Goal: Task Accomplishment & Management: Use online tool/utility

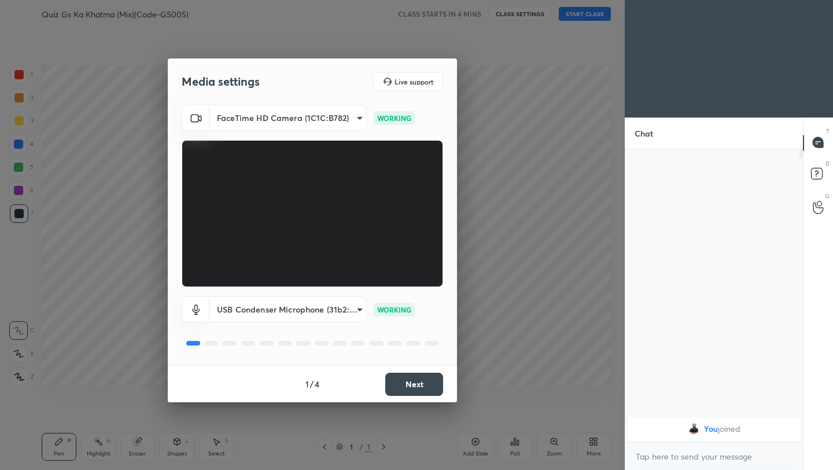
click at [420, 390] on button "Next" at bounding box center [414, 383] width 58 height 23
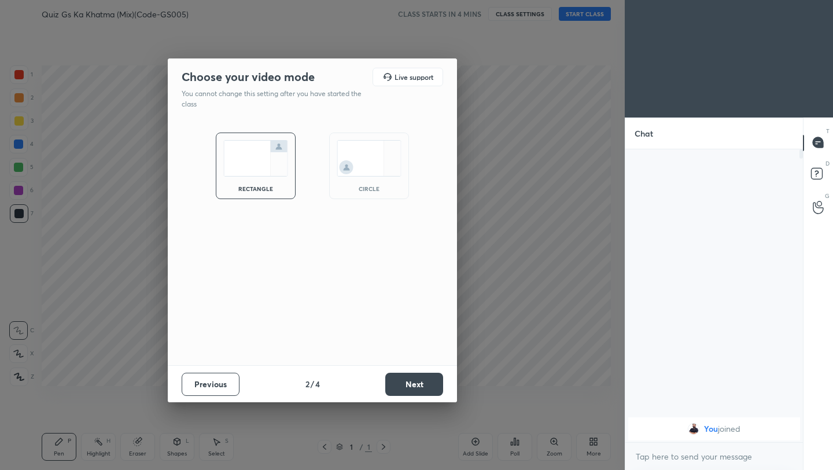
click at [419, 392] on button "Next" at bounding box center [414, 383] width 58 height 23
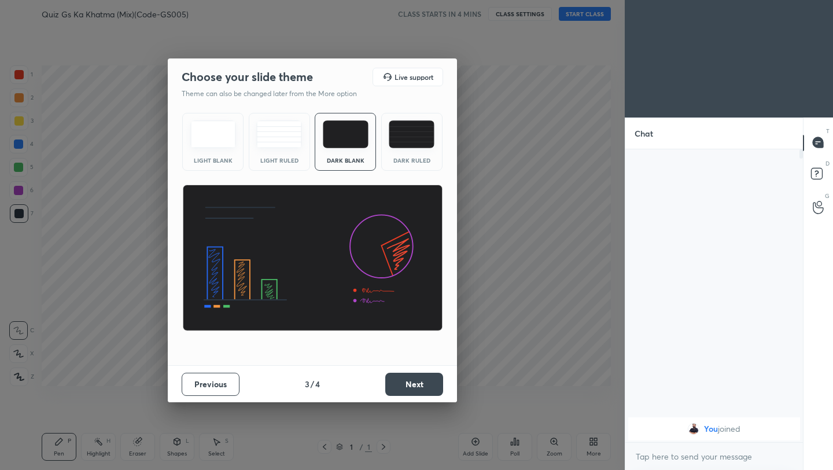
click at [420, 393] on button "Next" at bounding box center [414, 383] width 58 height 23
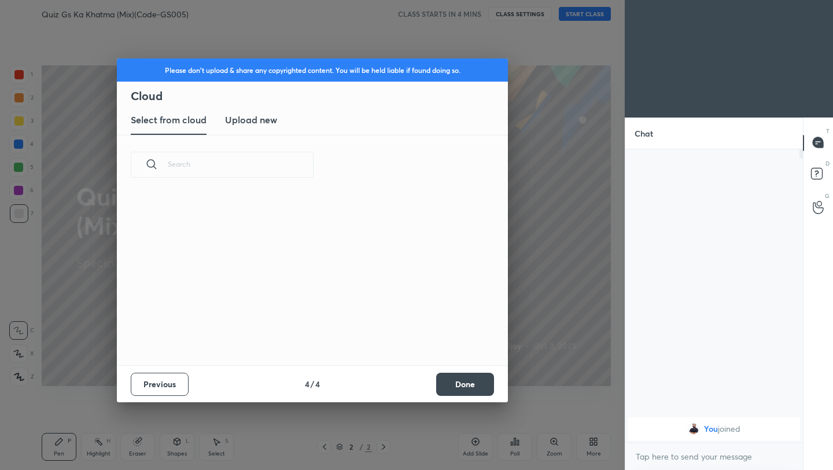
scroll to position [171, 371]
click at [268, 119] on h3 "Upload new" at bounding box center [251, 120] width 52 height 14
click at [313, 320] on label "Browse" at bounding box center [312, 318] width 51 height 19
click at [287, 320] on input "Browse" at bounding box center [287, 318] width 0 height 19
click at [468, 389] on button "Done" at bounding box center [465, 383] width 58 height 23
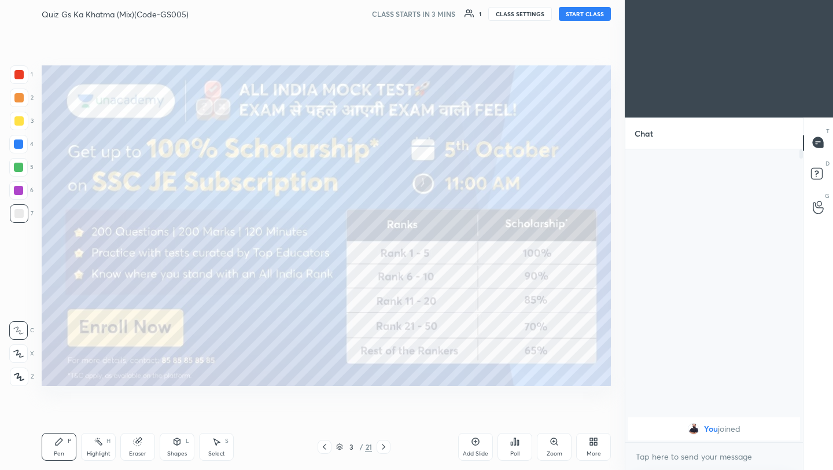
click at [324, 445] on icon at bounding box center [324, 446] width 9 height 9
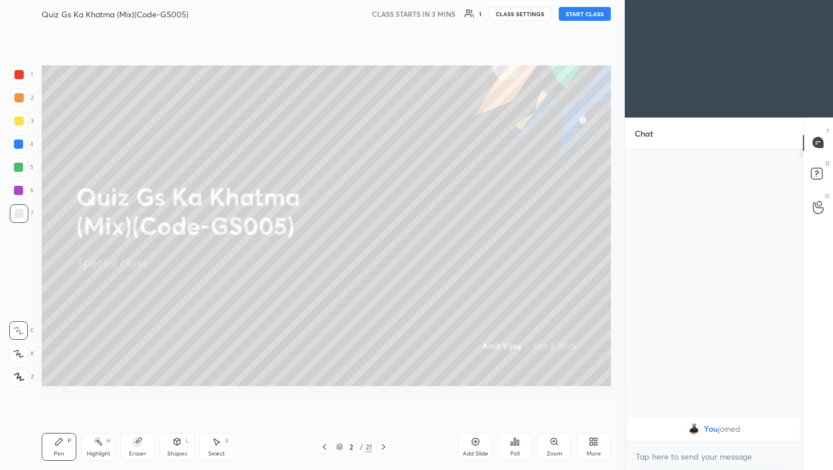
click at [514, 443] on icon at bounding box center [515, 441] width 2 height 7
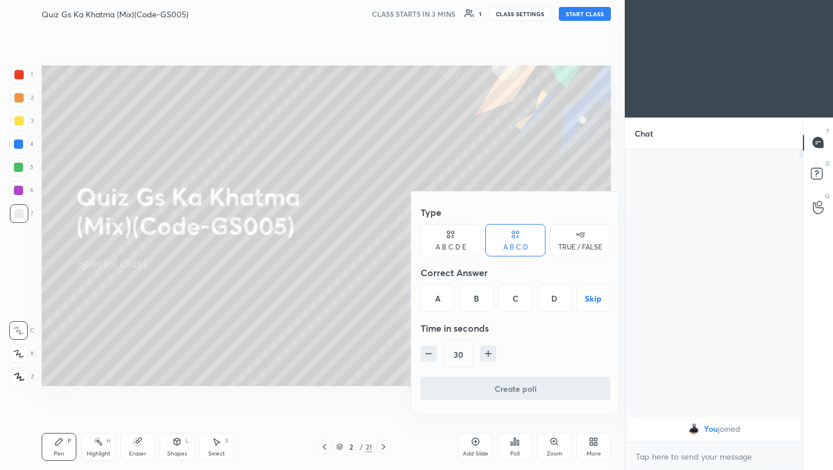
click at [353, 334] on div at bounding box center [416, 235] width 833 height 470
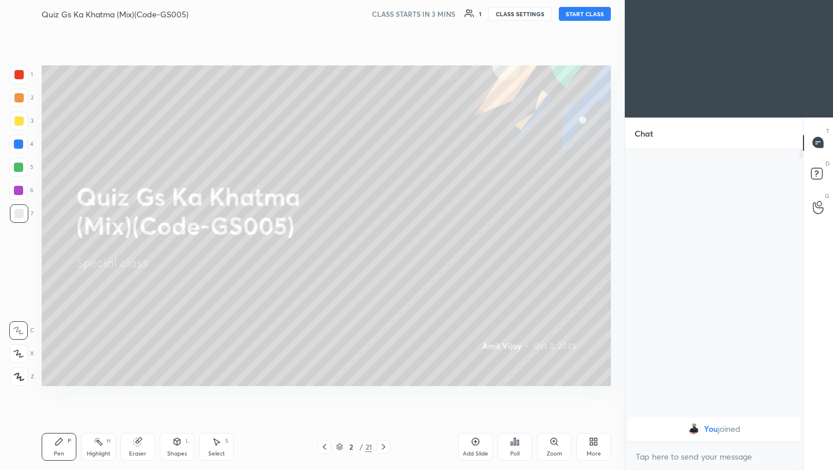
click at [515, 441] on icon at bounding box center [515, 441] width 2 height 7
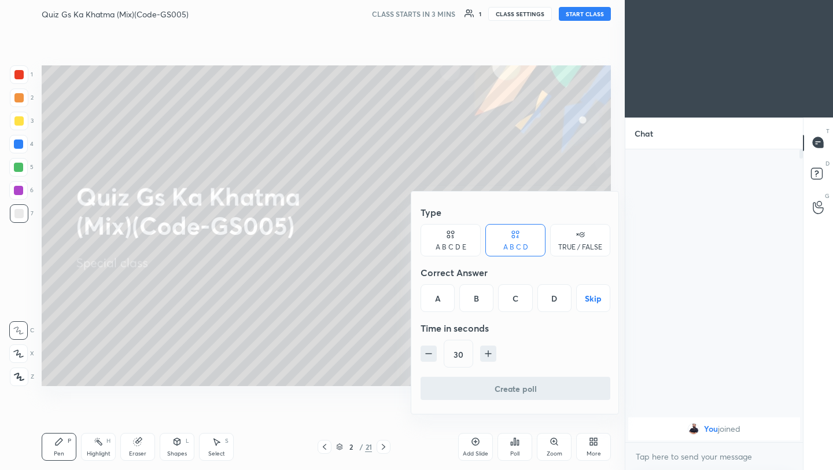
click at [334, 326] on div at bounding box center [416, 235] width 833 height 470
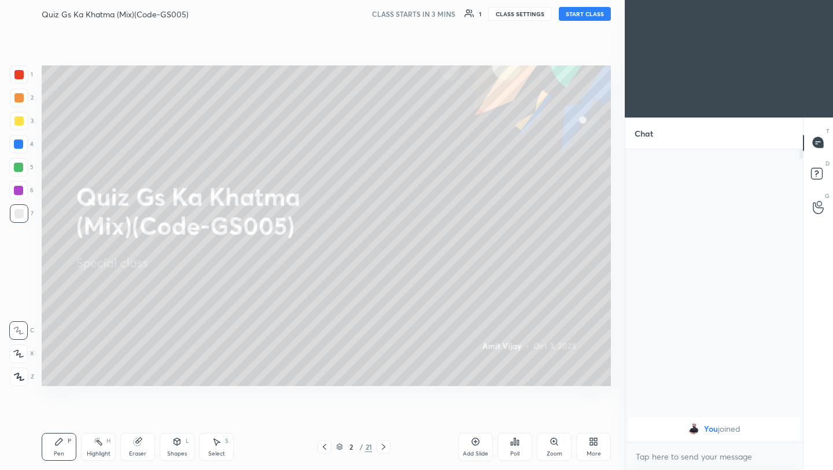
click at [593, 442] on icon at bounding box center [593, 441] width 9 height 9
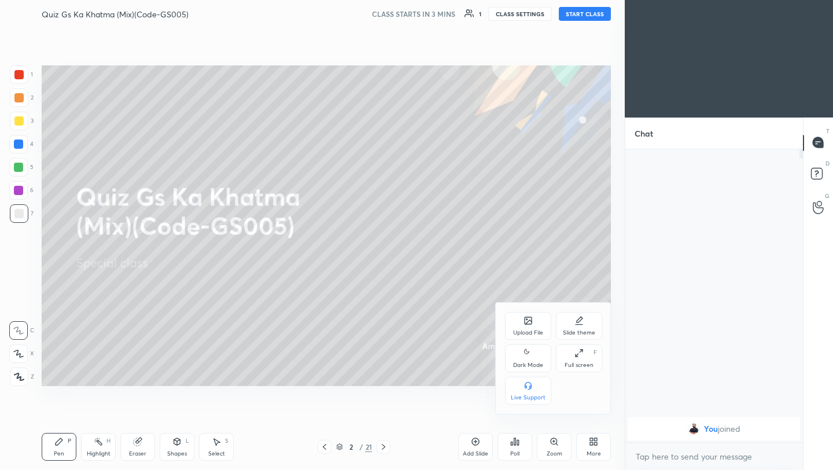
click at [522, 331] on div "Upload File" at bounding box center [528, 326] width 46 height 28
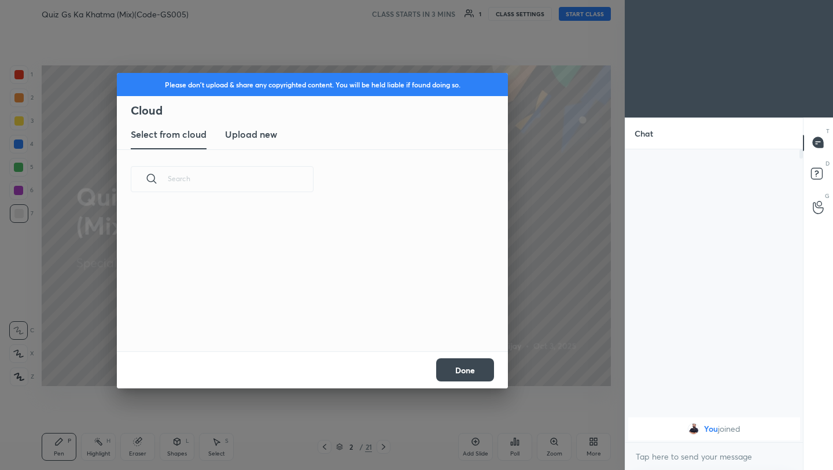
scroll to position [4, 6]
click at [265, 135] on h3 "Upload new" at bounding box center [251, 134] width 52 height 14
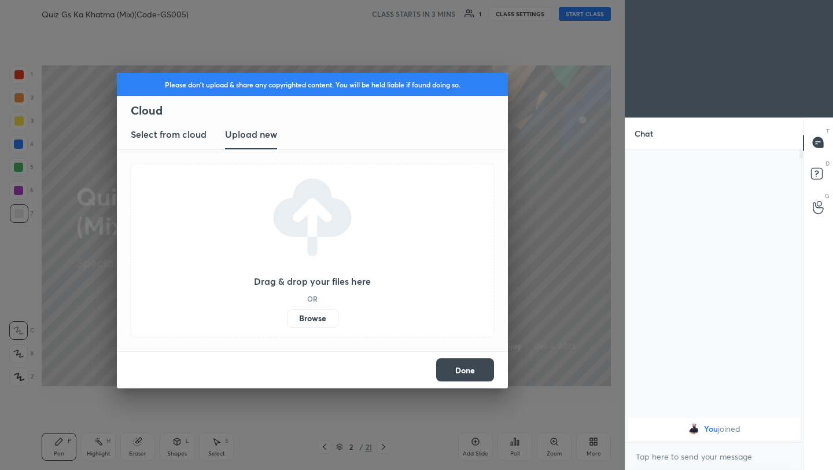
click at [323, 319] on label "Browse" at bounding box center [312, 318] width 51 height 19
click at [287, 319] on input "Browse" at bounding box center [287, 318] width 0 height 19
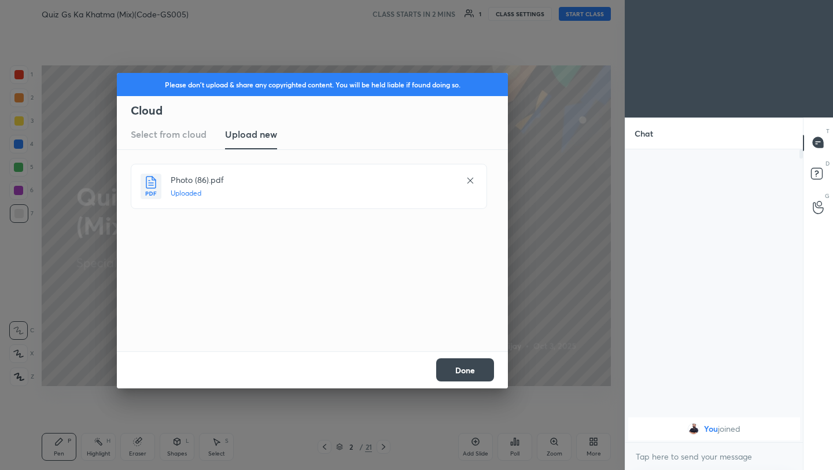
click at [480, 375] on button "Done" at bounding box center [465, 369] width 58 height 23
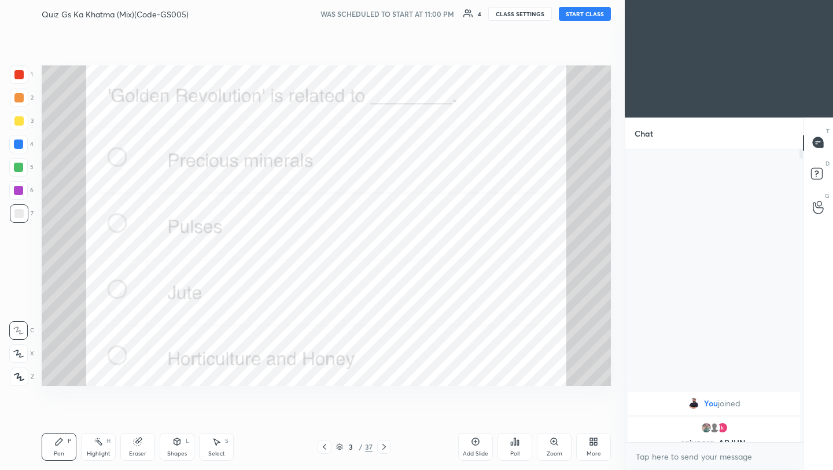
click at [10, 76] on div "1 2 3 4 5 6 7" at bounding box center [21, 146] width 24 height 162
click at [24, 76] on div at bounding box center [19, 74] width 19 height 19
click at [18, 377] on icon at bounding box center [19, 376] width 10 height 8
click at [383, 446] on icon at bounding box center [383, 446] width 9 height 9
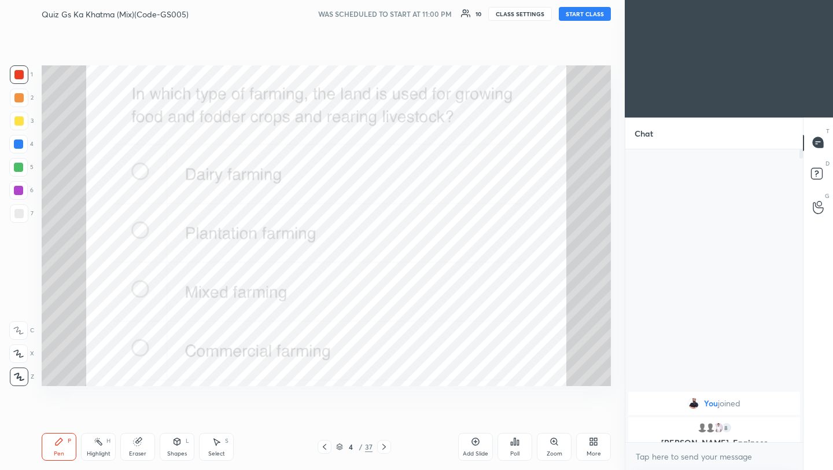
click at [382, 446] on icon at bounding box center [383, 446] width 9 height 9
click at [385, 448] on icon at bounding box center [383, 446] width 9 height 9
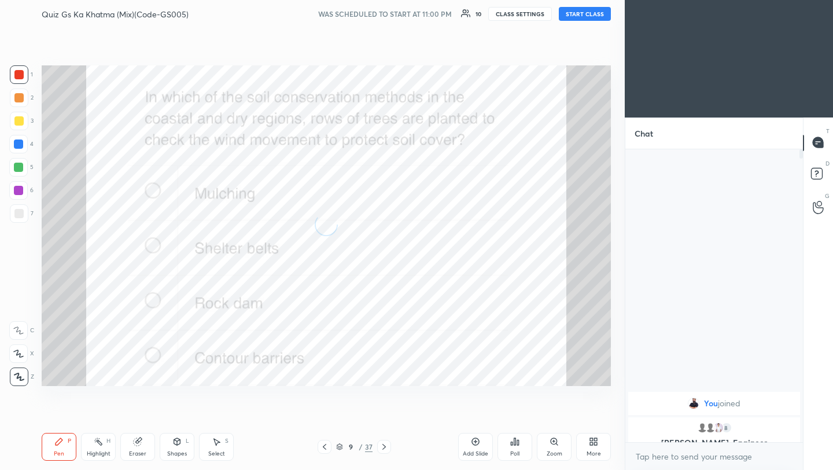
click at [385, 448] on icon at bounding box center [383, 446] width 9 height 9
click at [386, 448] on icon at bounding box center [383, 446] width 9 height 9
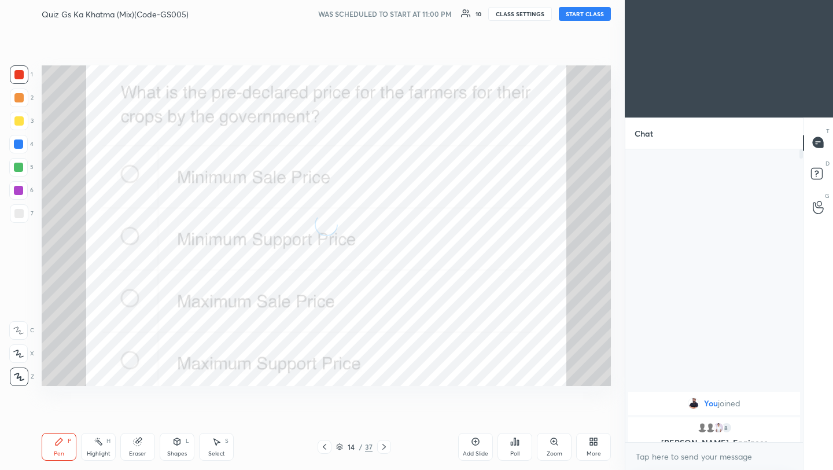
click at [386, 448] on icon at bounding box center [383, 446] width 9 height 9
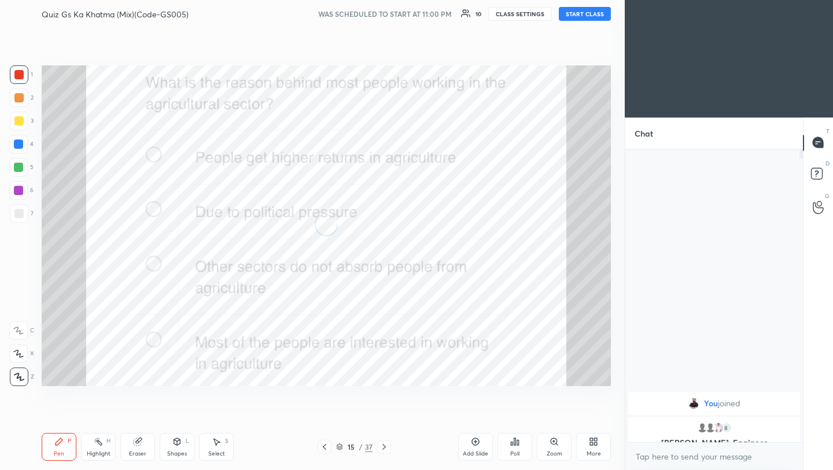
click at [386, 448] on icon at bounding box center [383, 446] width 9 height 9
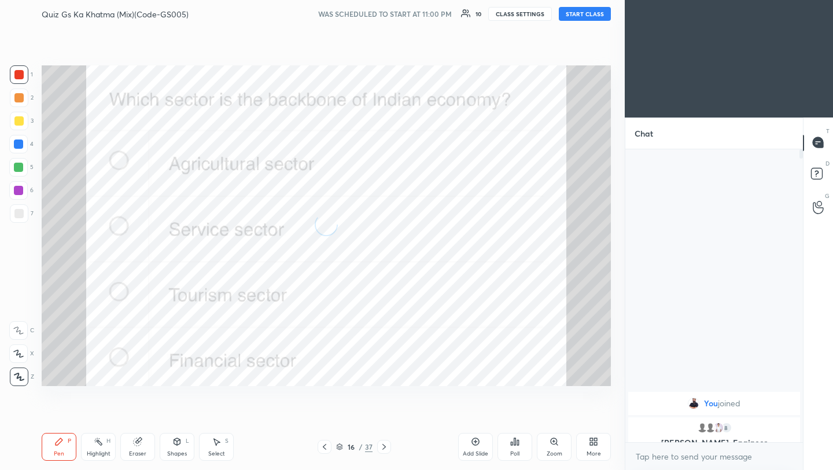
click at [386, 448] on icon at bounding box center [383, 446] width 9 height 9
click at [386, 449] on icon at bounding box center [383, 446] width 9 height 9
click at [386, 450] on icon at bounding box center [383, 446] width 9 height 9
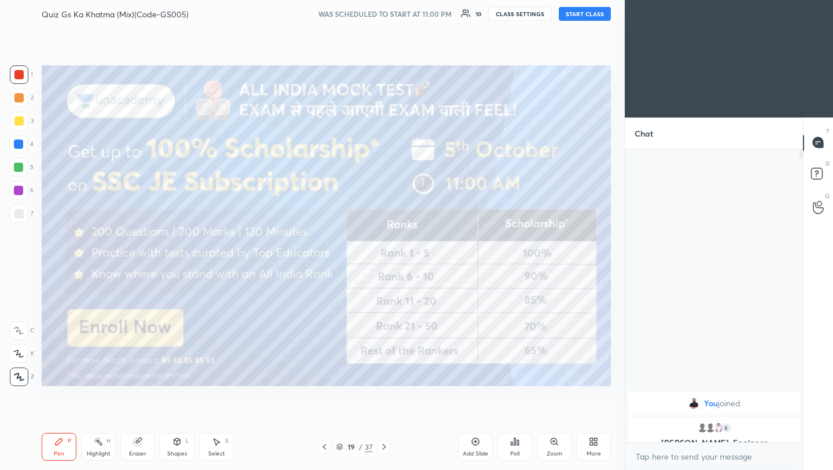
click at [323, 445] on icon at bounding box center [324, 446] width 9 height 9
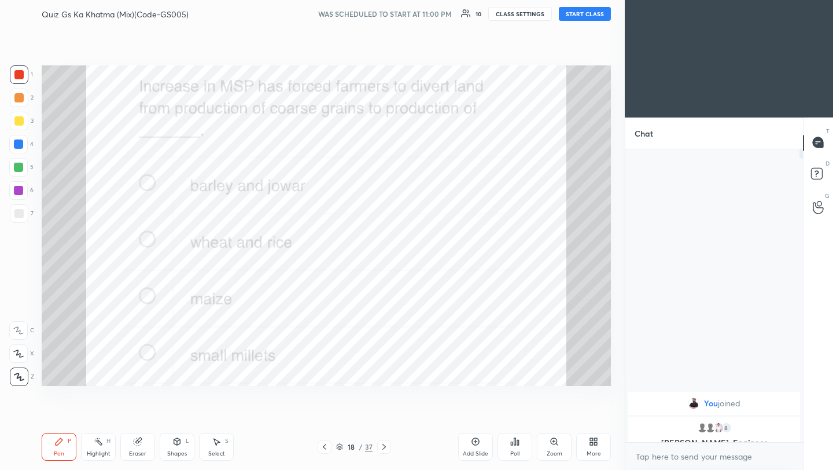
click at [389, 447] on div at bounding box center [384, 447] width 14 height 14
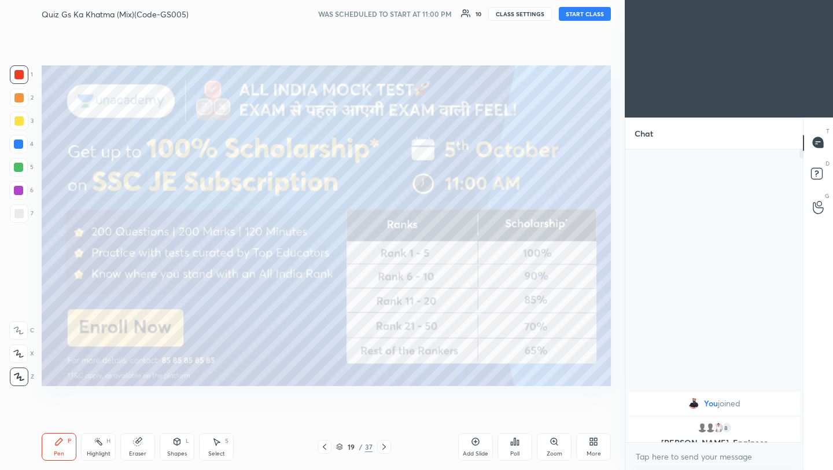
click at [595, 14] on button "START CLASS" at bounding box center [585, 14] width 52 height 14
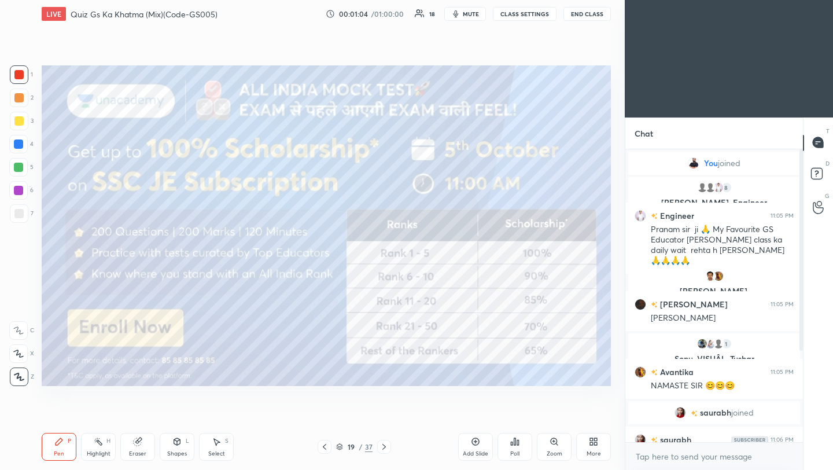
click at [21, 213] on div at bounding box center [18, 213] width 9 height 9
click at [21, 79] on div at bounding box center [19, 74] width 19 height 19
click at [386, 448] on icon at bounding box center [383, 446] width 9 height 9
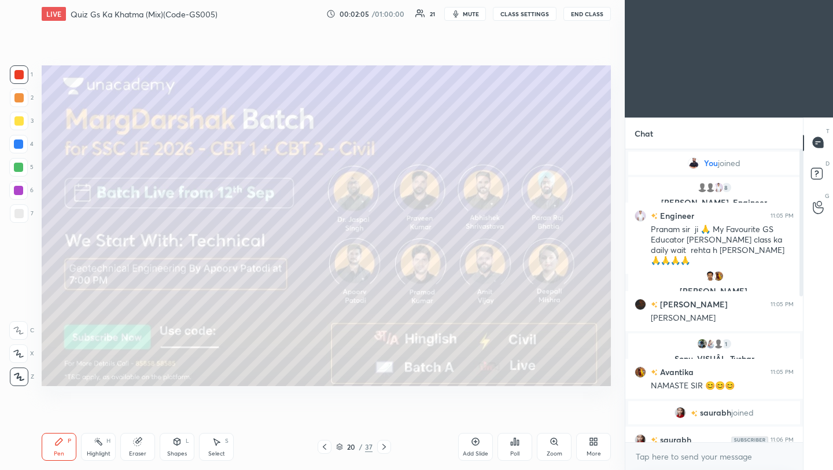
click at [385, 447] on icon at bounding box center [383, 446] width 9 height 9
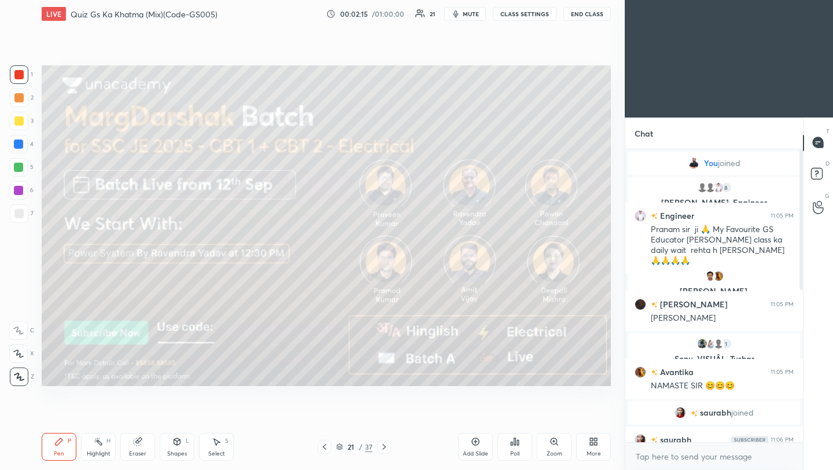
click at [386, 448] on icon at bounding box center [383, 446] width 9 height 9
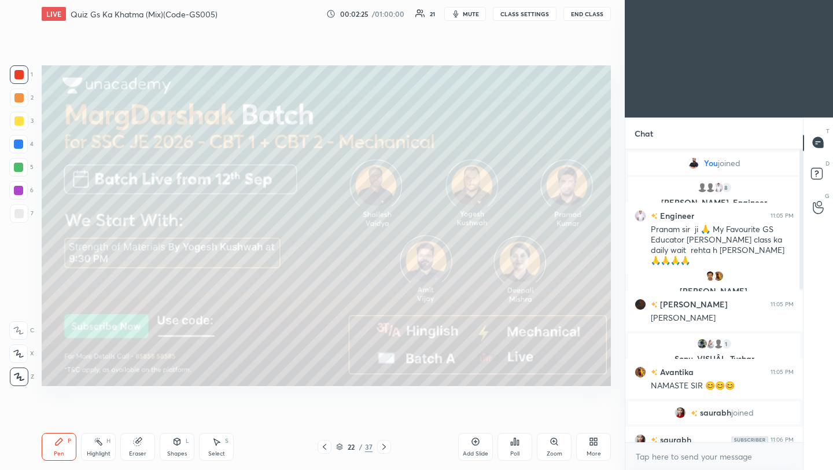
click at [389, 449] on div at bounding box center [384, 447] width 14 height 14
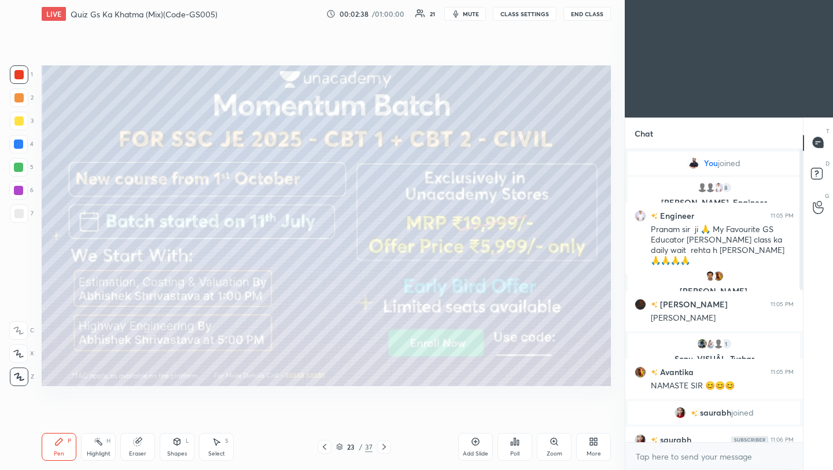
click at [385, 444] on icon at bounding box center [383, 446] width 9 height 9
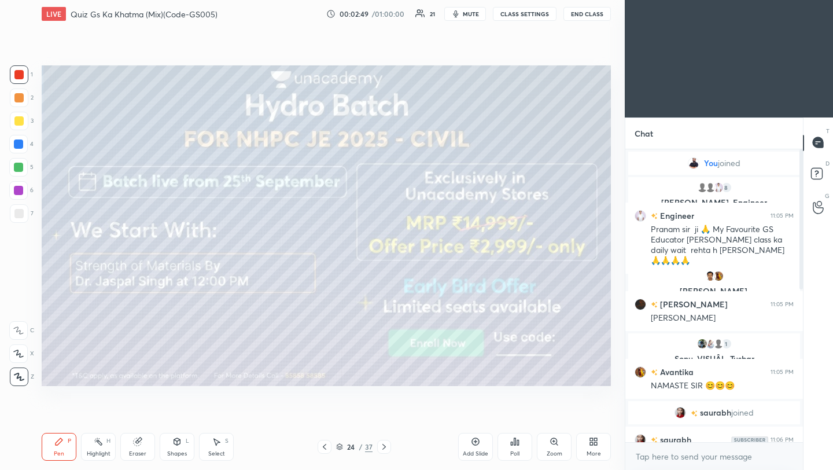
click at [382, 446] on icon at bounding box center [383, 446] width 9 height 9
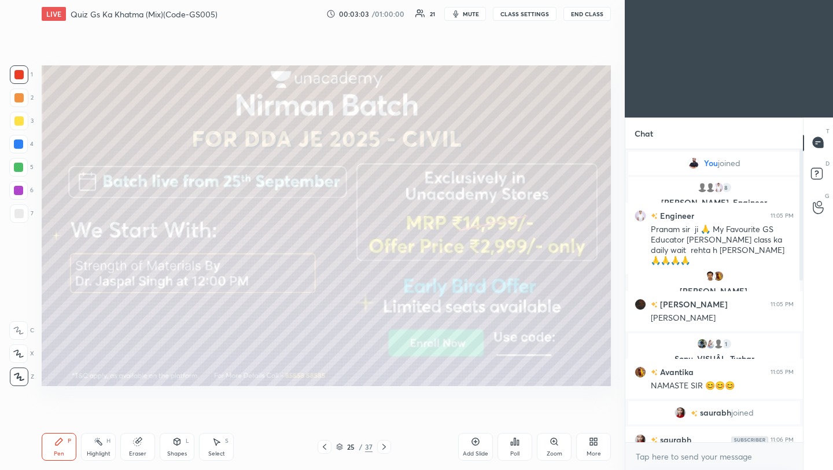
click at [383, 444] on icon at bounding box center [383, 447] width 3 height 6
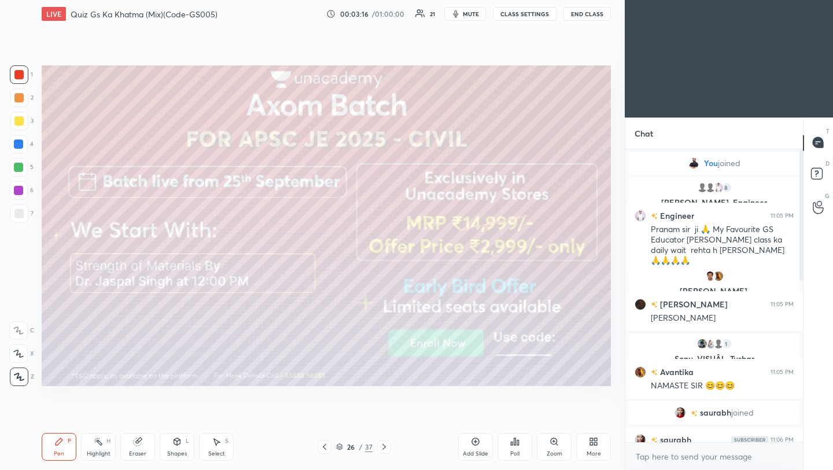
click at [381, 447] on icon at bounding box center [383, 446] width 9 height 9
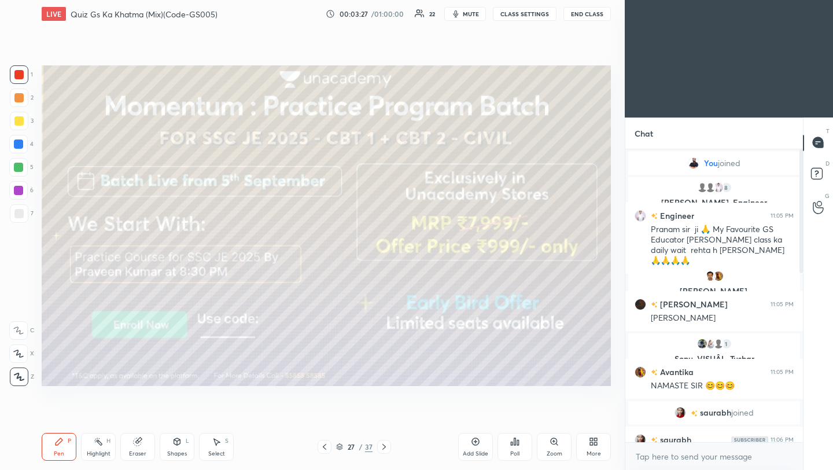
click at [383, 446] on icon at bounding box center [383, 446] width 9 height 9
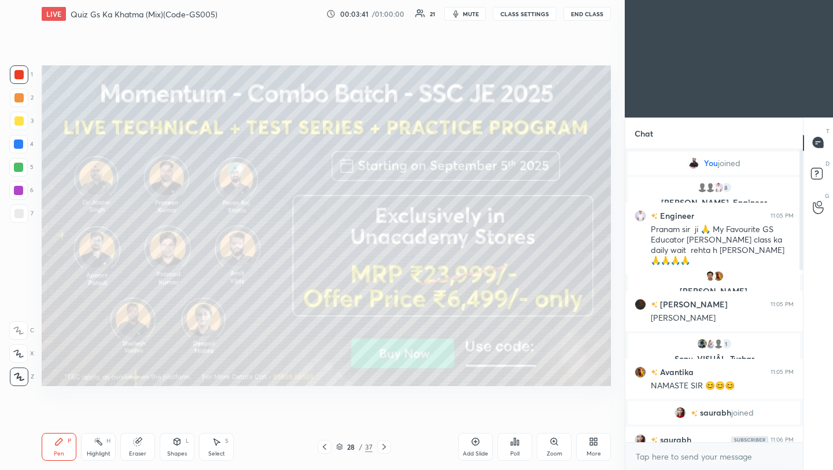
click at [383, 444] on icon at bounding box center [383, 446] width 9 height 9
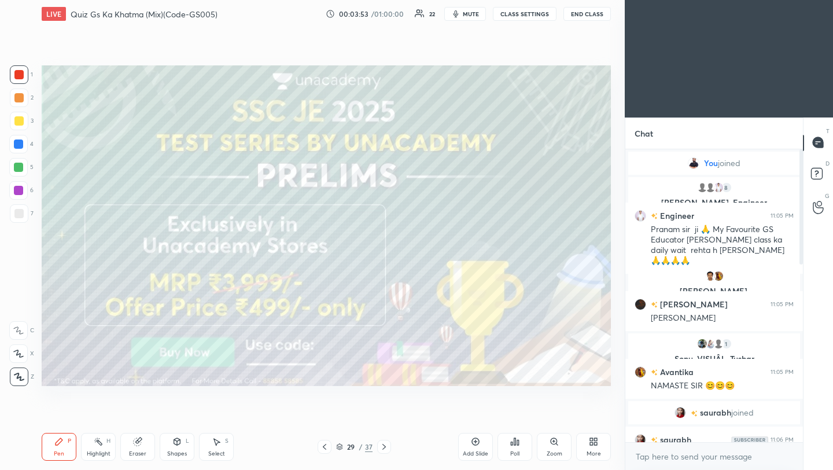
click at [380, 447] on icon at bounding box center [383, 446] width 9 height 9
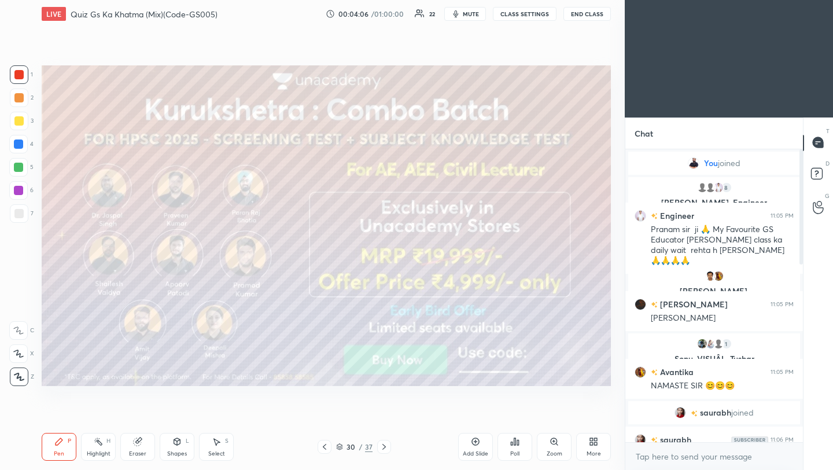
click at [383, 446] on icon at bounding box center [383, 446] width 9 height 9
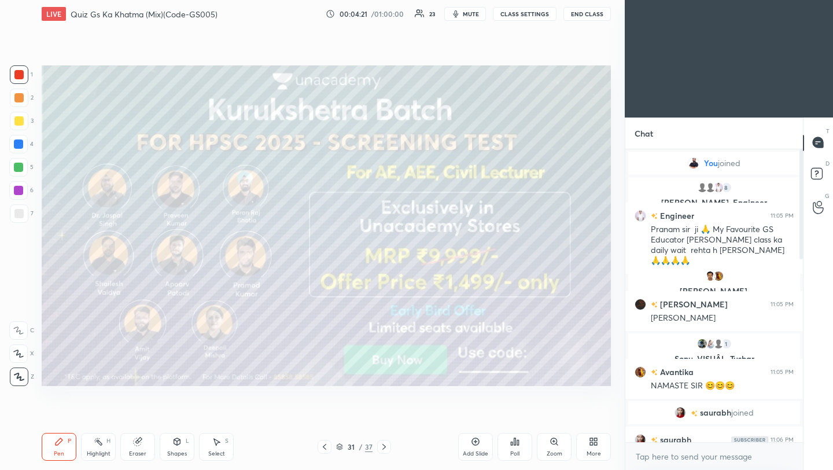
click at [383, 444] on icon at bounding box center [383, 447] width 3 height 6
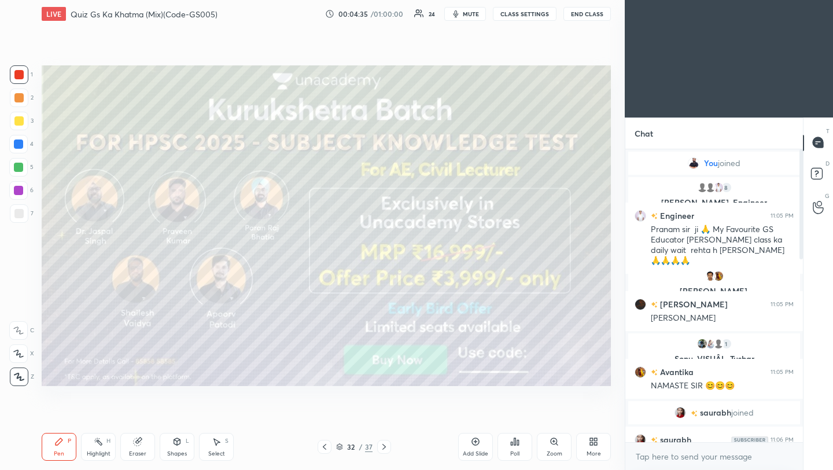
click at [381, 440] on div "Pen P Highlight H Eraser Shapes L Select S 32 / 37 Add Slide Poll Zoom More" at bounding box center [326, 446] width 569 height 46
click at [384, 445] on icon at bounding box center [383, 447] width 3 height 6
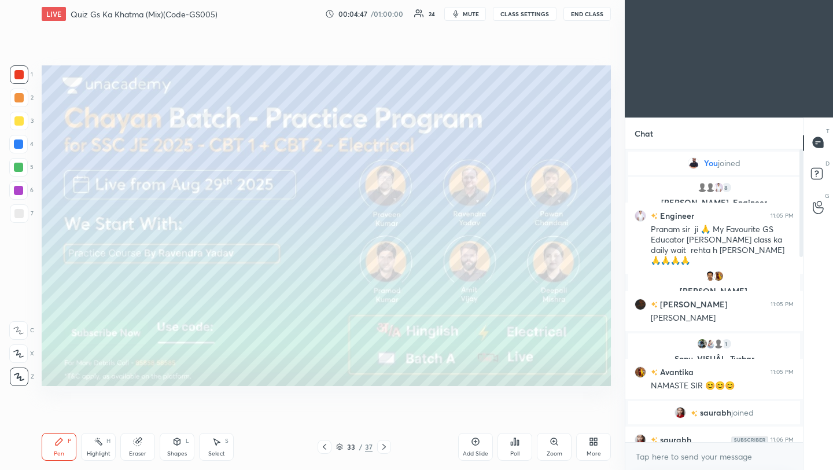
click at [382, 443] on icon at bounding box center [383, 446] width 9 height 9
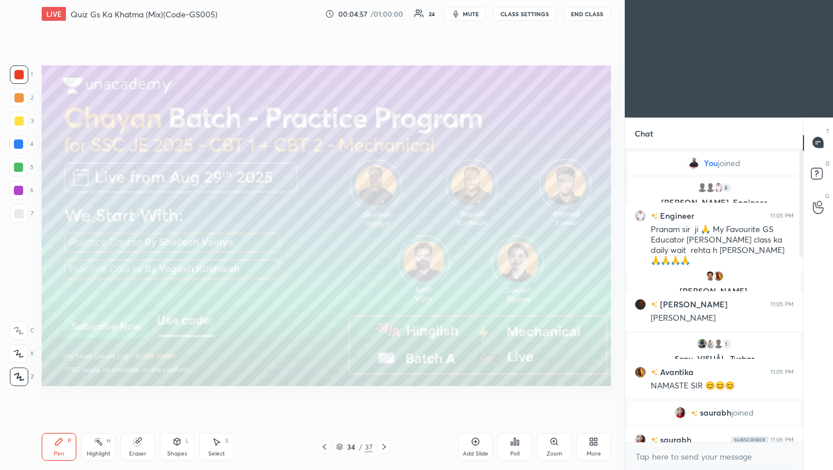
drag, startPoint x: 383, startPoint y: 445, endPoint x: 382, endPoint y: 429, distance: 16.2
click at [384, 445] on icon at bounding box center [383, 446] width 9 height 9
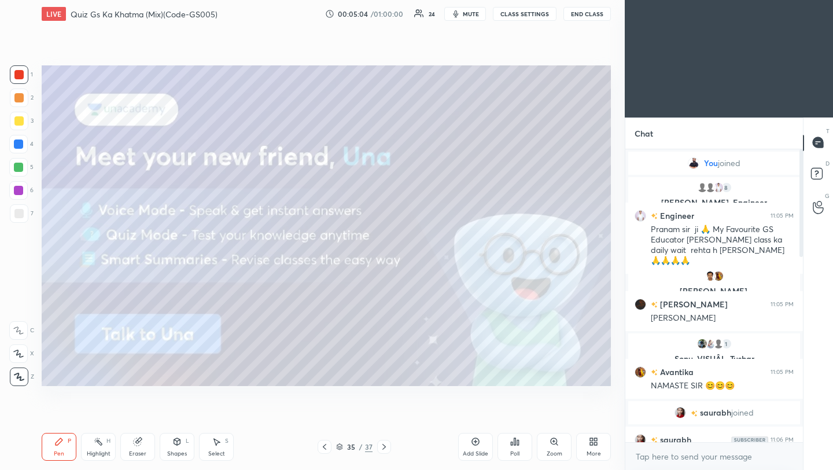
click at [383, 447] on icon at bounding box center [383, 446] width 9 height 9
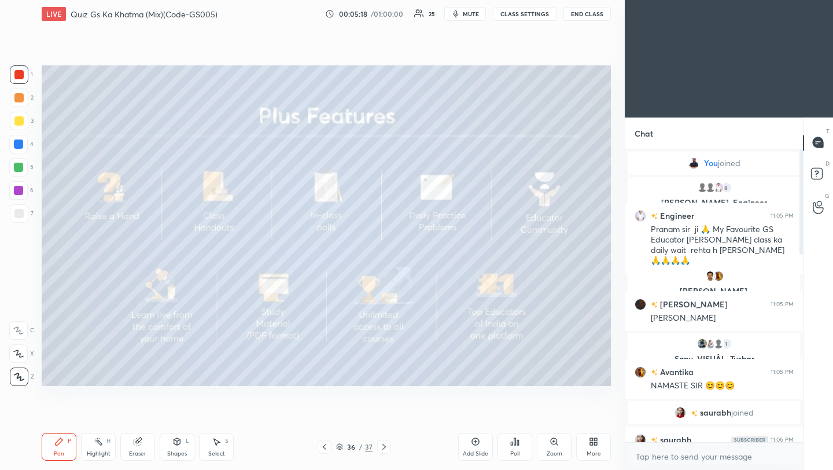
click at [146, 64] on div "Setting up your live class Poll for secs No correct answer Start poll" at bounding box center [326, 226] width 578 height 396
click at [190, 63] on div "Setting up your live class Poll for secs No correct answer Start poll" at bounding box center [326, 226] width 578 height 396
click at [411, 422] on div "LIVE Quiz Gs Ka Khatma (Mix)(Code-GS005) 00:05:20 / 01:00:00 25 mute CLASS SETT…" at bounding box center [326, 235] width 578 height 470
click at [384, 448] on icon at bounding box center [383, 446] width 9 height 9
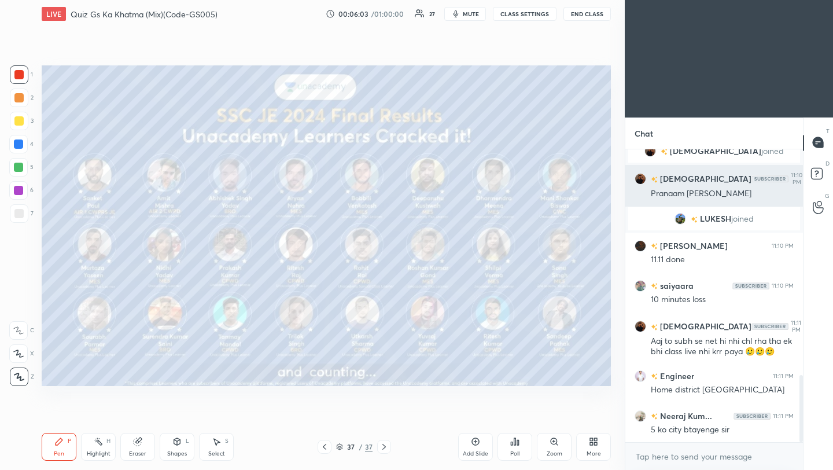
scroll to position [983, 0]
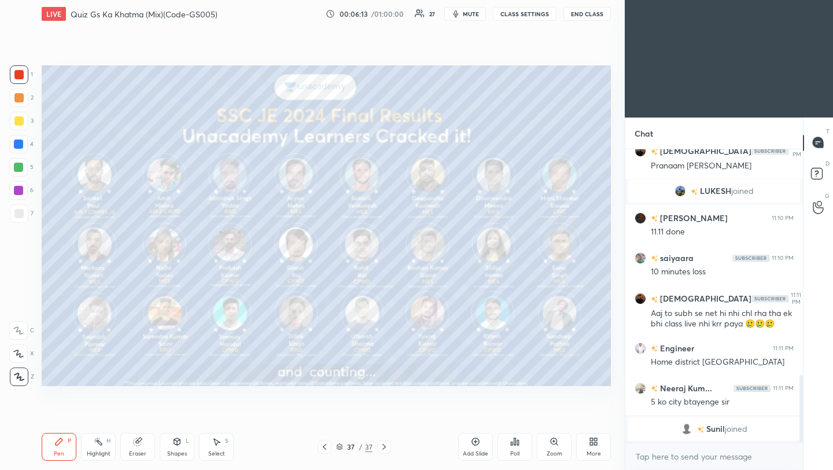
click at [324, 447] on icon at bounding box center [324, 446] width 9 height 9
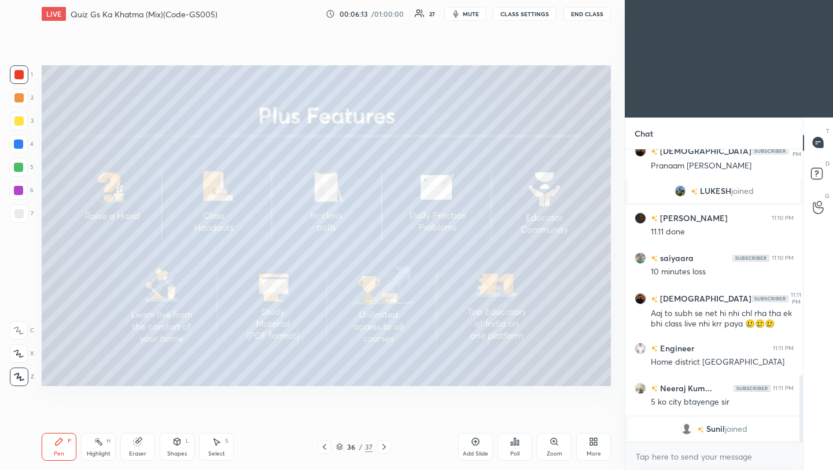
click at [324, 448] on icon at bounding box center [324, 446] width 9 height 9
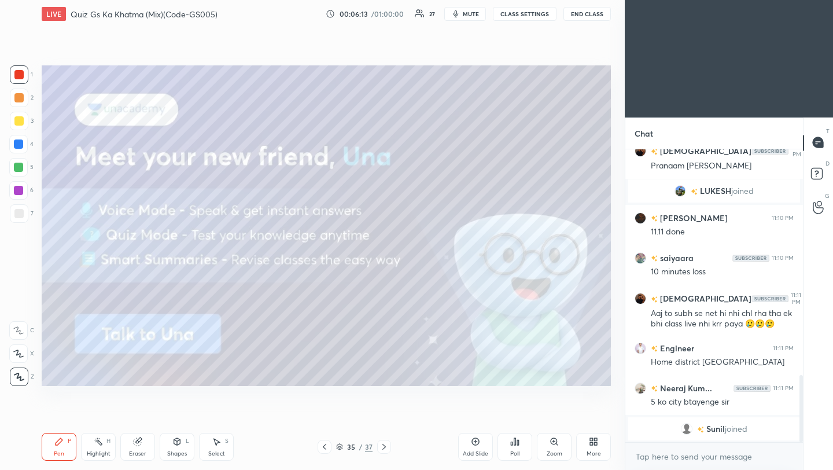
click at [326, 448] on icon at bounding box center [324, 446] width 9 height 9
click at [326, 447] on icon at bounding box center [324, 446] width 9 height 9
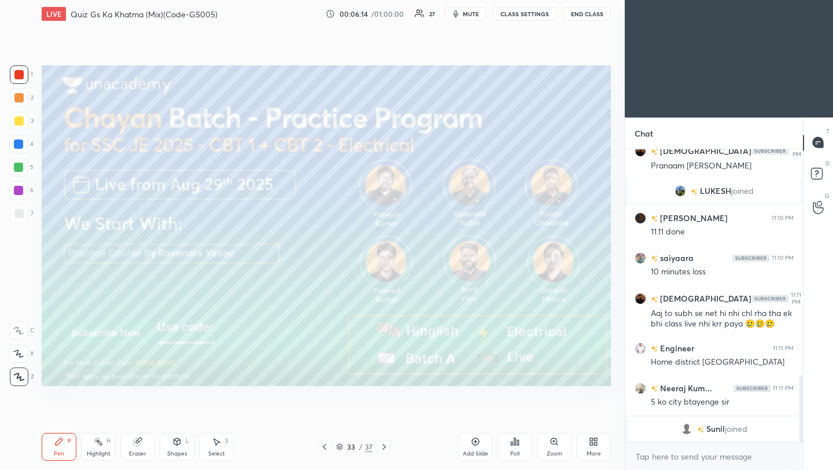
click at [326, 448] on icon at bounding box center [324, 446] width 9 height 9
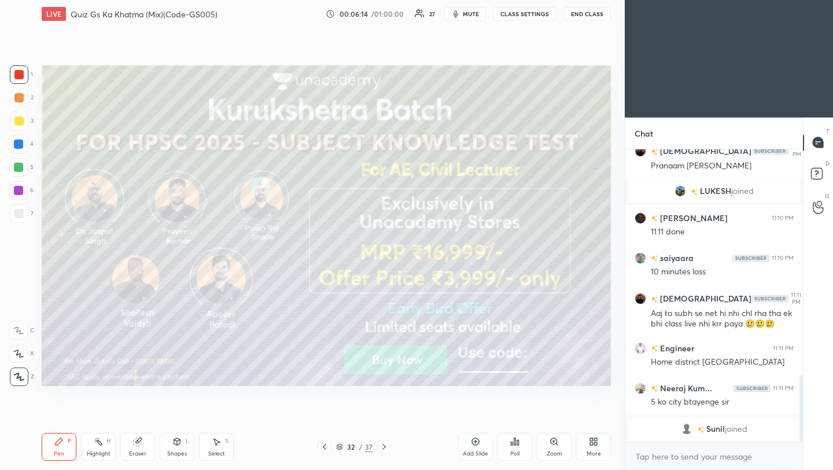
click at [326, 448] on icon at bounding box center [324, 446] width 9 height 9
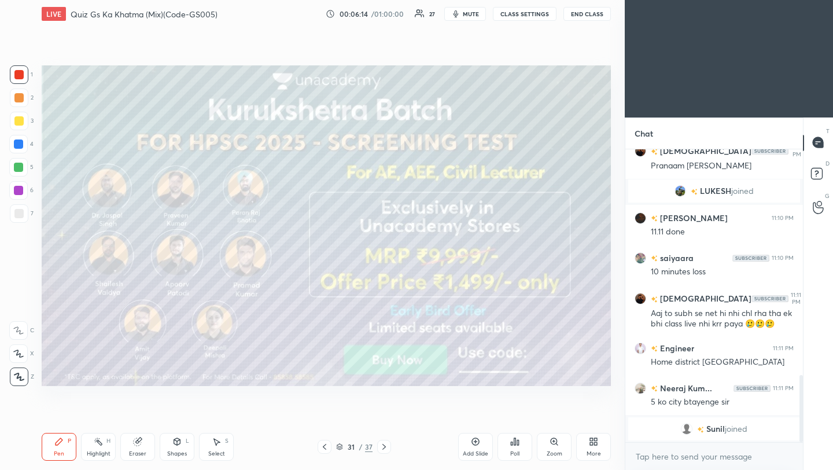
click at [327, 448] on icon at bounding box center [324, 446] width 9 height 9
click at [327, 447] on icon at bounding box center [324, 446] width 9 height 9
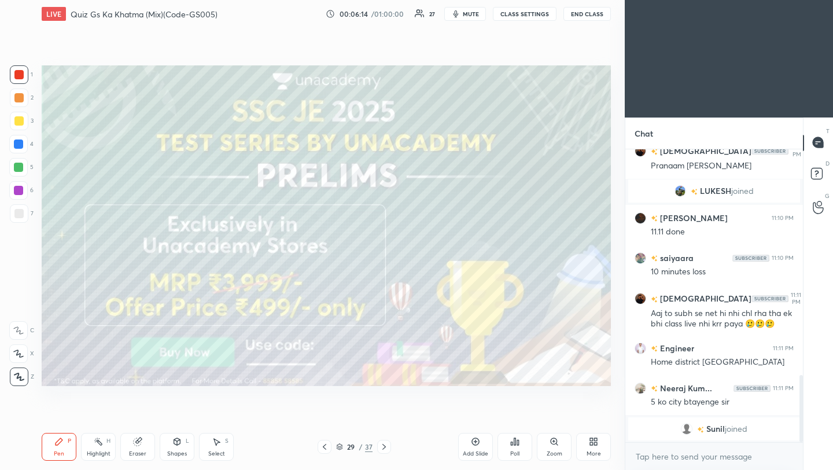
click at [327, 447] on icon at bounding box center [324, 446] width 9 height 9
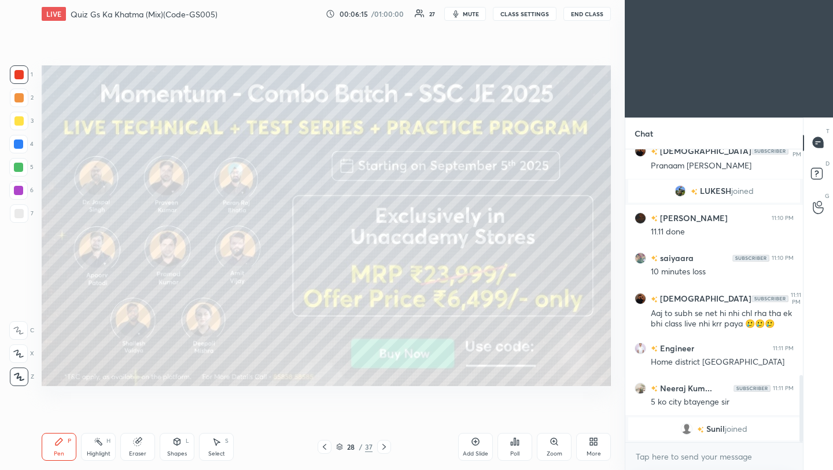
click at [327, 448] on icon at bounding box center [324, 446] width 9 height 9
click at [326, 448] on icon at bounding box center [324, 446] width 9 height 9
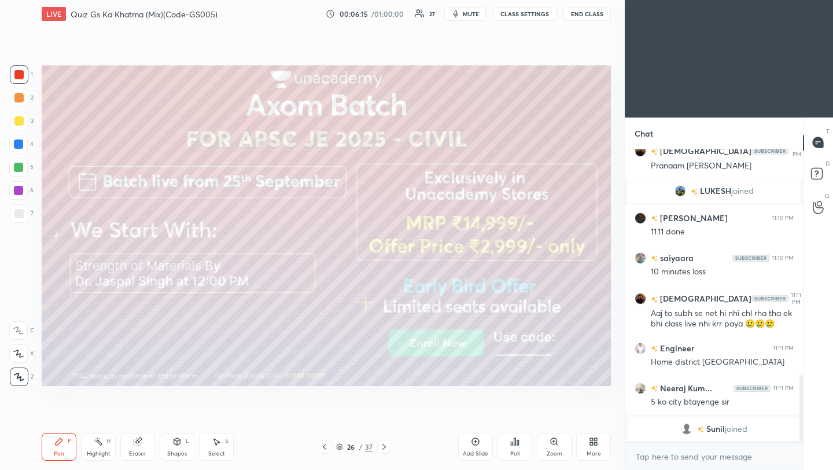
click at [326, 448] on icon at bounding box center [324, 446] width 9 height 9
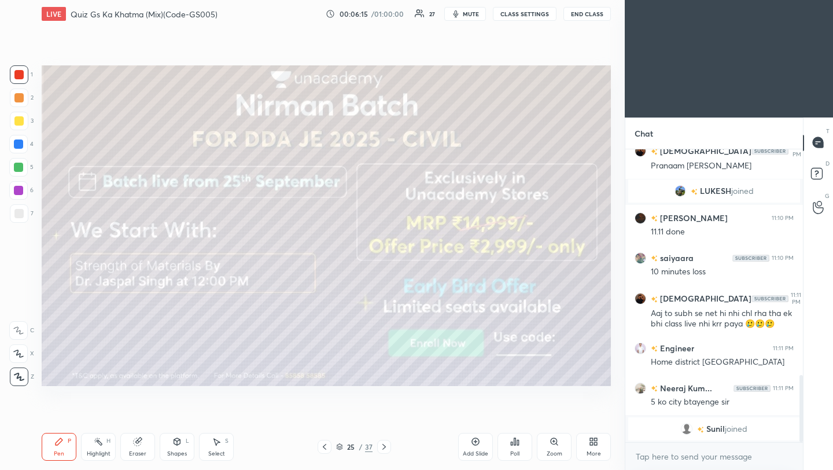
click at [326, 448] on icon at bounding box center [324, 446] width 9 height 9
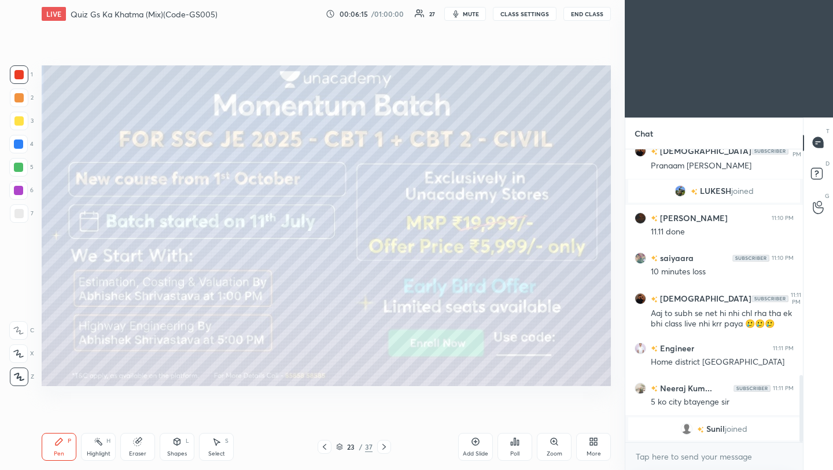
click at [326, 448] on icon at bounding box center [324, 446] width 9 height 9
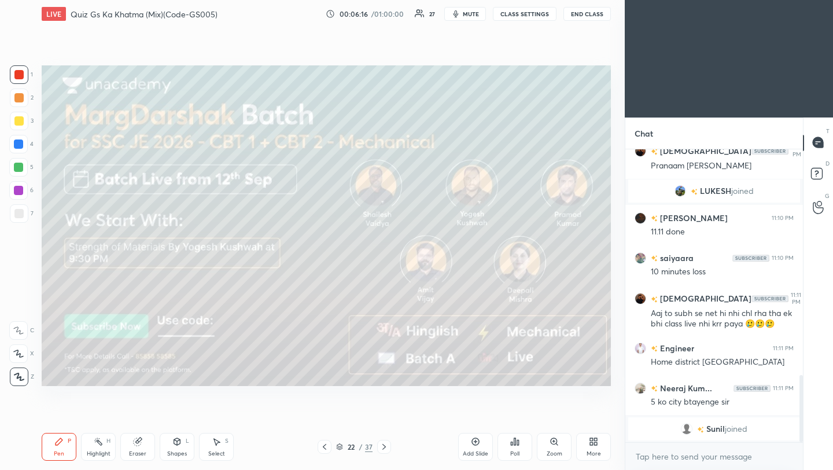
click at [326, 448] on icon at bounding box center [324, 446] width 9 height 9
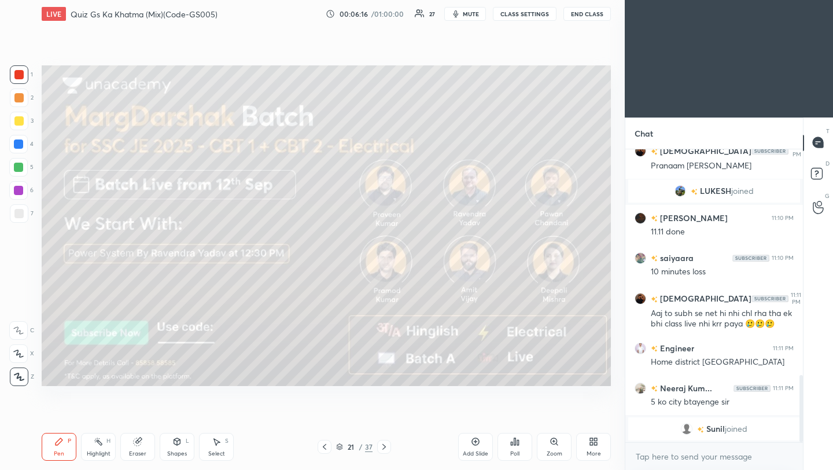
click at [326, 448] on icon at bounding box center [324, 446] width 9 height 9
click at [326, 447] on icon at bounding box center [324, 446] width 9 height 9
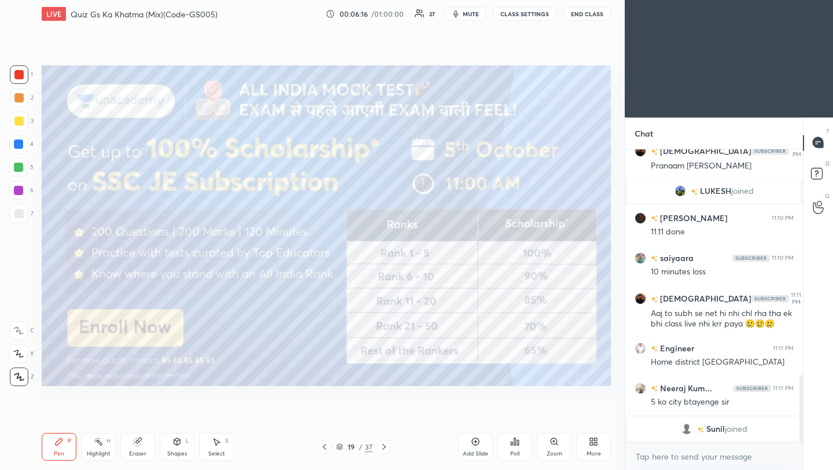
click at [326, 448] on icon at bounding box center [324, 446] width 9 height 9
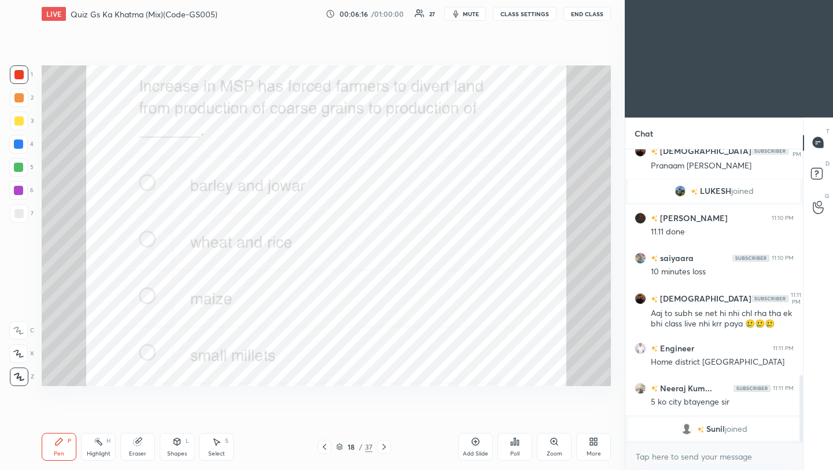
click at [326, 448] on icon at bounding box center [324, 446] width 9 height 9
click at [325, 448] on icon at bounding box center [324, 446] width 9 height 9
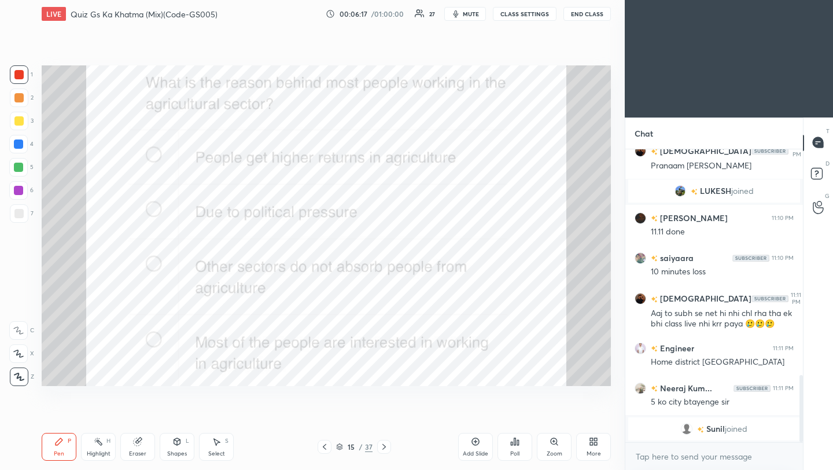
click at [326, 448] on icon at bounding box center [324, 446] width 9 height 9
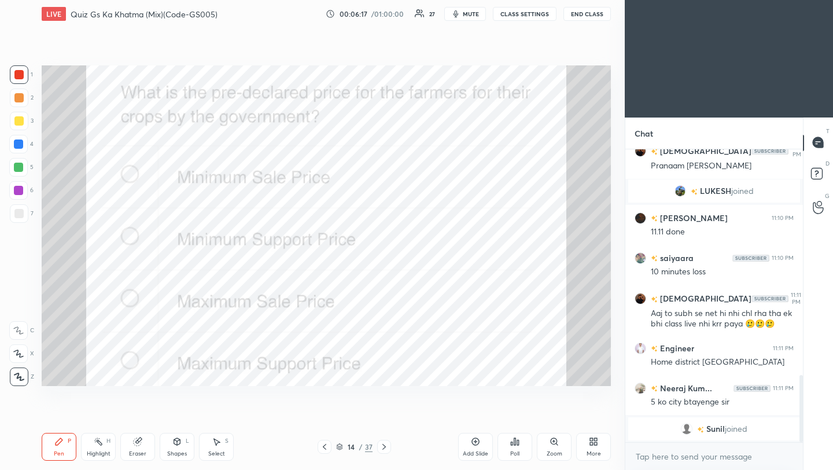
click at [326, 448] on icon at bounding box center [324, 446] width 9 height 9
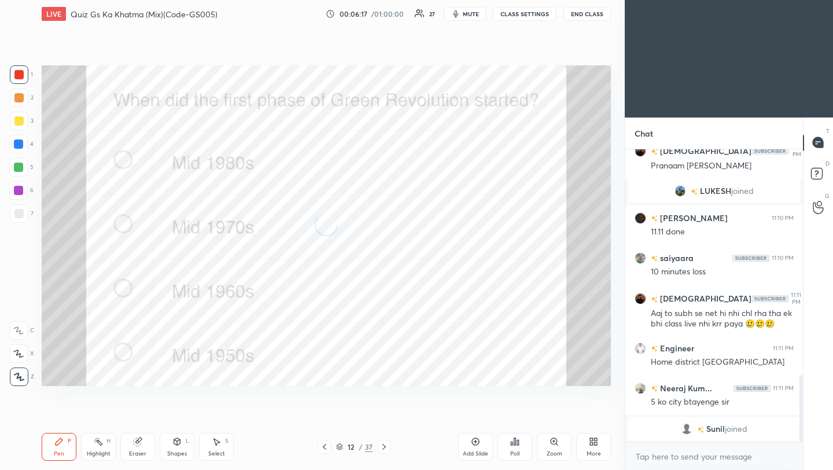
click at [326, 447] on icon at bounding box center [324, 446] width 9 height 9
click at [326, 448] on icon at bounding box center [324, 446] width 9 height 9
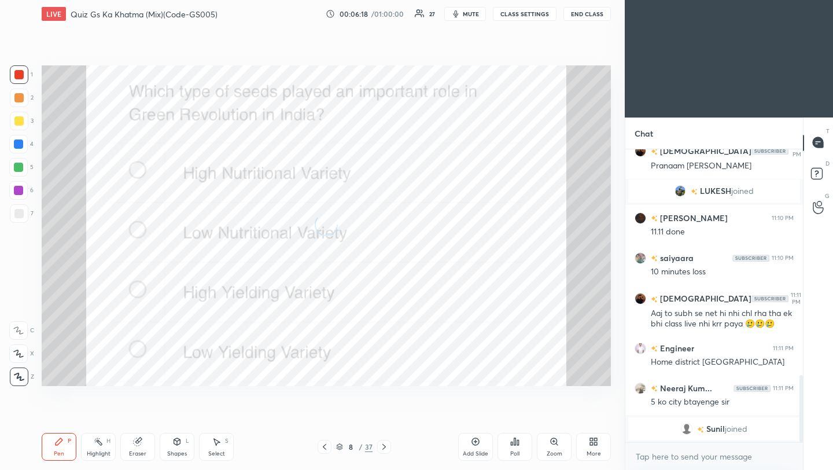
click at [326, 448] on icon at bounding box center [324, 446] width 9 height 9
click at [325, 448] on icon at bounding box center [324, 446] width 9 height 9
click at [326, 448] on icon at bounding box center [324, 446] width 9 height 9
click at [325, 448] on icon at bounding box center [324, 446] width 9 height 9
click at [326, 448] on icon at bounding box center [324, 446] width 9 height 9
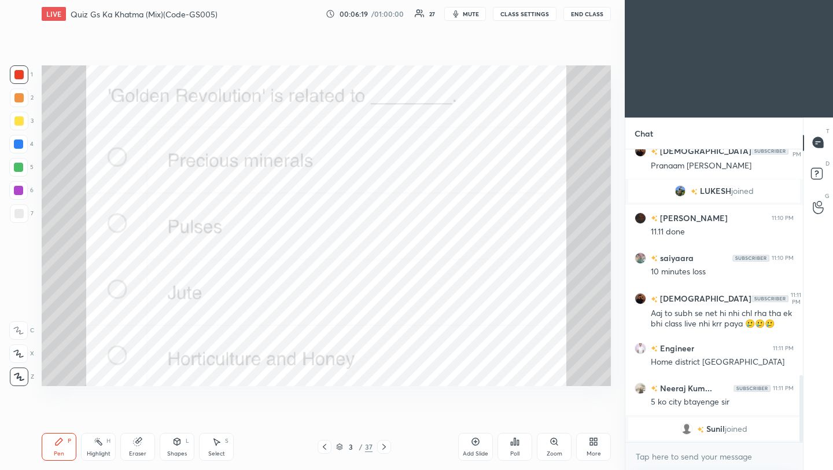
click at [326, 448] on icon at bounding box center [324, 446] width 9 height 9
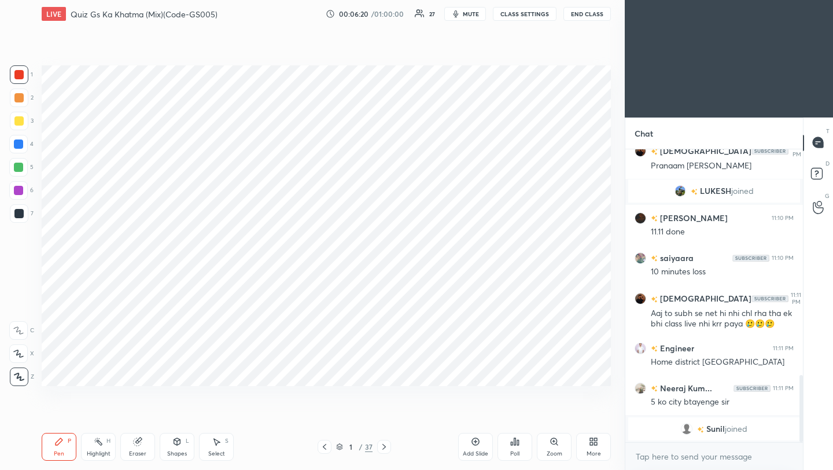
click at [385, 445] on icon at bounding box center [383, 446] width 9 height 9
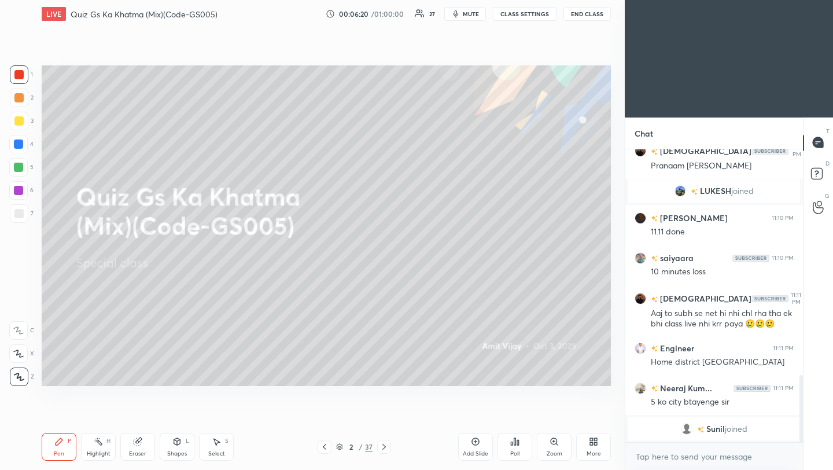
click at [383, 445] on icon at bounding box center [383, 447] width 3 height 6
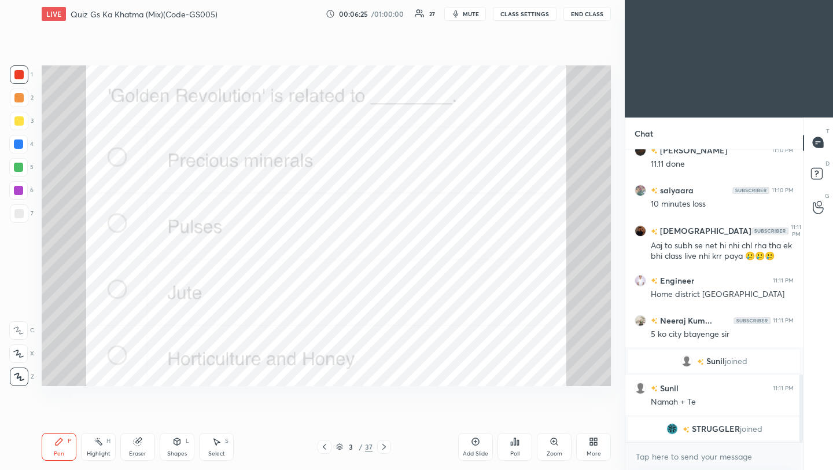
scroll to position [970, 0]
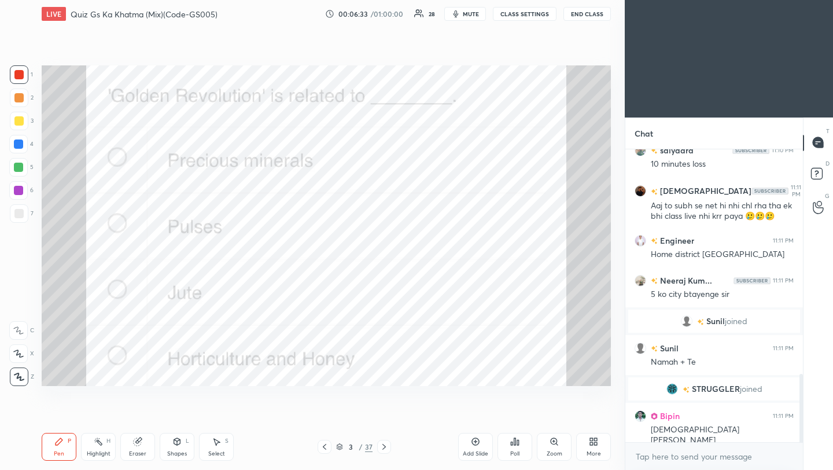
click at [518, 445] on icon at bounding box center [514, 441] width 9 height 9
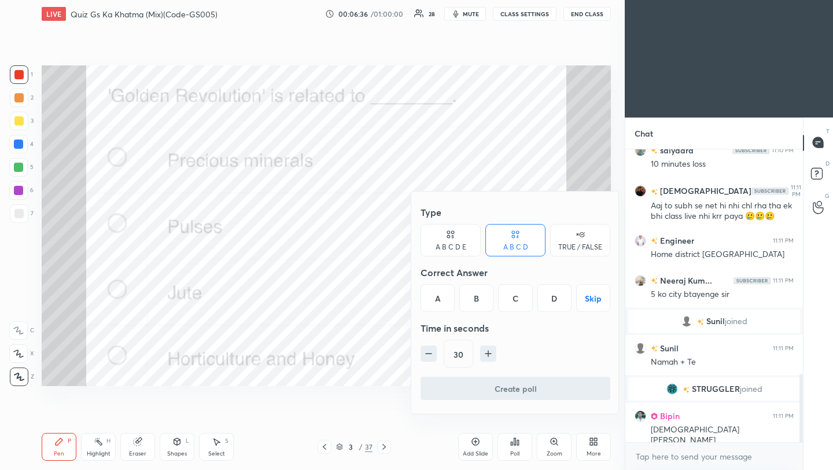
click at [555, 305] on div "D" at bounding box center [554, 298] width 34 height 28
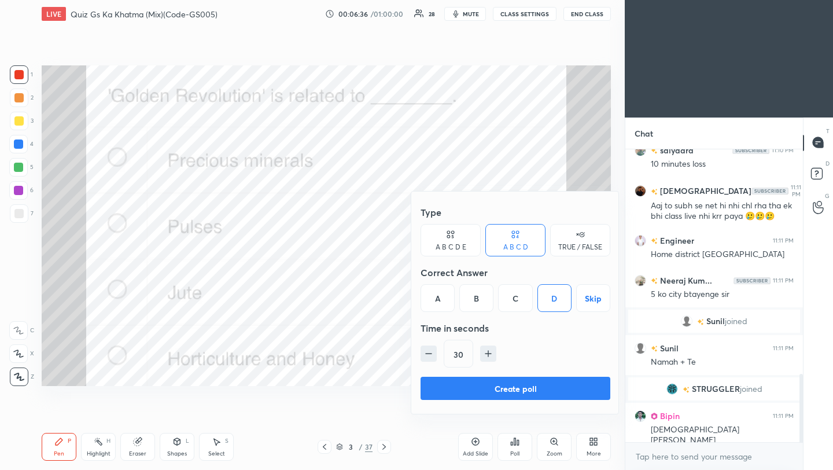
click at [526, 393] on button "Create poll" at bounding box center [515, 388] width 190 height 23
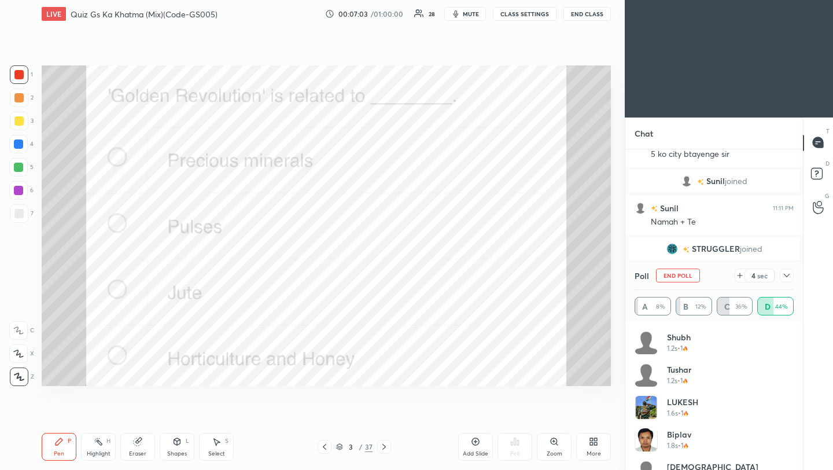
scroll to position [1150, 0]
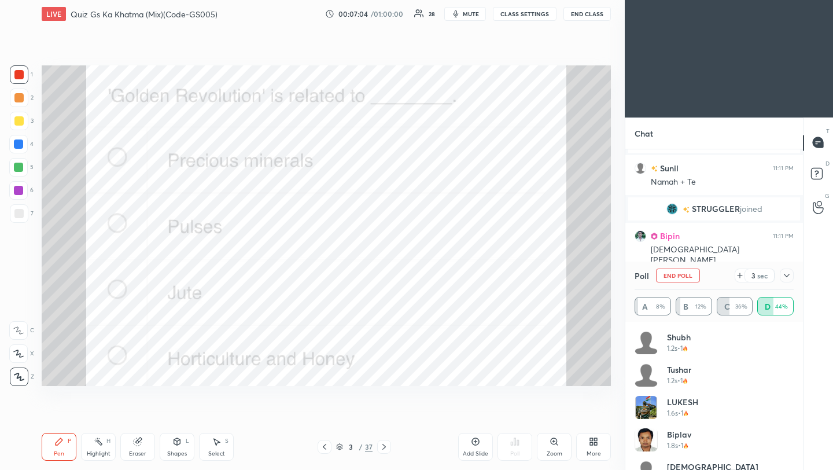
click at [787, 274] on icon at bounding box center [786, 275] width 9 height 9
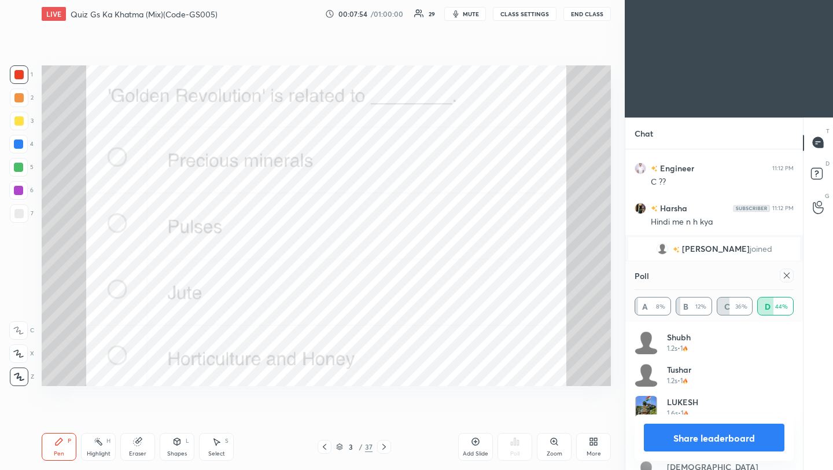
scroll to position [1335, 0]
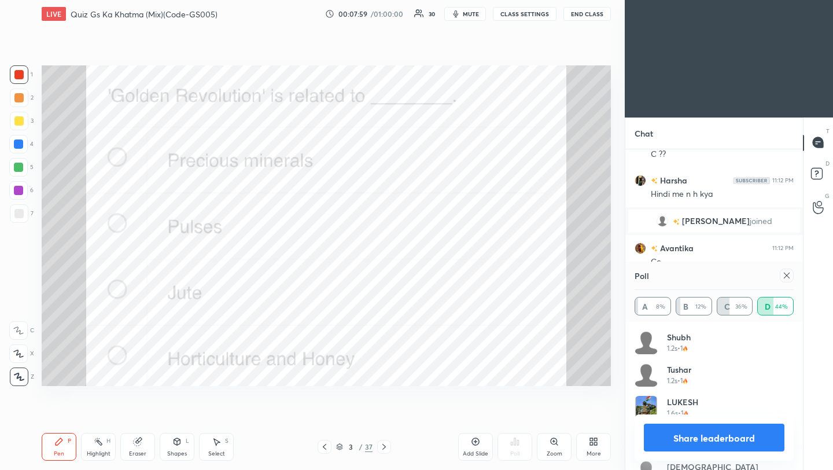
click at [788, 271] on icon at bounding box center [786, 275] width 9 height 9
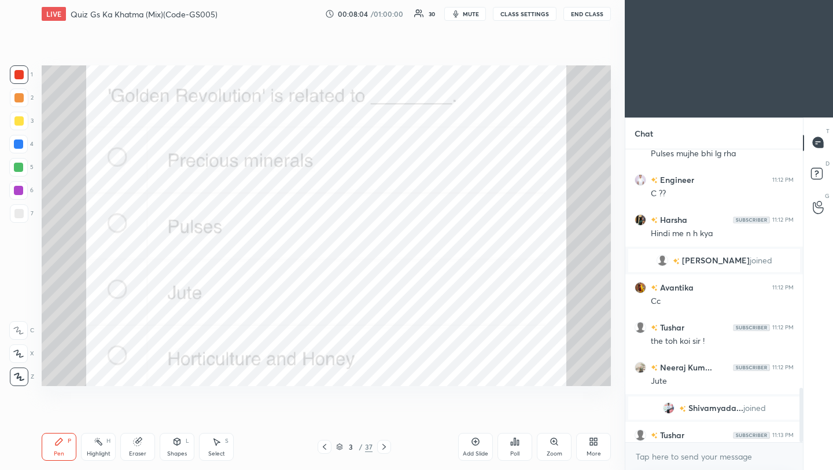
scroll to position [1294, 0]
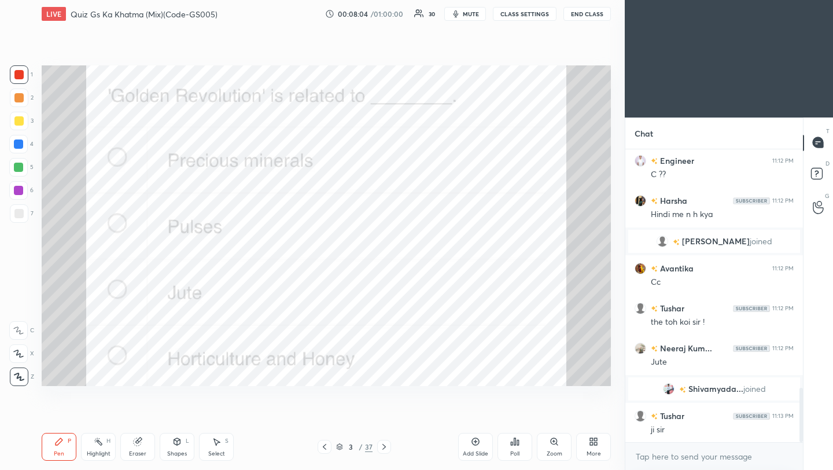
click at [478, 441] on icon at bounding box center [476, 442] width 8 height 8
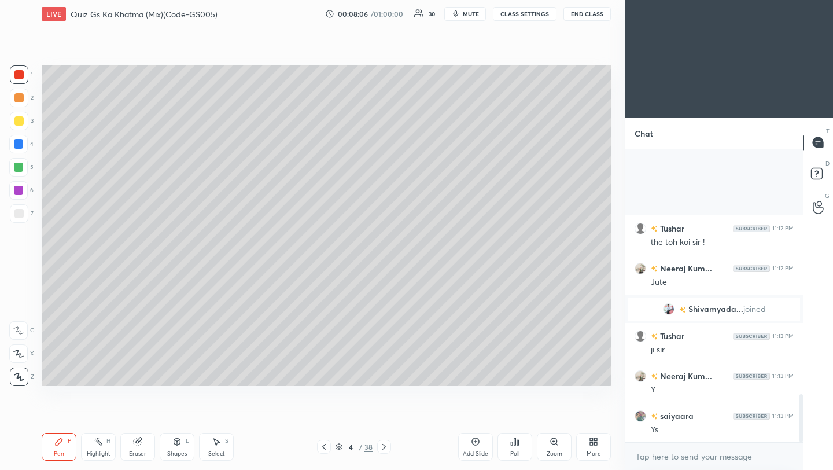
scroll to position [1494, 0]
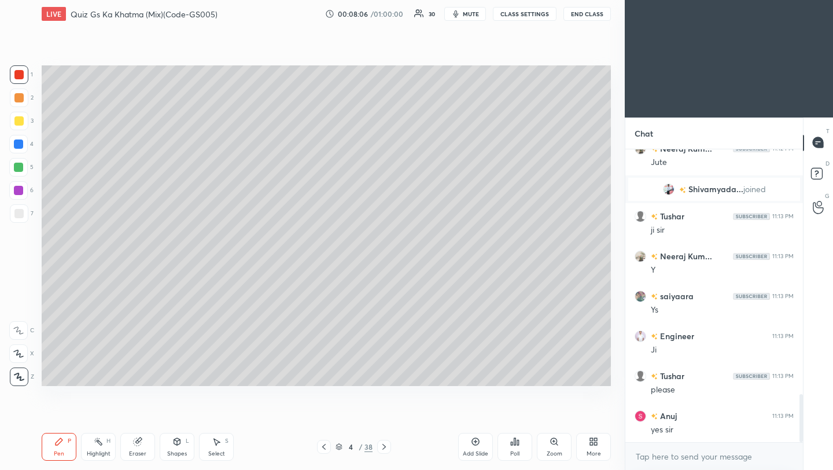
click at [17, 96] on div at bounding box center [18, 97] width 9 height 9
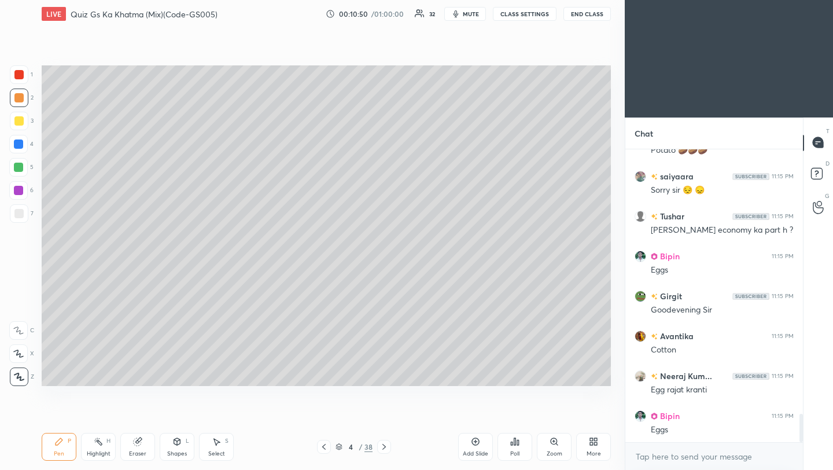
scroll to position [2806, 0]
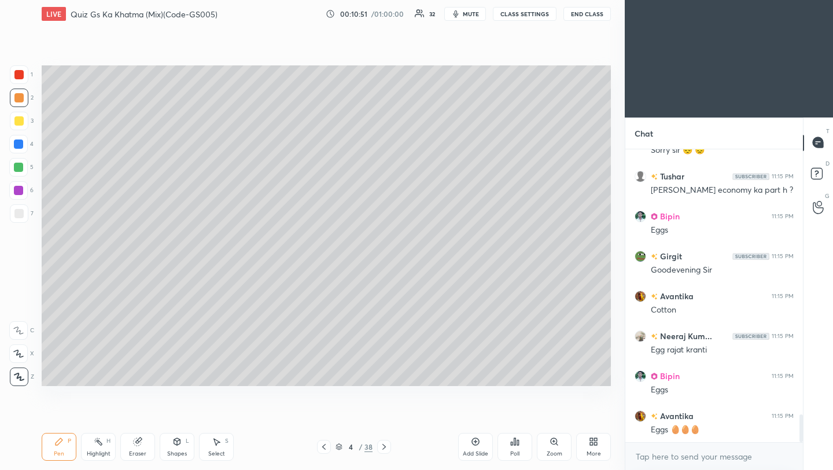
click at [493, 386] on div "Setting up your live class Poll for secs No correct answer Start poll" at bounding box center [326, 226] width 578 height 396
click at [490, 390] on div "Setting up your live class Poll for secs No correct answer Start poll" at bounding box center [326, 226] width 578 height 396
click at [475, 444] on icon at bounding box center [475, 441] width 9 height 9
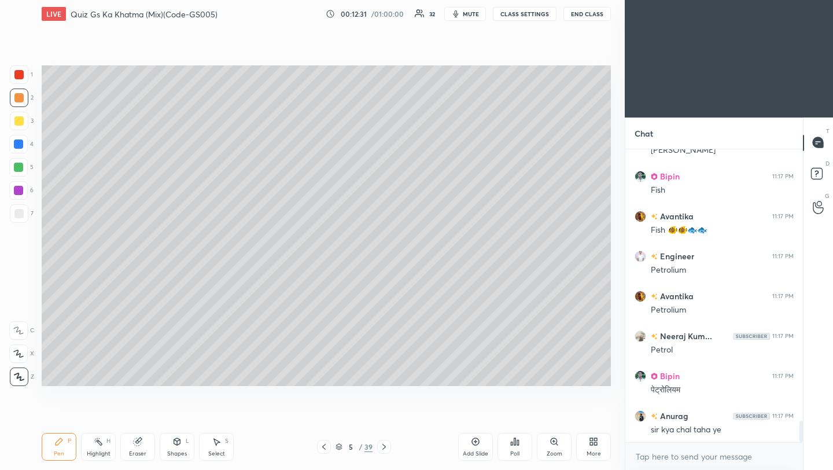
scroll to position [3791, 0]
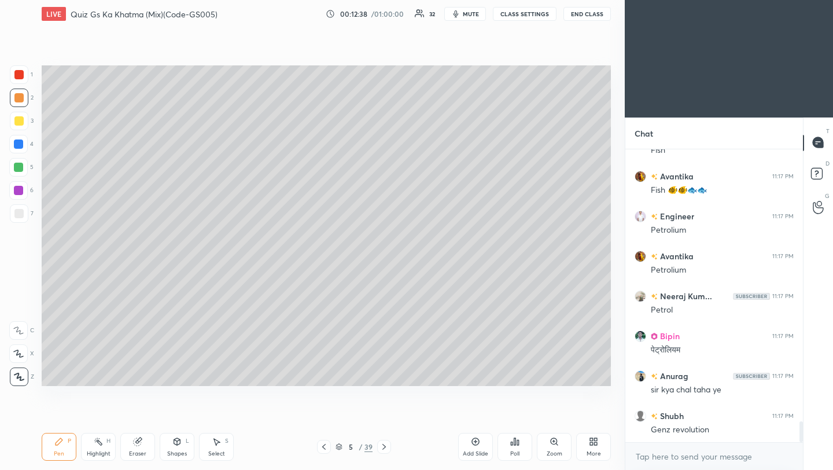
click at [384, 447] on icon at bounding box center [383, 447] width 3 height 6
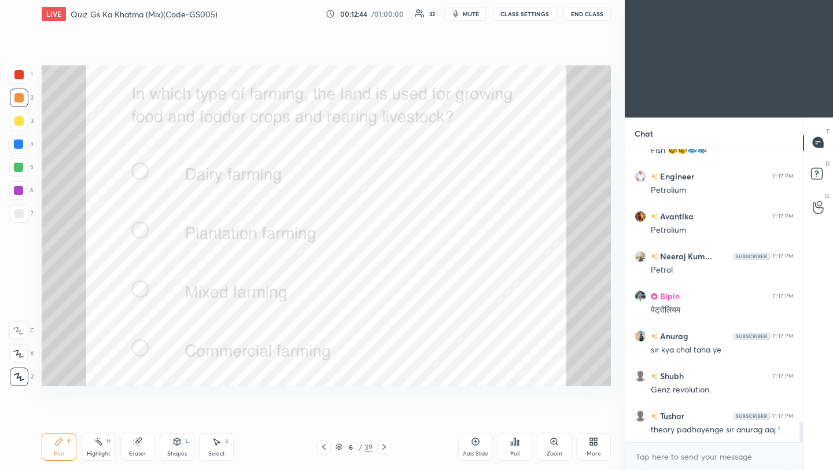
scroll to position [3871, 0]
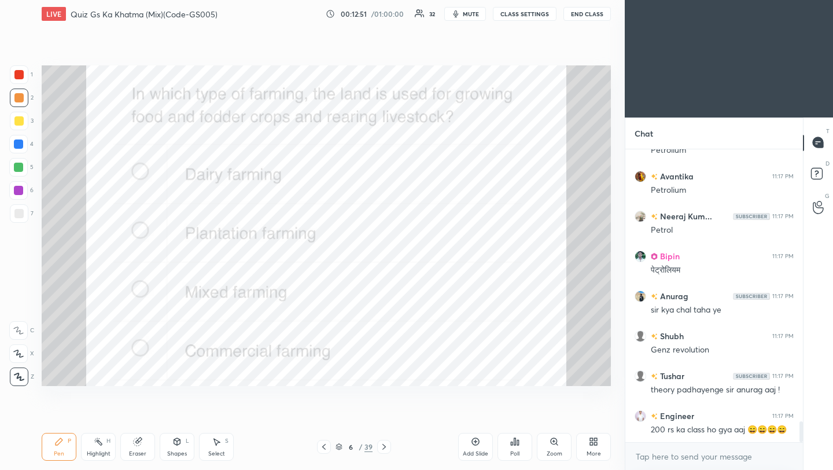
click at [516, 448] on div "Poll" at bounding box center [514, 447] width 35 height 28
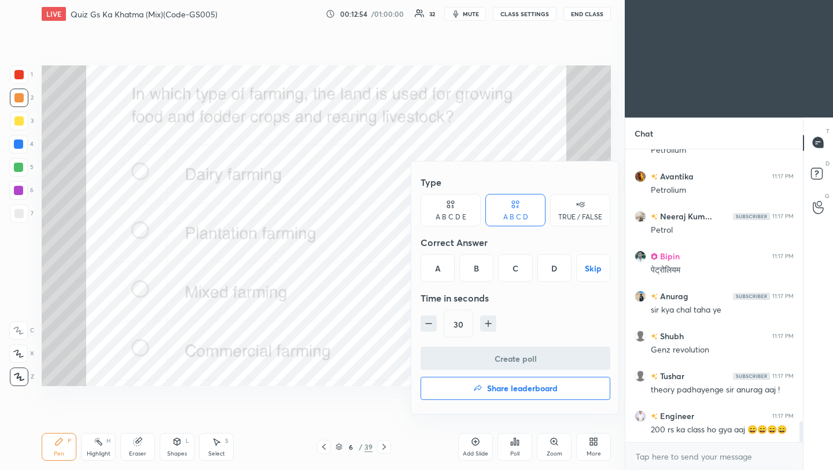
click at [519, 272] on div "C" at bounding box center [515, 268] width 34 height 28
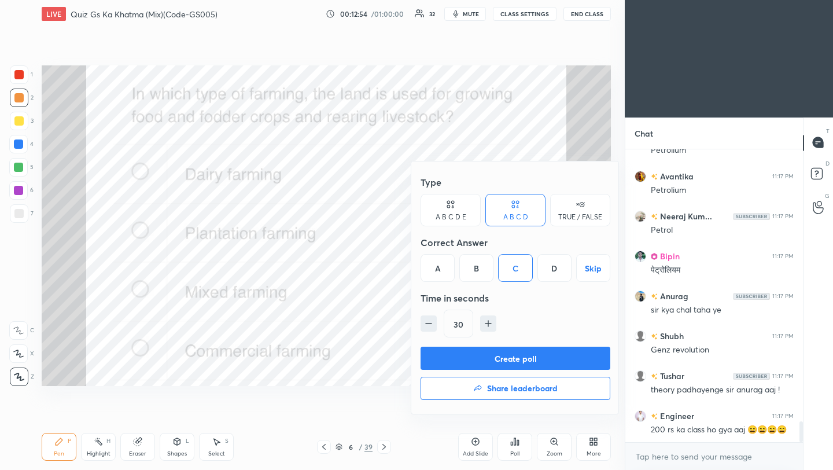
click at [507, 359] on button "Create poll" at bounding box center [515, 357] width 190 height 23
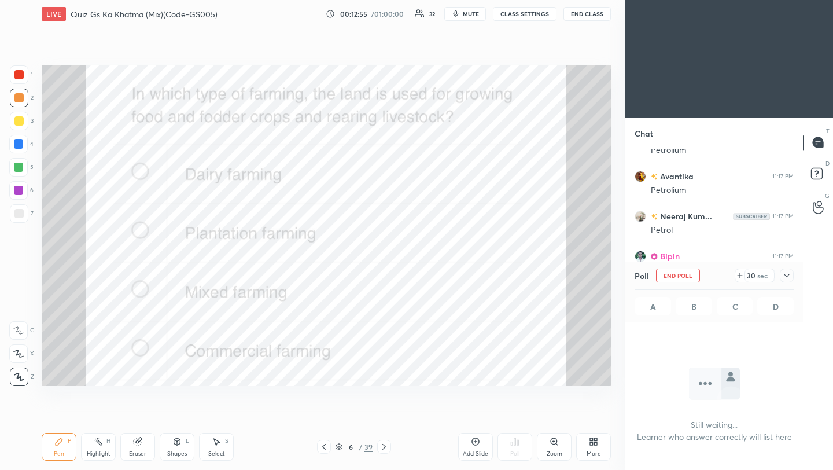
scroll to position [4, 4]
click at [787, 276] on icon at bounding box center [787, 275] width 6 height 3
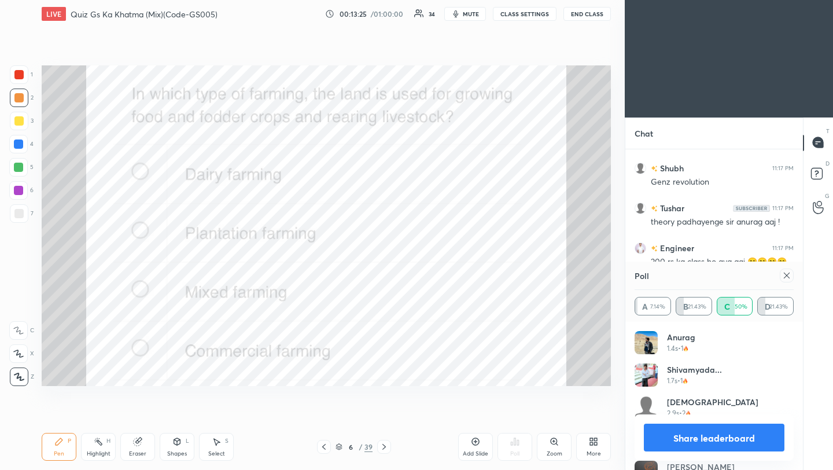
scroll to position [135, 156]
click at [787, 275] on icon at bounding box center [786, 275] width 9 height 9
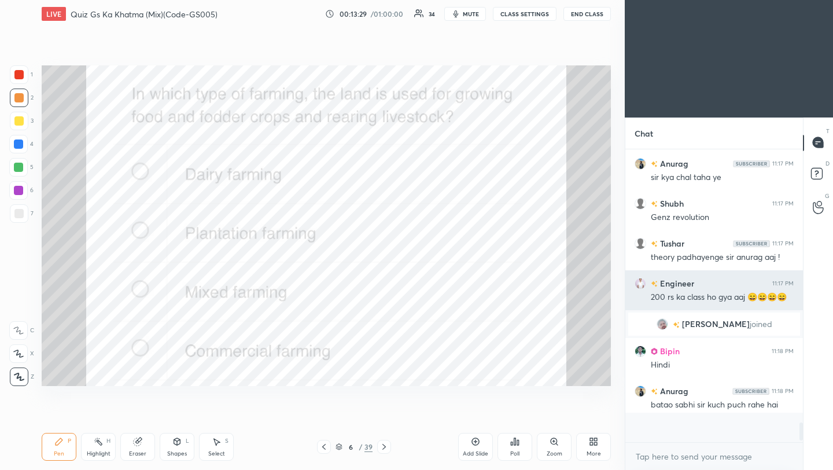
scroll to position [283, 174]
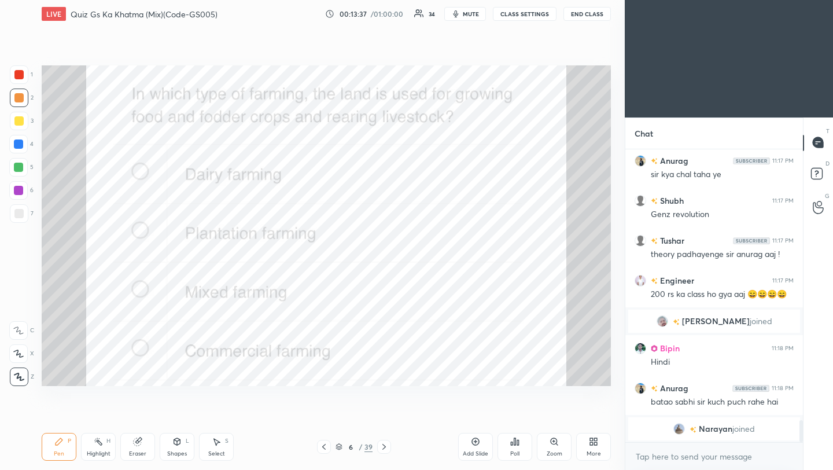
click at [21, 73] on div at bounding box center [18, 74] width 9 height 9
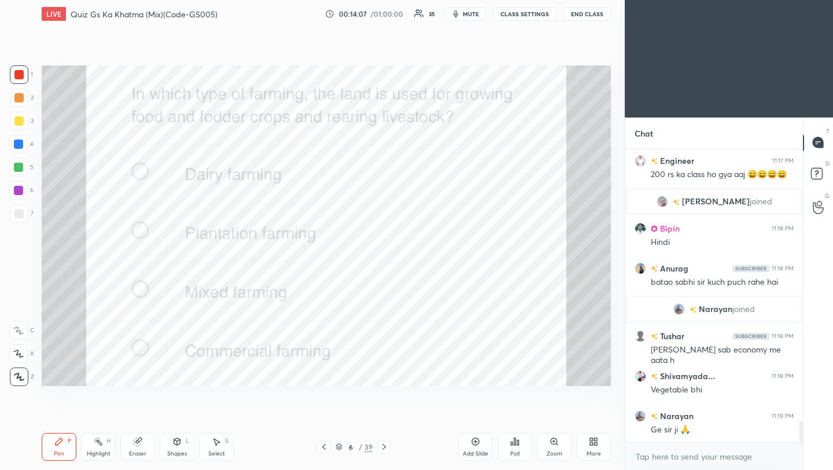
click at [143, 457] on div "Eraser" at bounding box center [137, 447] width 35 height 28
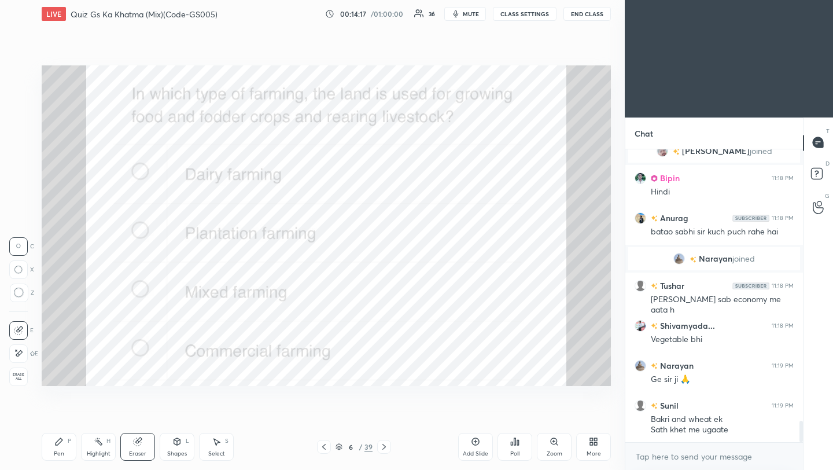
click at [62, 446] on div "Pen P" at bounding box center [59, 447] width 35 height 28
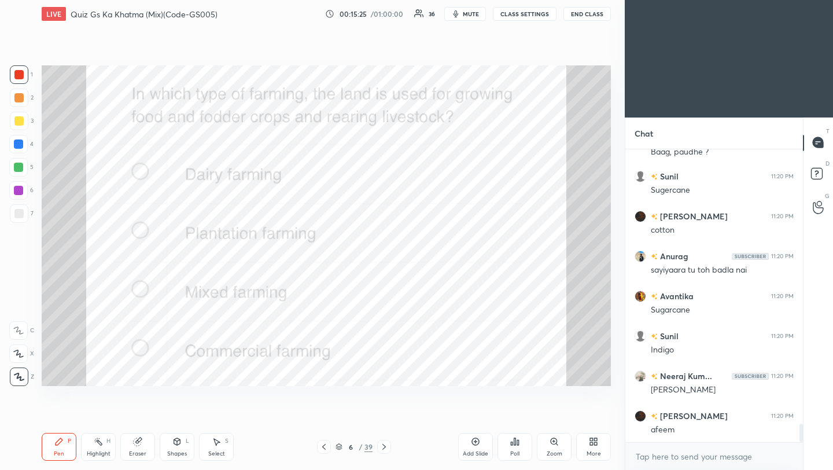
scroll to position [4322, 0]
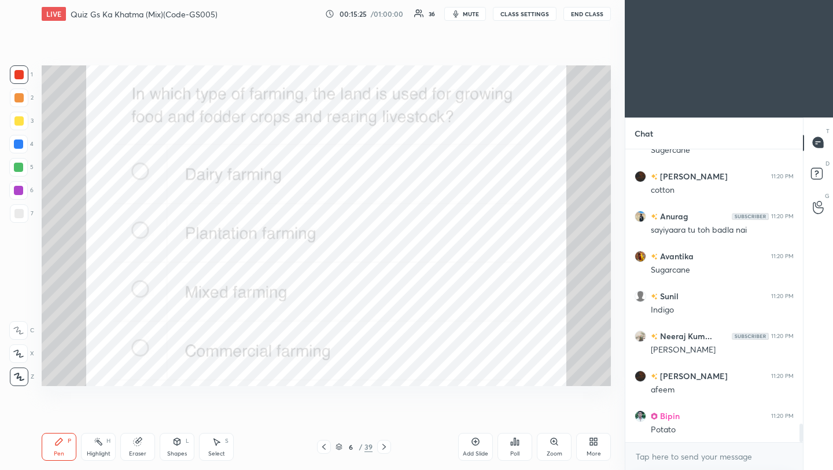
click at [614, 178] on div "Setting up your live class Poll for secs No correct answer Start poll" at bounding box center [326, 226] width 578 height 396
click at [611, 207] on div "Setting up your live class Poll for secs No correct answer Start poll" at bounding box center [326, 226] width 578 height 396
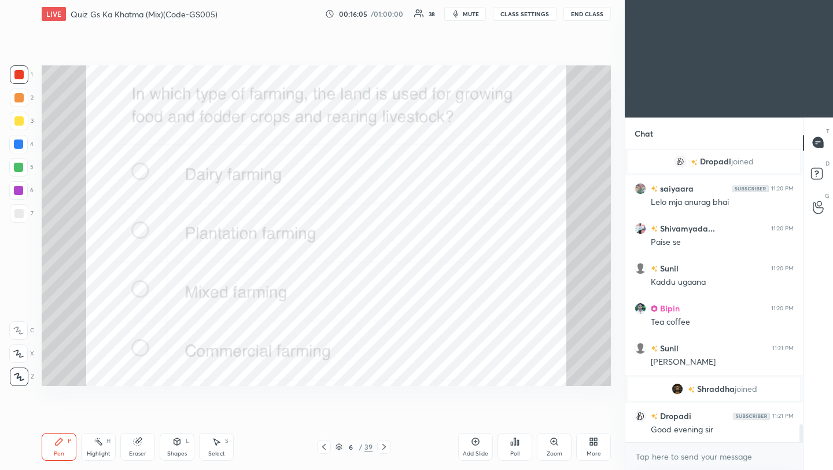
scroll to position [4471, 0]
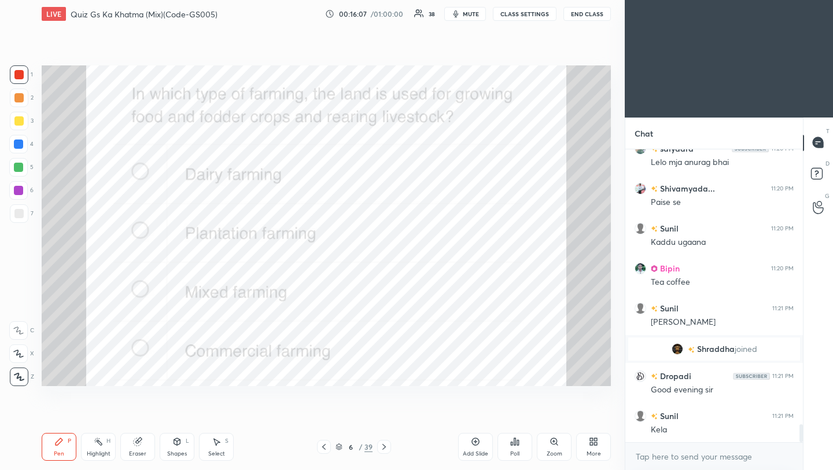
click at [401, 444] on div "6 / 39" at bounding box center [354, 447] width 208 height 14
click at [382, 447] on icon at bounding box center [383, 446] width 9 height 9
click at [516, 443] on icon at bounding box center [514, 441] width 9 height 9
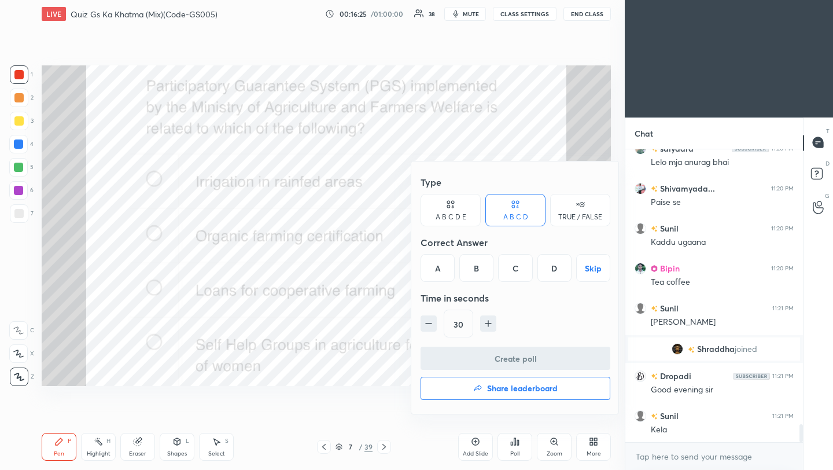
click at [476, 270] on div "B" at bounding box center [476, 268] width 34 height 28
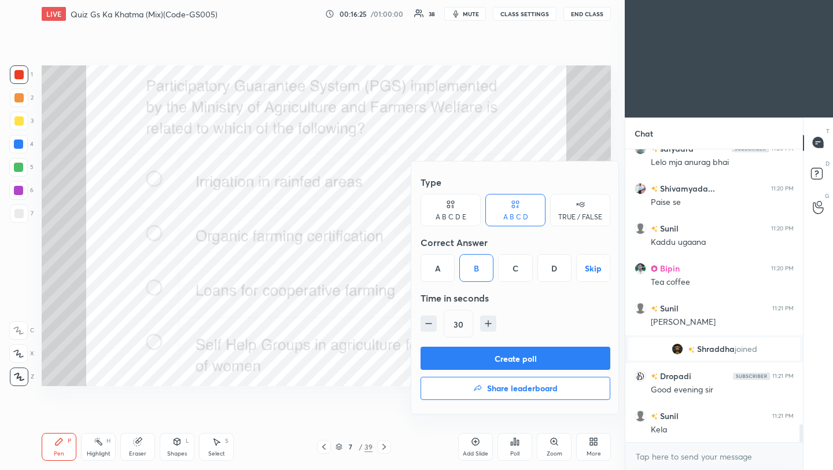
click at [477, 355] on button "Create poll" at bounding box center [515, 357] width 190 height 23
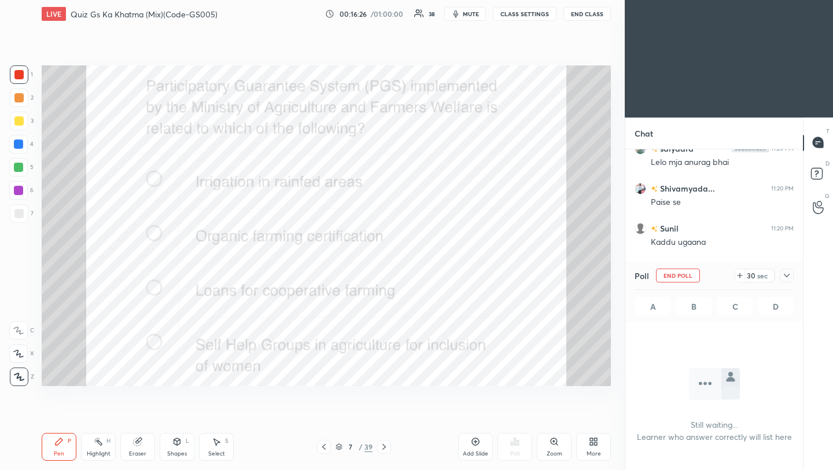
scroll to position [132, 174]
click at [792, 274] on div at bounding box center [787, 275] width 14 height 14
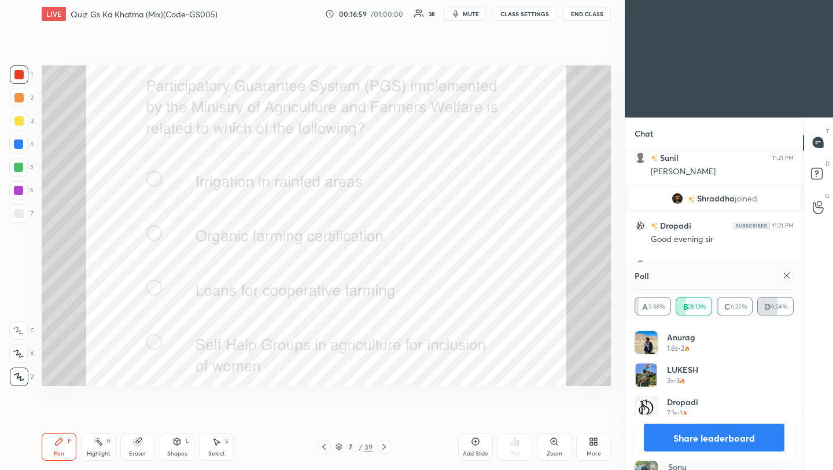
scroll to position [4661, 0]
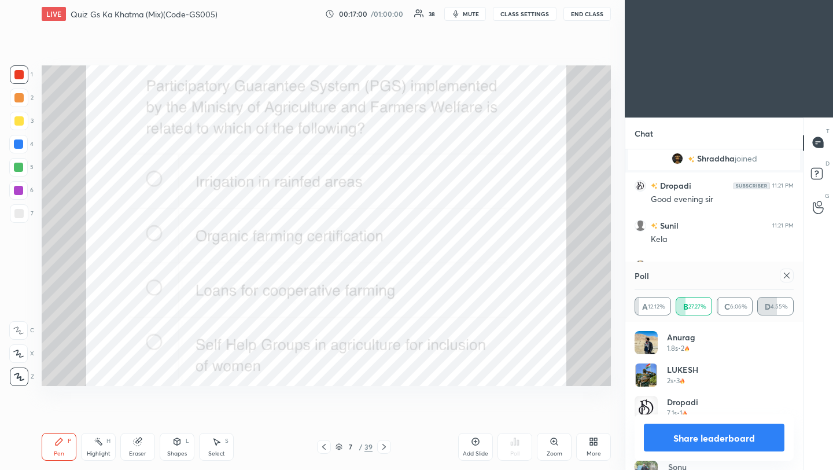
click at [782, 278] on icon at bounding box center [786, 275] width 9 height 9
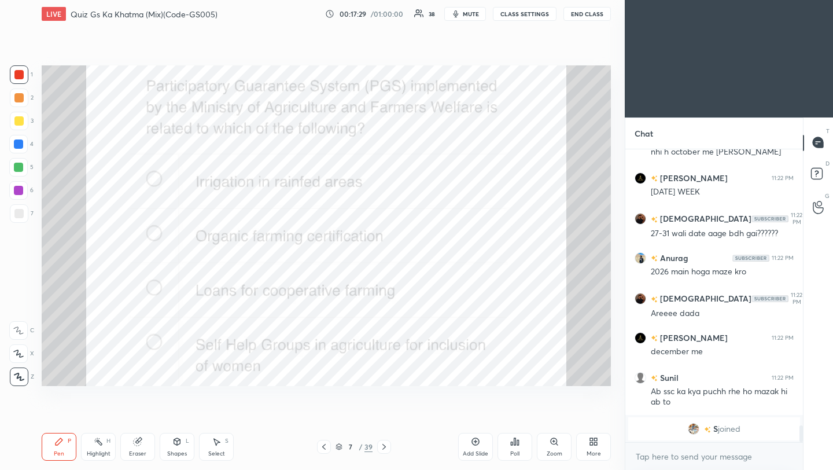
scroll to position [4711, 0]
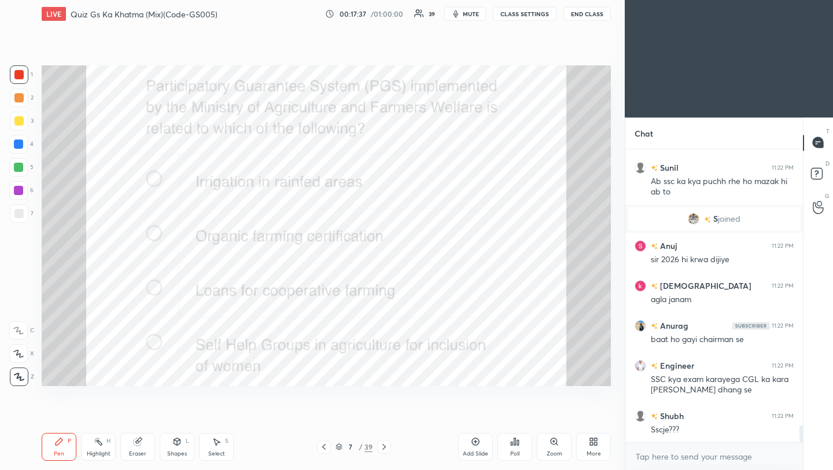
click at [385, 444] on icon at bounding box center [383, 446] width 9 height 9
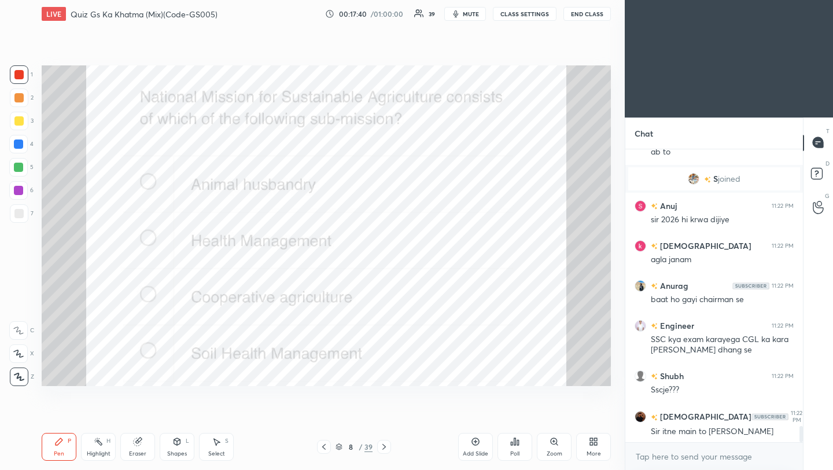
click at [515, 448] on div "Poll" at bounding box center [514, 447] width 35 height 28
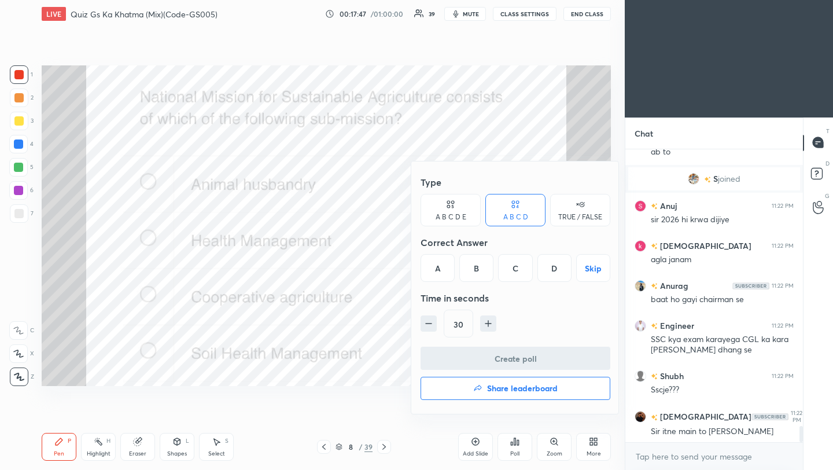
click at [558, 273] on div "D" at bounding box center [554, 268] width 34 height 28
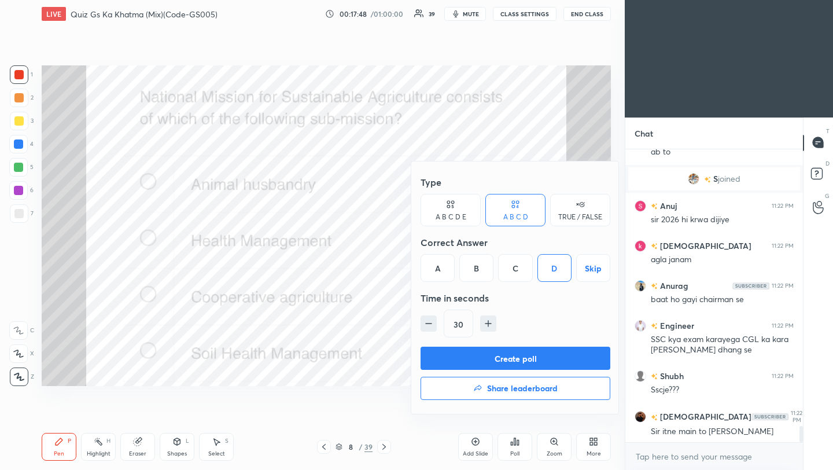
click at [551, 357] on button "Create poll" at bounding box center [515, 357] width 190 height 23
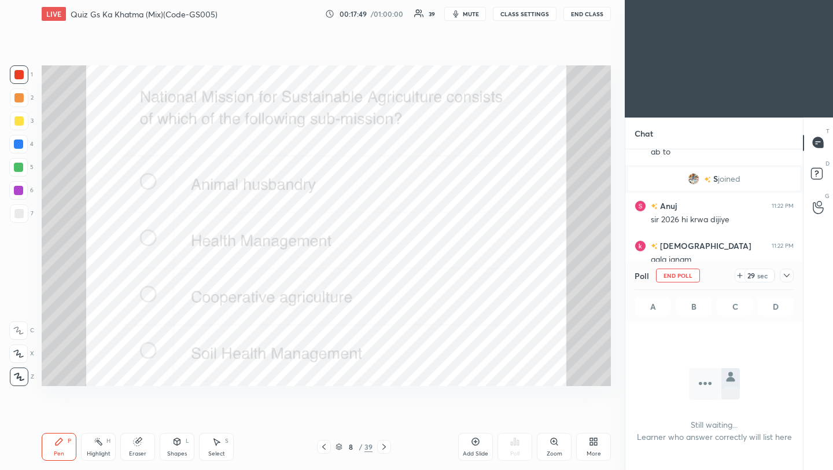
click at [790, 274] on icon at bounding box center [786, 275] width 9 height 9
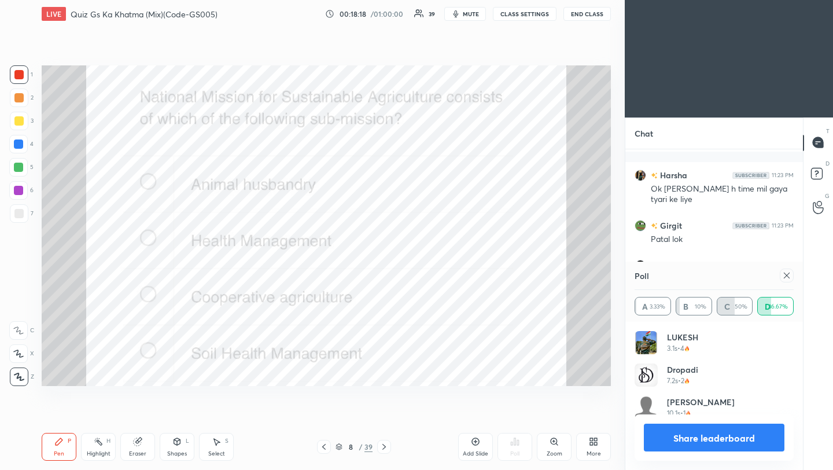
scroll to position [134, 156]
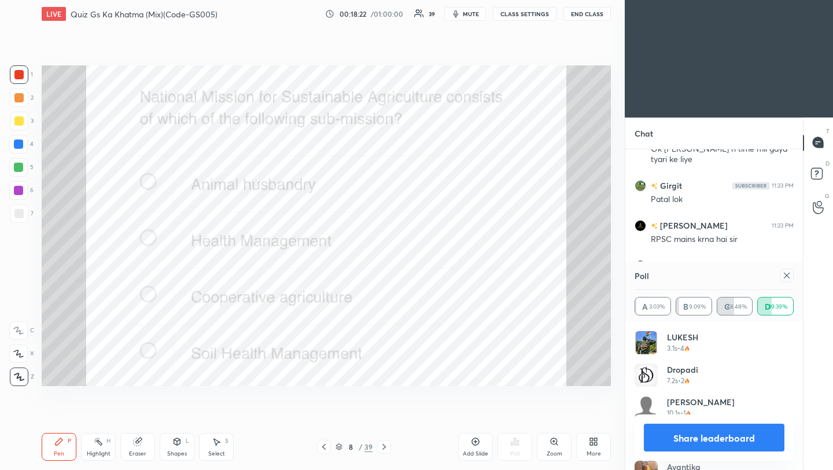
click at [787, 279] on div at bounding box center [787, 275] width 14 height 14
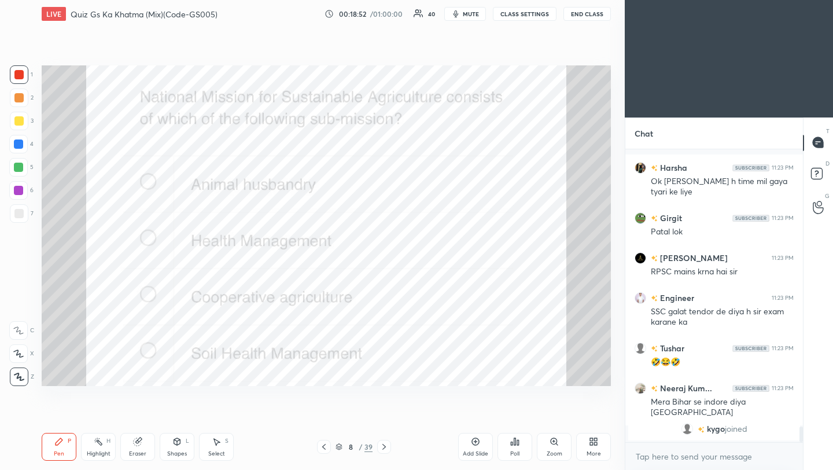
click at [385, 444] on icon at bounding box center [383, 446] width 9 height 9
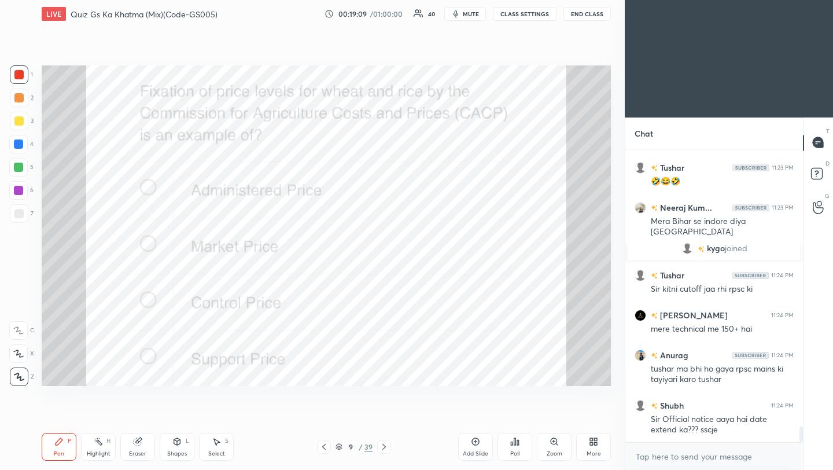
click at [512, 450] on div "Poll" at bounding box center [514, 447] width 35 height 28
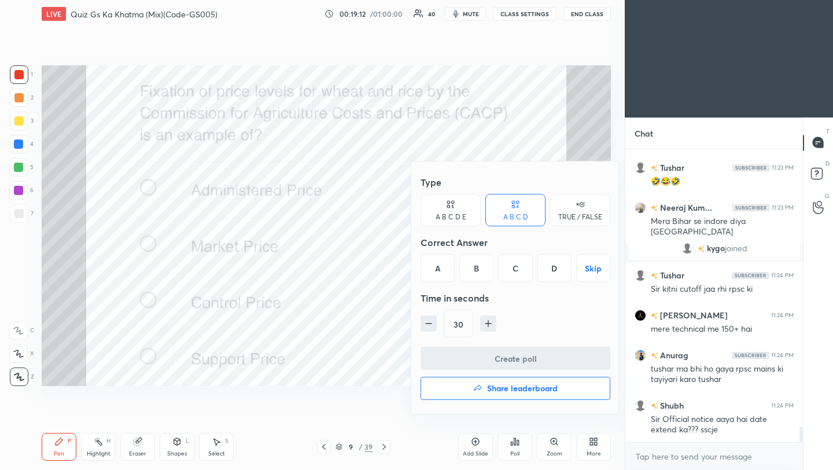
click at [558, 269] on div "D" at bounding box center [554, 268] width 34 height 28
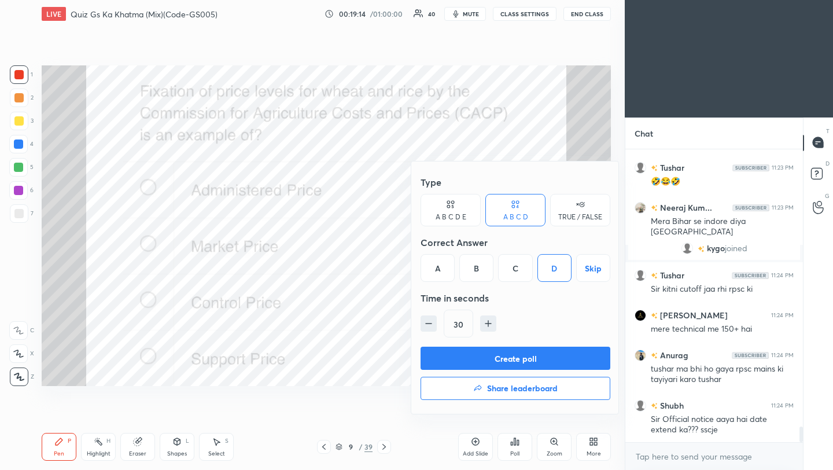
click at [503, 368] on button "Create poll" at bounding box center [515, 357] width 190 height 23
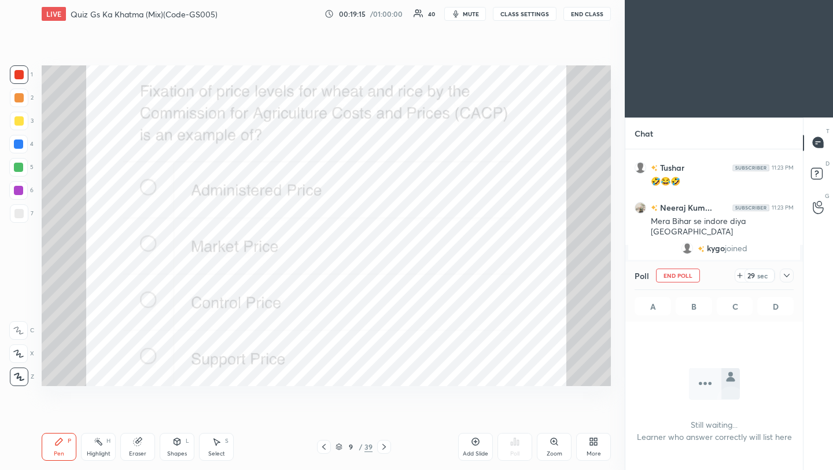
click at [786, 278] on icon at bounding box center [786, 275] width 9 height 9
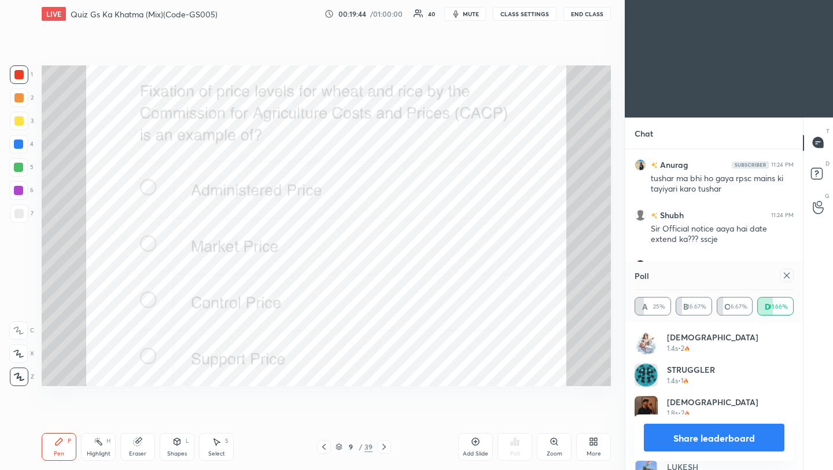
scroll to position [135, 156]
click at [789, 274] on icon at bounding box center [786, 275] width 9 height 9
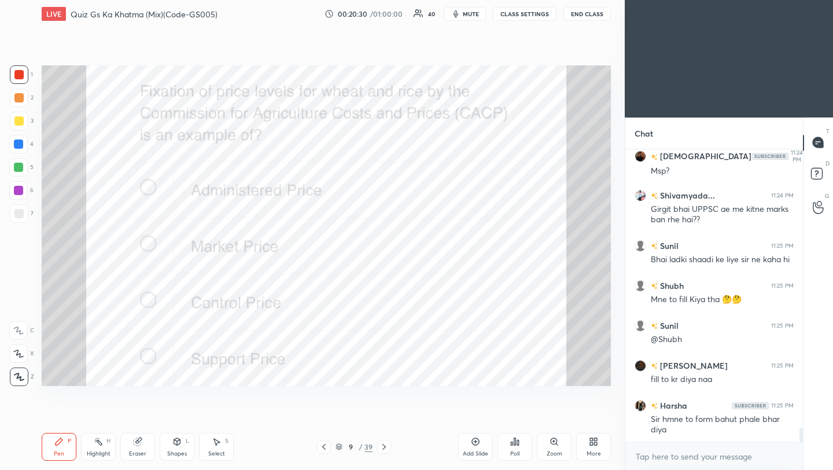
scroll to position [5669, 0]
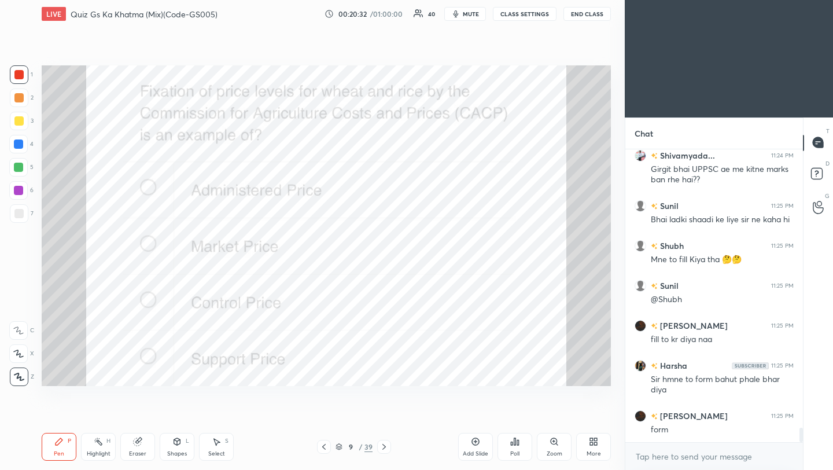
click at [384, 447] on icon at bounding box center [383, 446] width 9 height 9
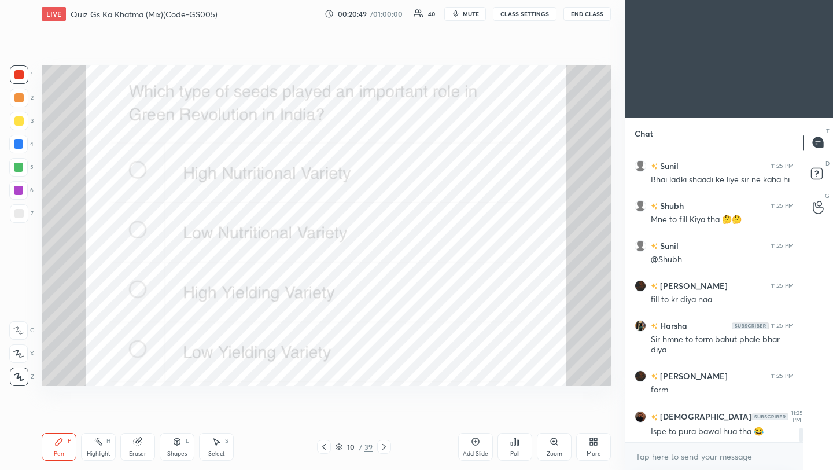
click at [517, 445] on icon at bounding box center [514, 441] width 9 height 9
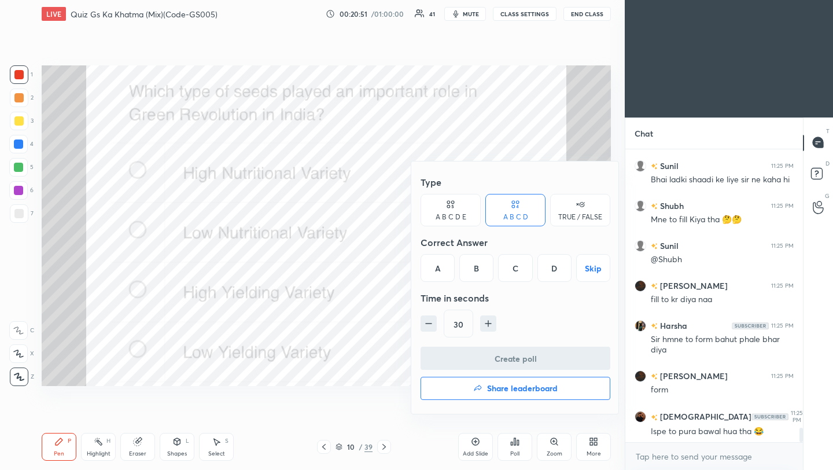
scroll to position [5737, 0]
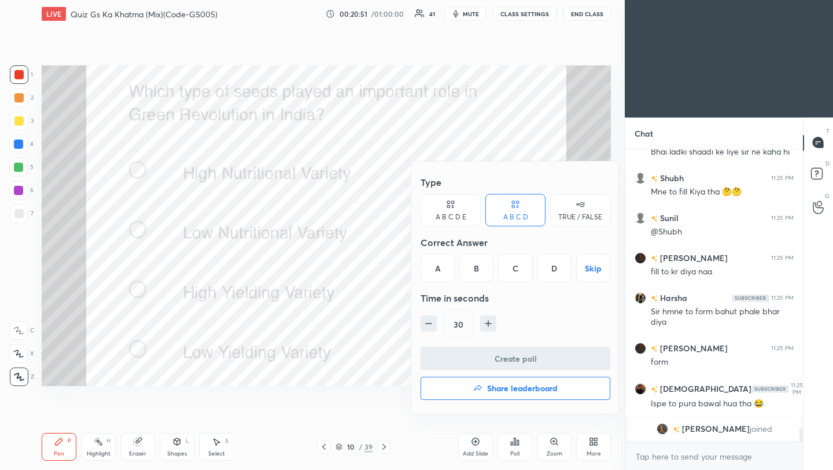
click at [513, 268] on div "C" at bounding box center [515, 268] width 34 height 28
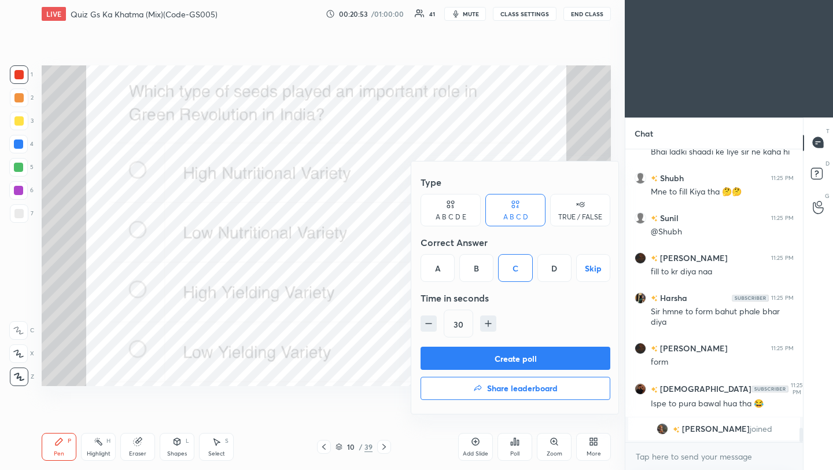
click at [519, 360] on button "Create poll" at bounding box center [515, 357] width 190 height 23
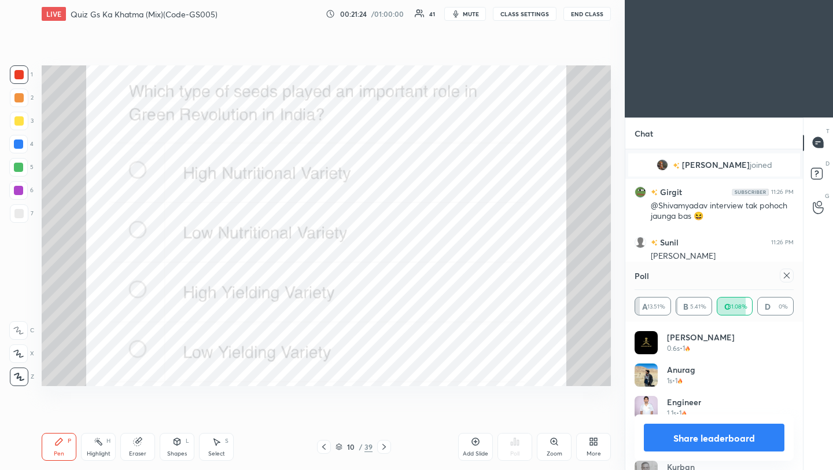
scroll to position [5825, 0]
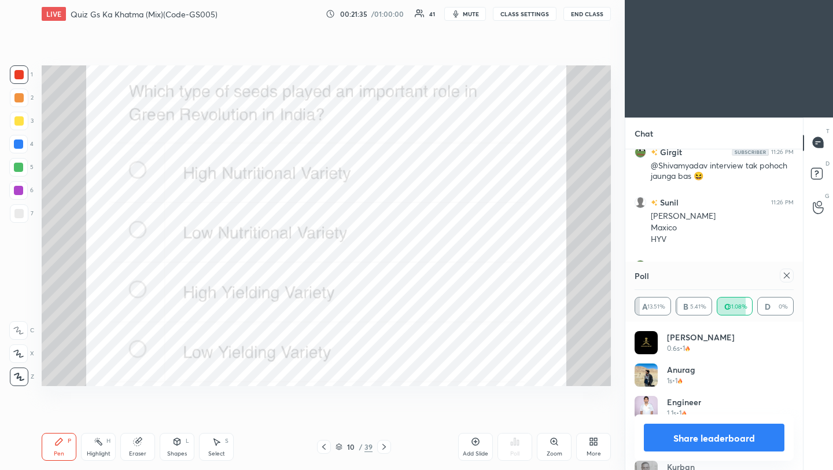
click at [784, 274] on icon at bounding box center [786, 275] width 9 height 9
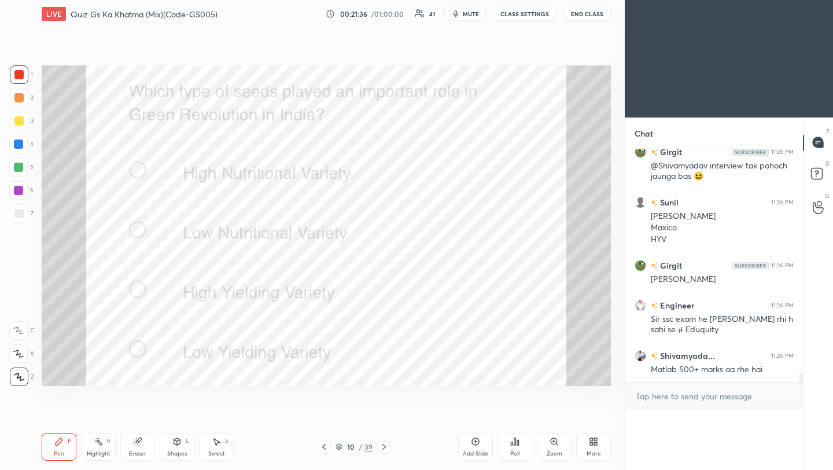
scroll to position [248, 174]
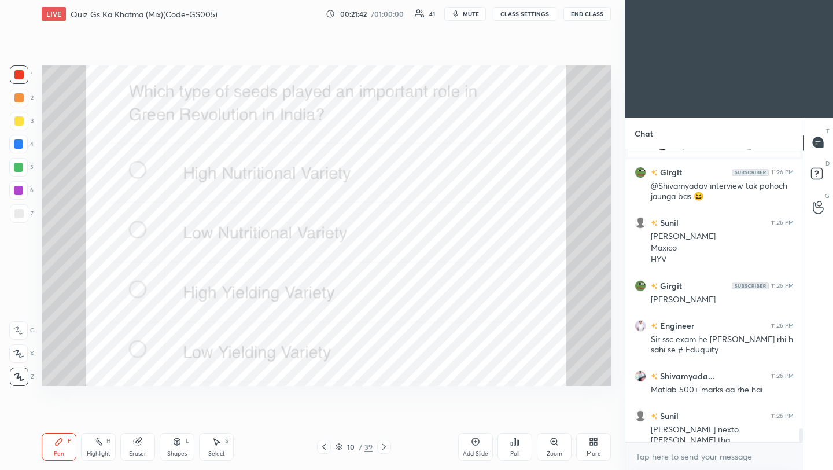
click at [383, 444] on icon at bounding box center [383, 446] width 9 height 9
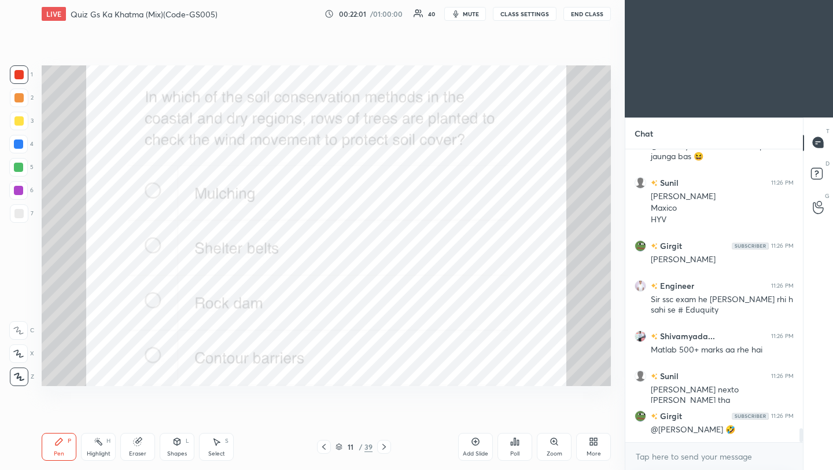
scroll to position [5884, 0]
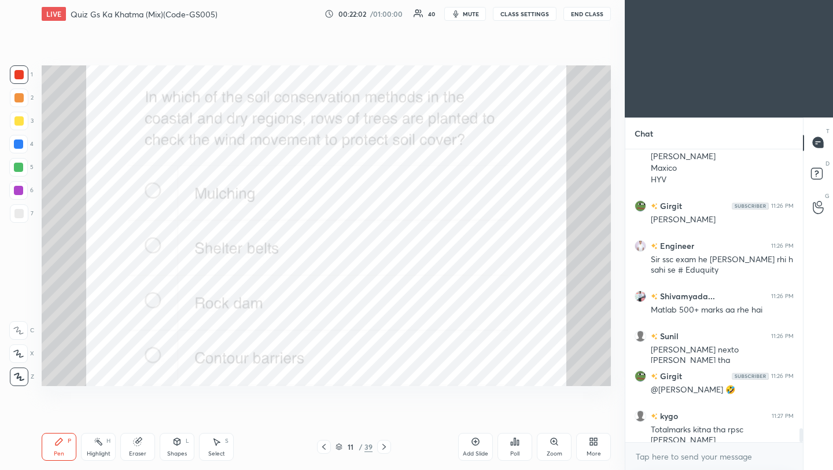
click at [511, 448] on div "Poll" at bounding box center [514, 447] width 35 height 28
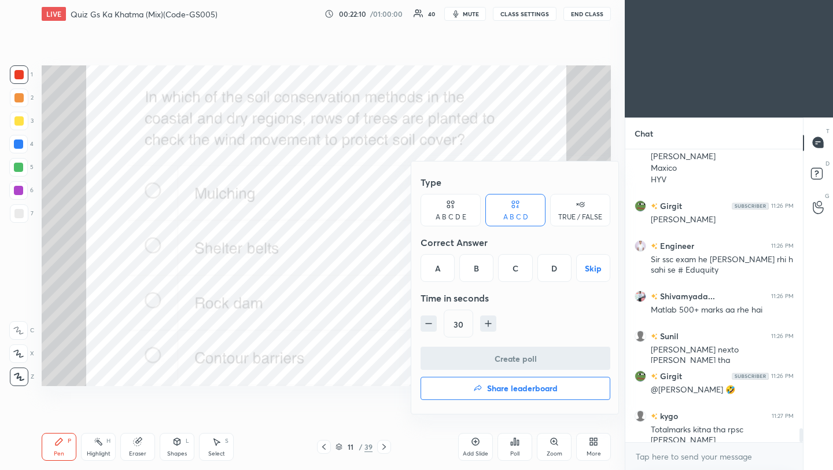
click at [482, 271] on div "B" at bounding box center [476, 268] width 34 height 28
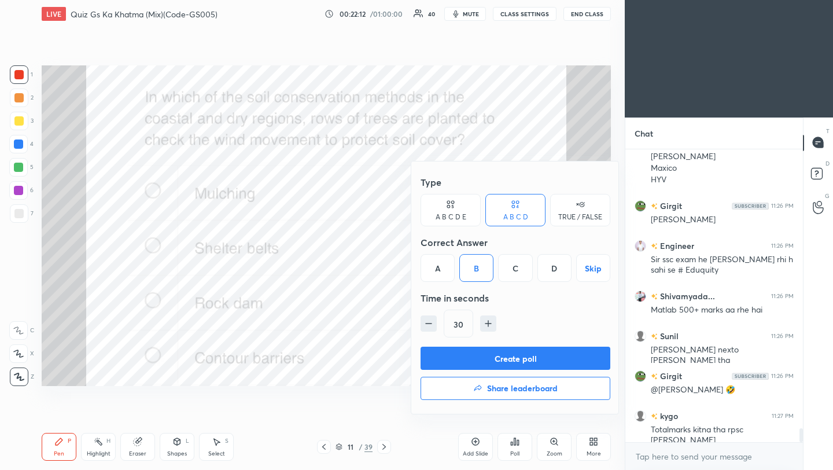
click at [504, 357] on button "Create poll" at bounding box center [515, 357] width 190 height 23
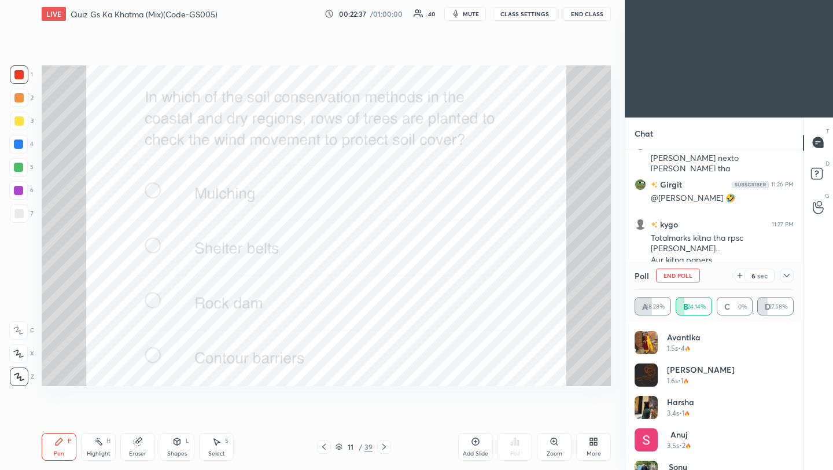
scroll to position [6116, 0]
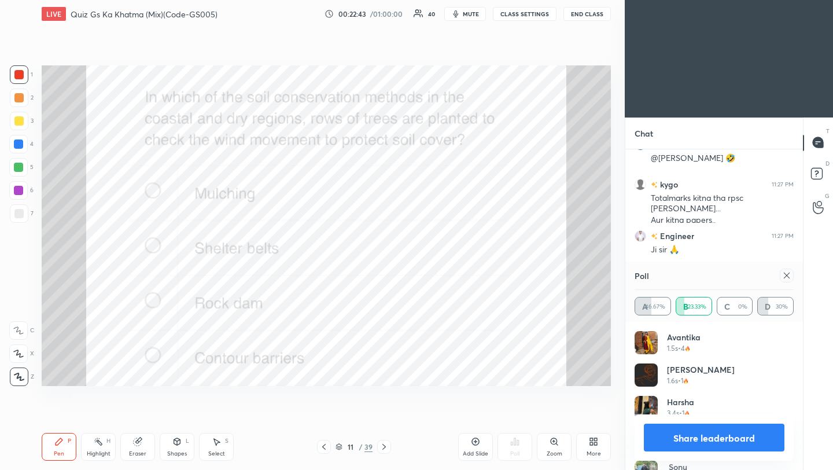
click at [788, 276] on icon at bounding box center [786, 275] width 9 height 9
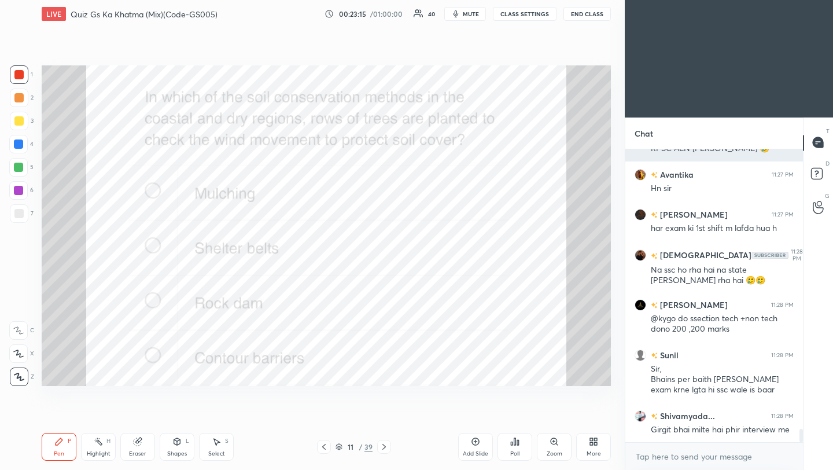
scroll to position [6297, 0]
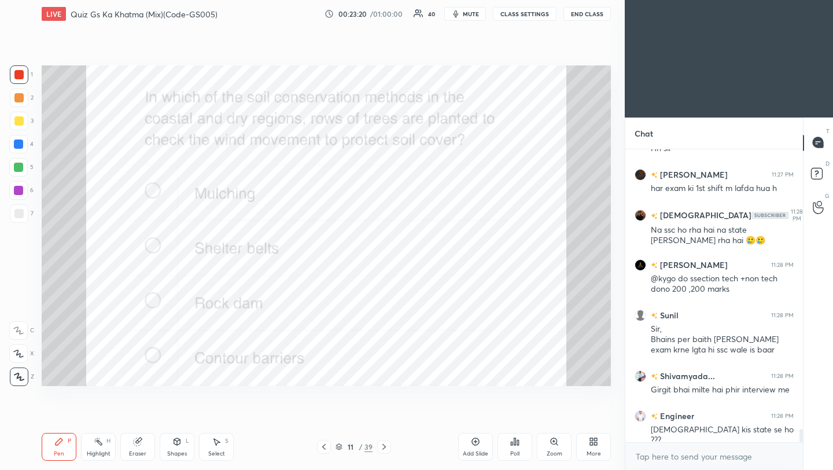
click at [384, 449] on icon at bounding box center [383, 446] width 9 height 9
click at [326, 447] on icon at bounding box center [323, 446] width 9 height 9
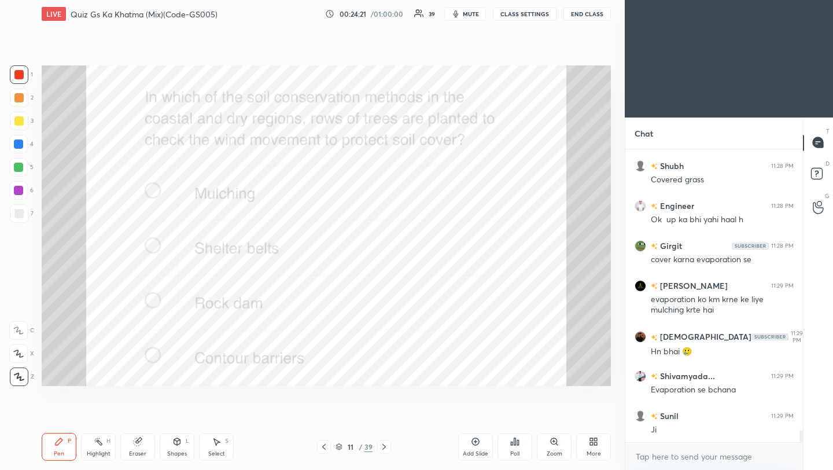
scroll to position [6866, 0]
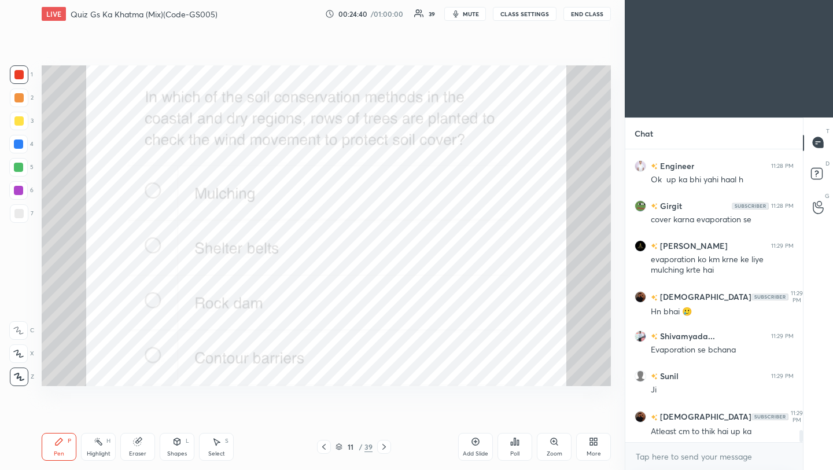
click at [383, 448] on icon at bounding box center [383, 447] width 3 height 6
click at [387, 449] on icon at bounding box center [383, 446] width 9 height 9
click at [522, 442] on div "Poll" at bounding box center [514, 447] width 35 height 28
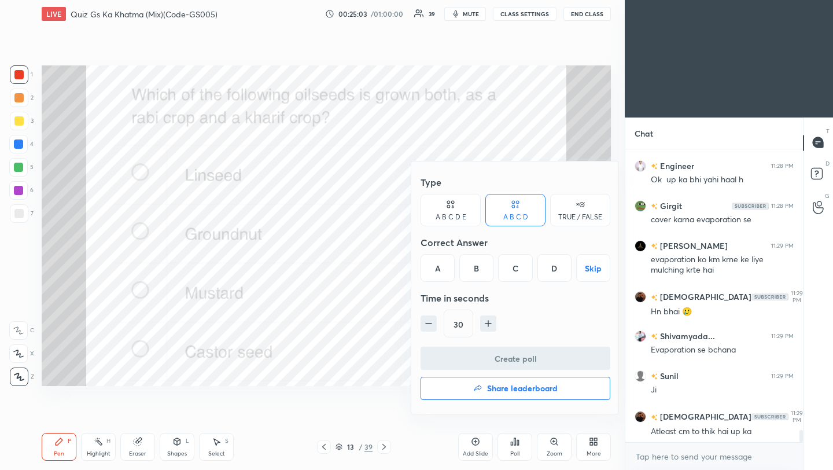
click at [553, 272] on div "D" at bounding box center [554, 268] width 34 height 28
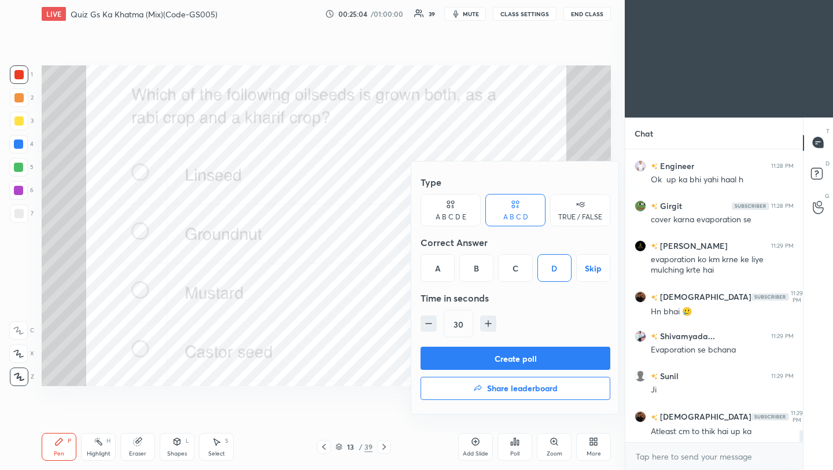
click at [533, 366] on button "Create poll" at bounding box center [515, 357] width 190 height 23
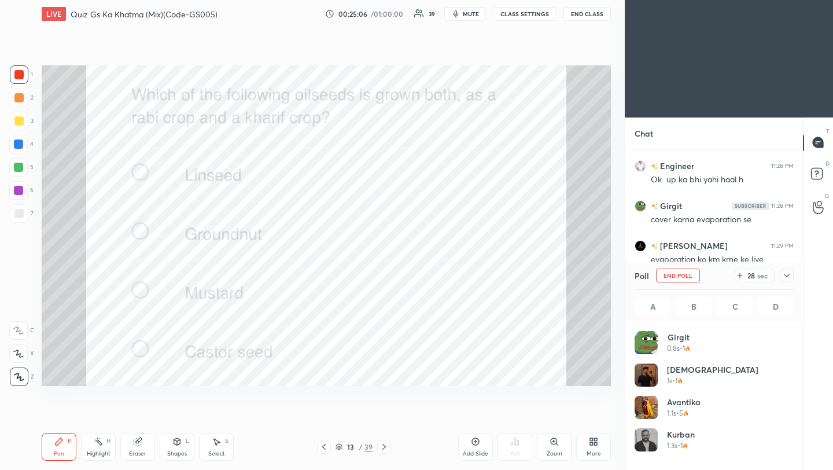
scroll to position [135, 156]
click at [789, 274] on icon at bounding box center [786, 275] width 9 height 9
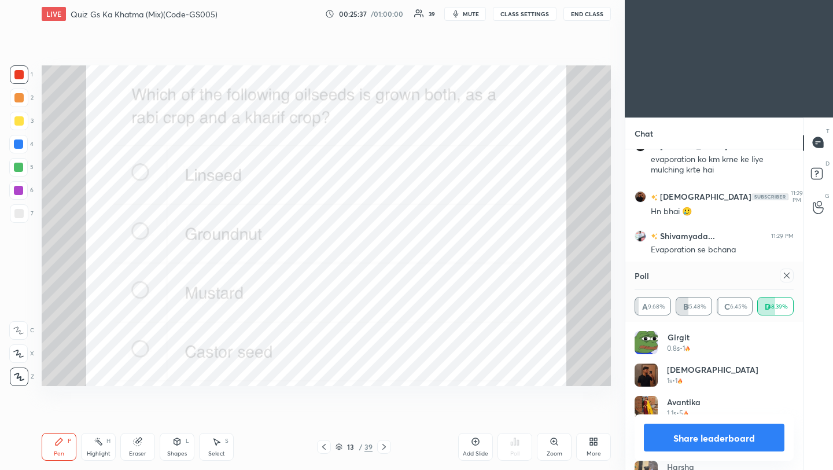
click at [791, 278] on div at bounding box center [787, 275] width 14 height 14
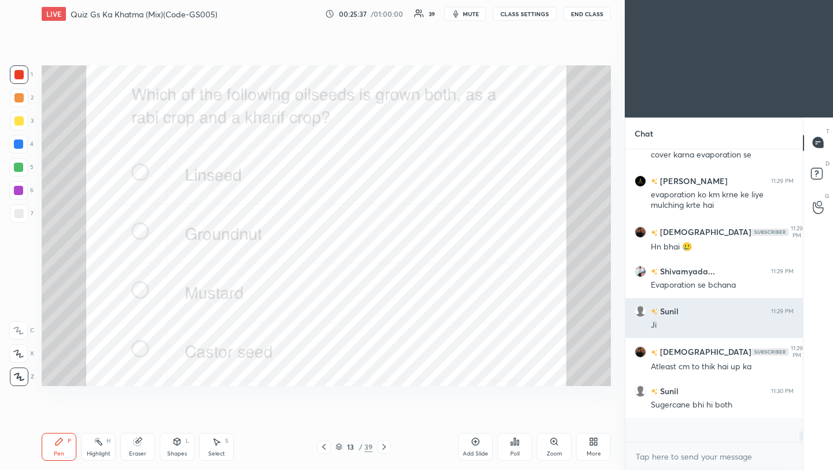
scroll to position [193, 174]
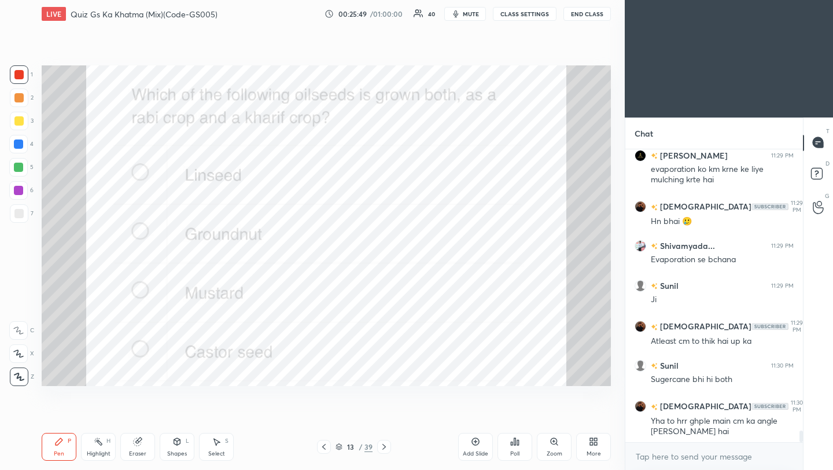
click at [383, 448] on icon at bounding box center [383, 446] width 9 height 9
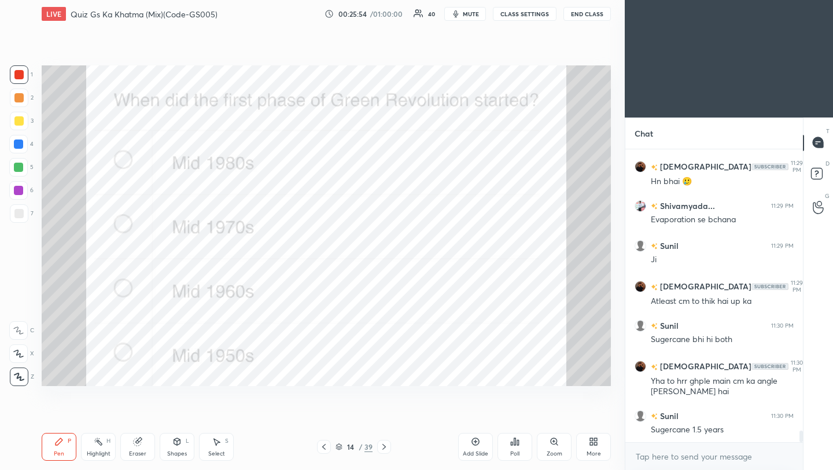
click at [518, 444] on icon at bounding box center [518, 442] width 2 height 5
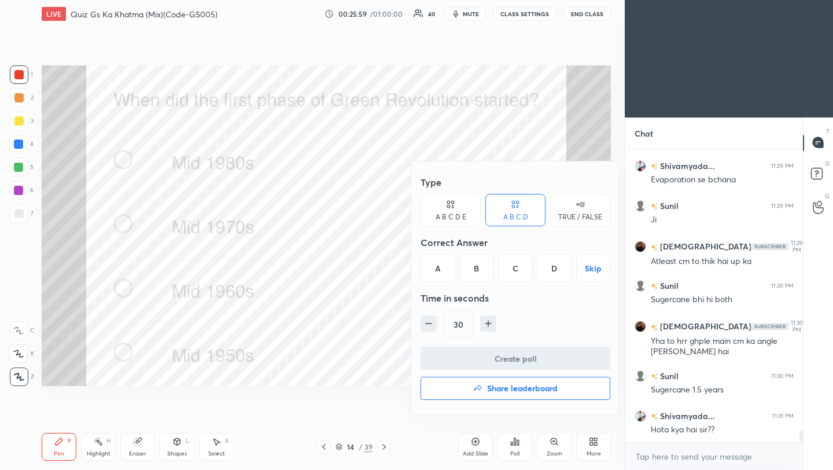
drag, startPoint x: 519, startPoint y: 265, endPoint x: 519, endPoint y: 331, distance: 65.4
click at [519, 266] on div "C" at bounding box center [515, 268] width 34 height 28
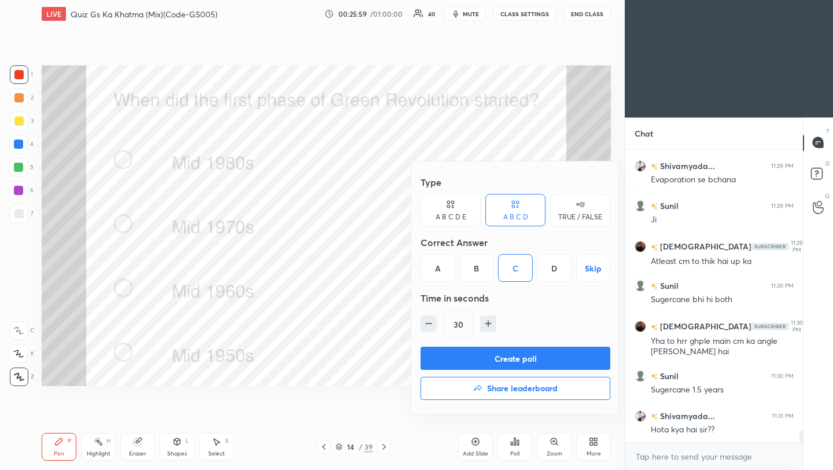
click at [520, 355] on button "Create poll" at bounding box center [515, 357] width 190 height 23
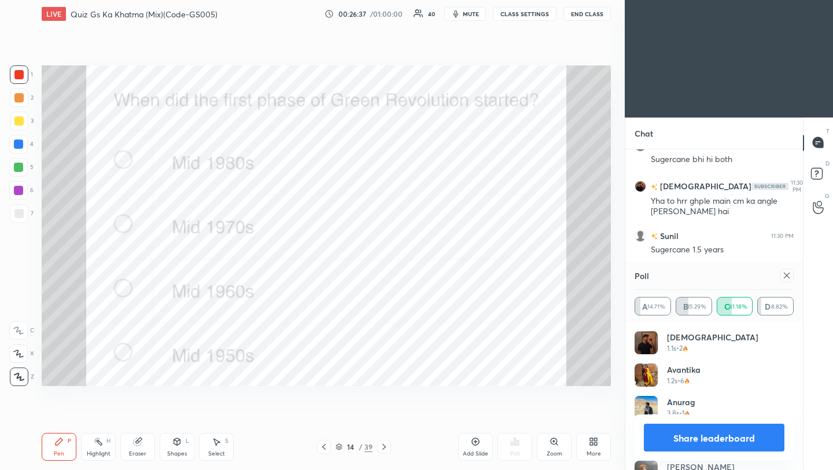
scroll to position [7216, 0]
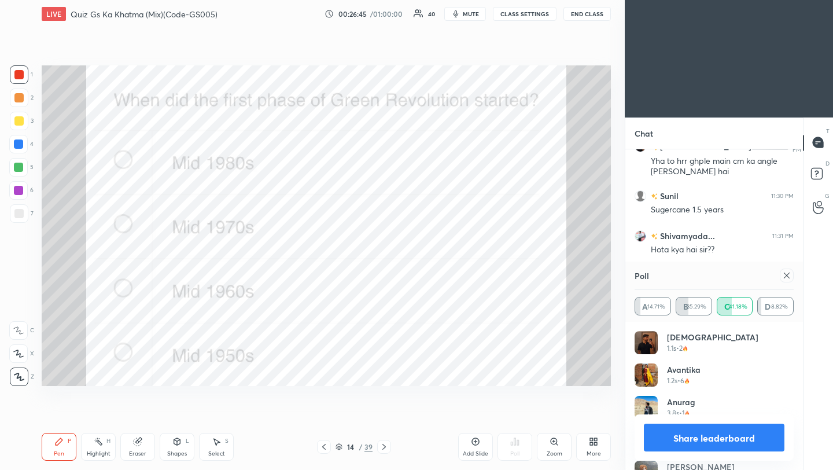
click at [785, 277] on icon at bounding box center [786, 275] width 9 height 9
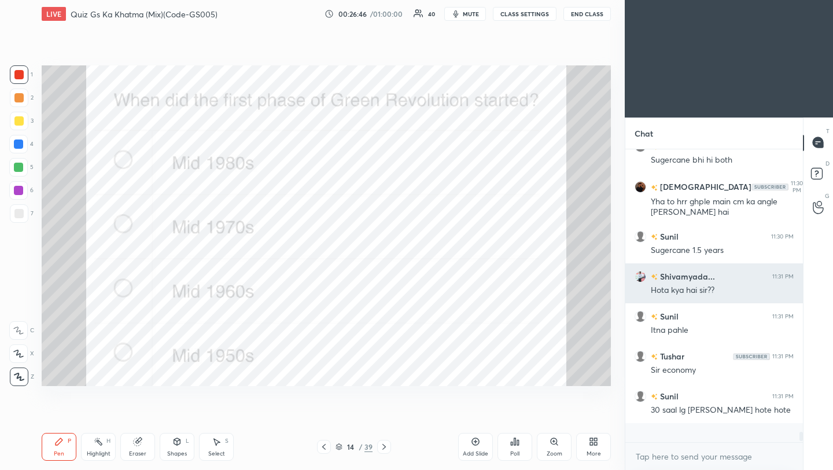
scroll to position [187, 174]
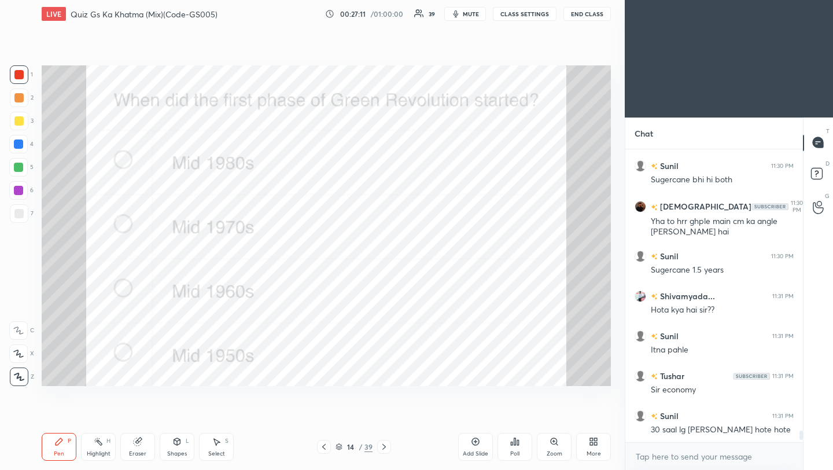
click at [394, 456] on div "Pen P Highlight H Eraser Shapes L Select S 14 / 39 Add Slide Poll Zoom More" at bounding box center [326, 446] width 569 height 46
click at [382, 447] on icon at bounding box center [383, 446] width 9 height 9
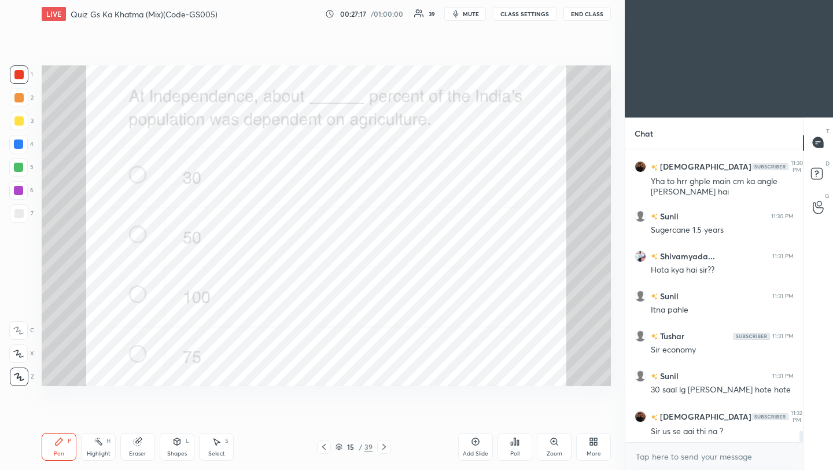
click at [522, 447] on div "Poll" at bounding box center [514, 447] width 35 height 28
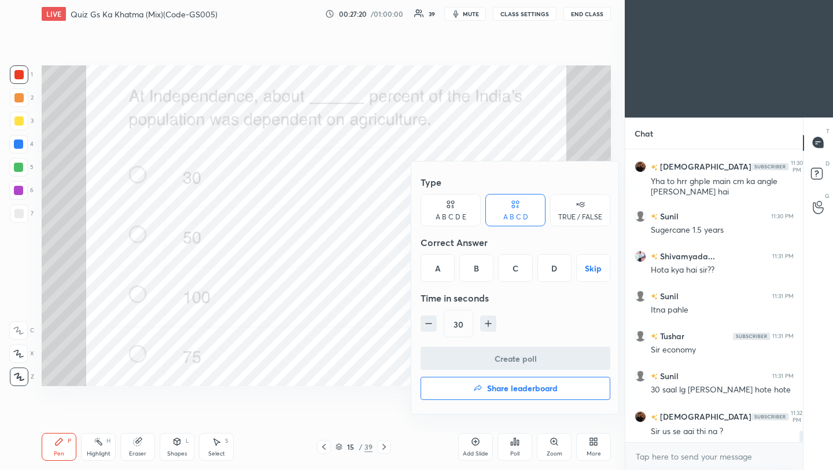
click at [558, 269] on div "D" at bounding box center [554, 268] width 34 height 28
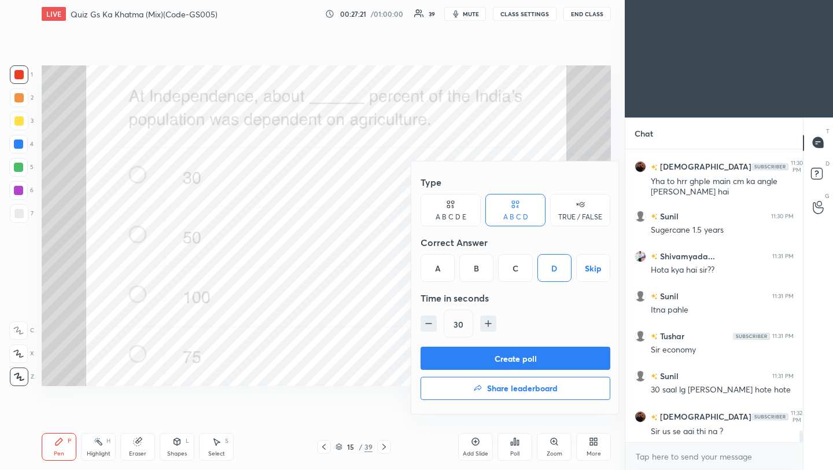
click at [545, 361] on button "Create poll" at bounding box center [515, 357] width 190 height 23
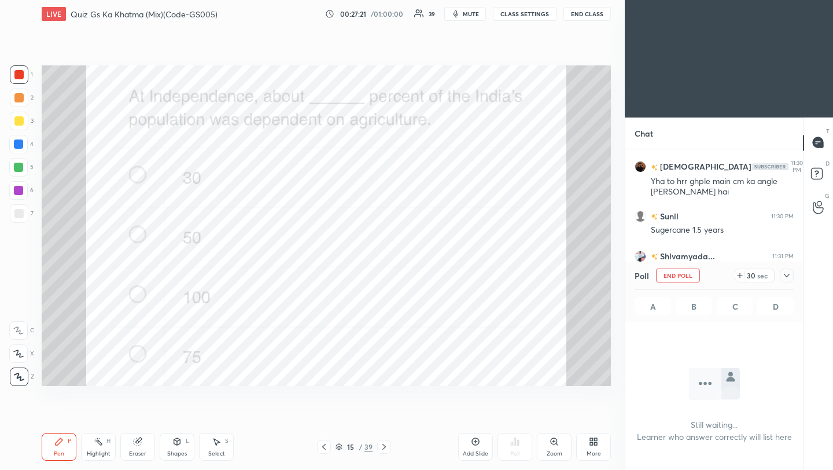
scroll to position [4, 4]
click at [769, 274] on div "sec" at bounding box center [762, 275] width 14 height 9
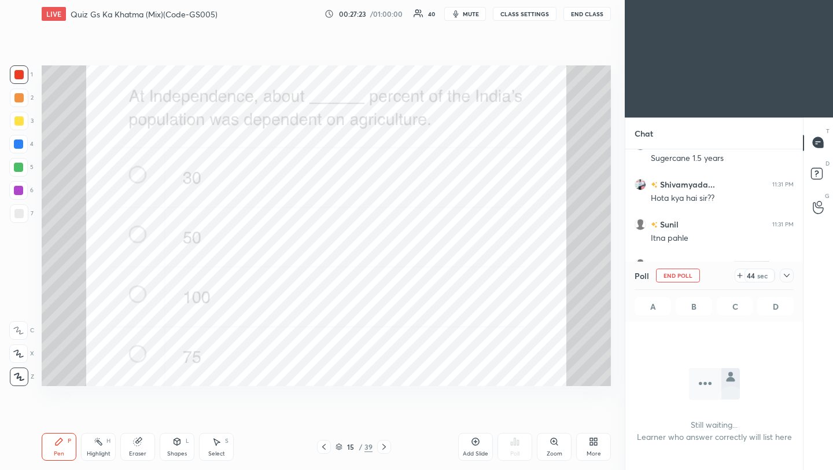
click at [788, 274] on icon at bounding box center [786, 275] width 9 height 9
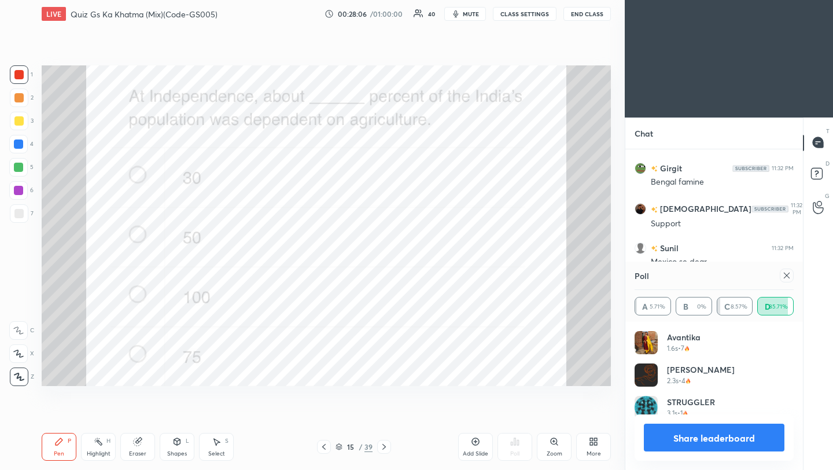
scroll to position [135, 156]
click at [789, 276] on icon at bounding box center [786, 275] width 9 height 9
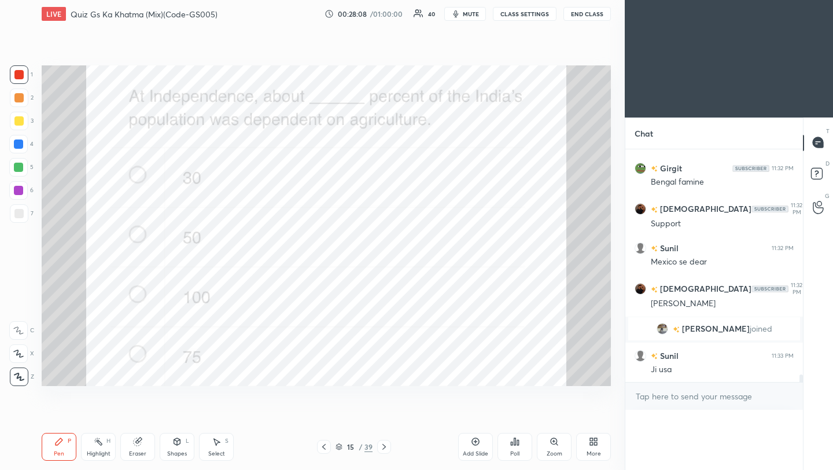
scroll to position [4, 4]
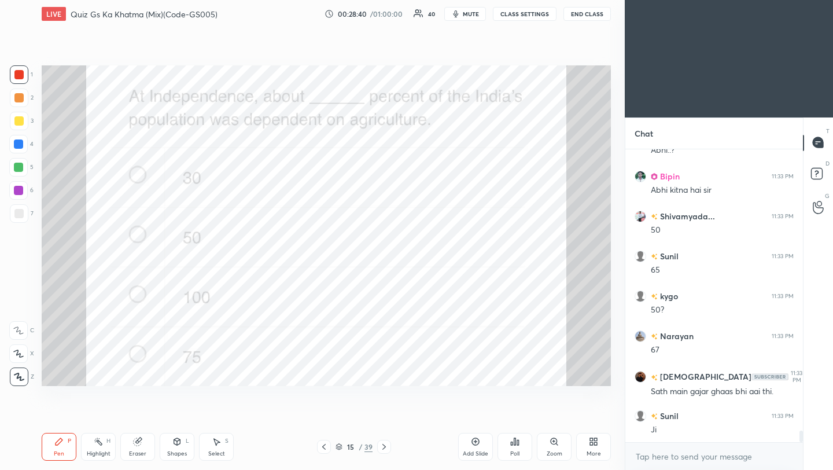
click at [383, 447] on icon at bounding box center [383, 446] width 9 height 9
click at [517, 442] on icon at bounding box center [518, 442] width 2 height 5
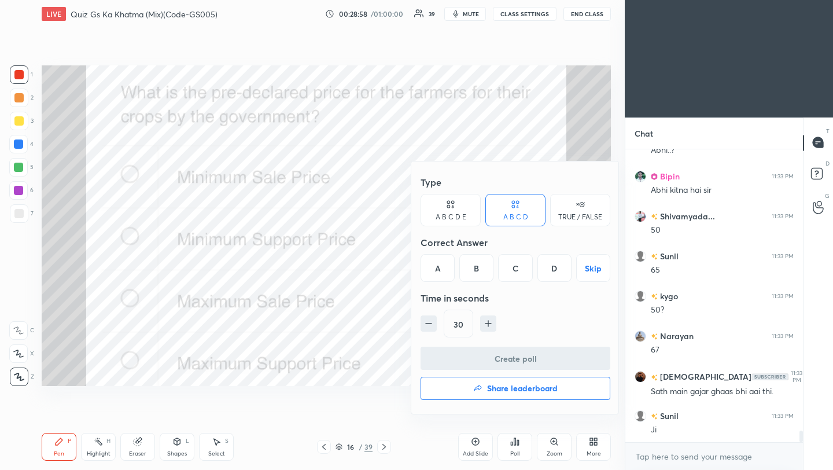
click at [478, 271] on div "B" at bounding box center [476, 268] width 34 height 28
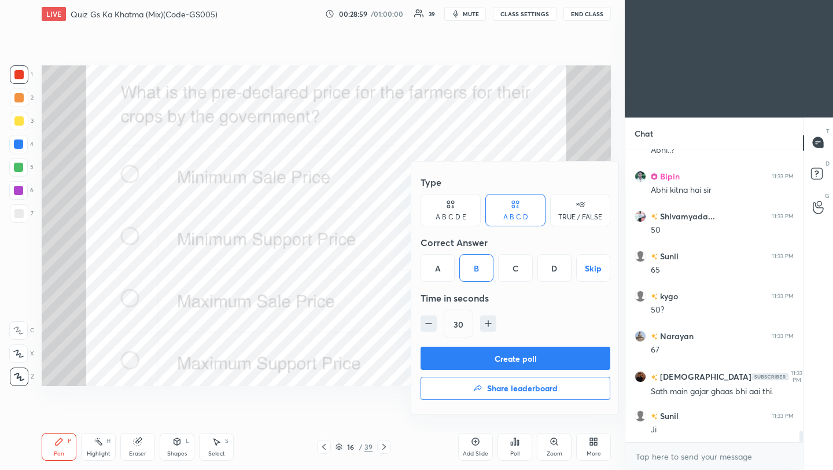
click at [468, 357] on button "Create poll" at bounding box center [515, 357] width 190 height 23
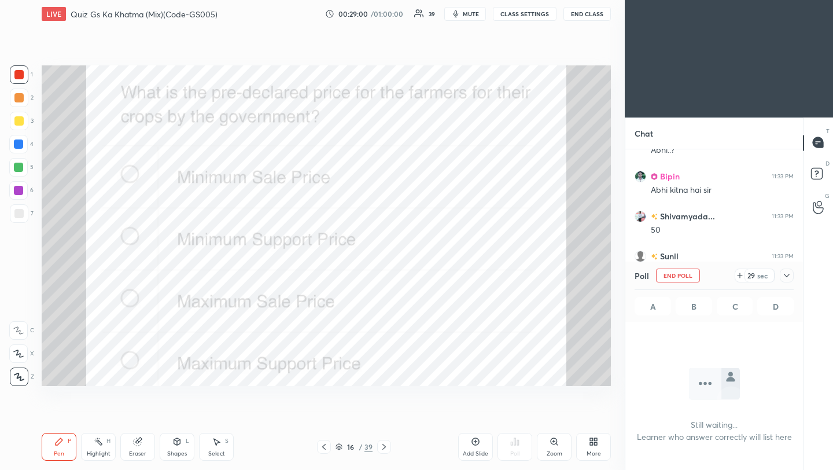
click at [787, 275] on icon at bounding box center [787, 275] width 6 height 3
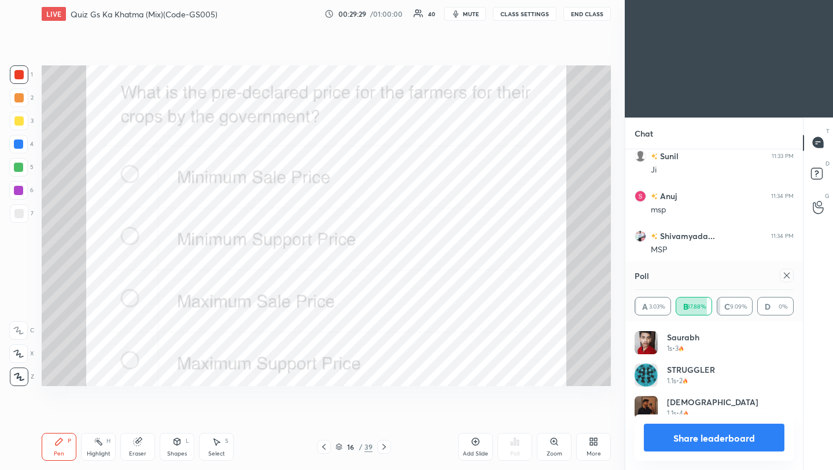
scroll to position [135, 156]
click at [788, 275] on icon at bounding box center [786, 275] width 9 height 9
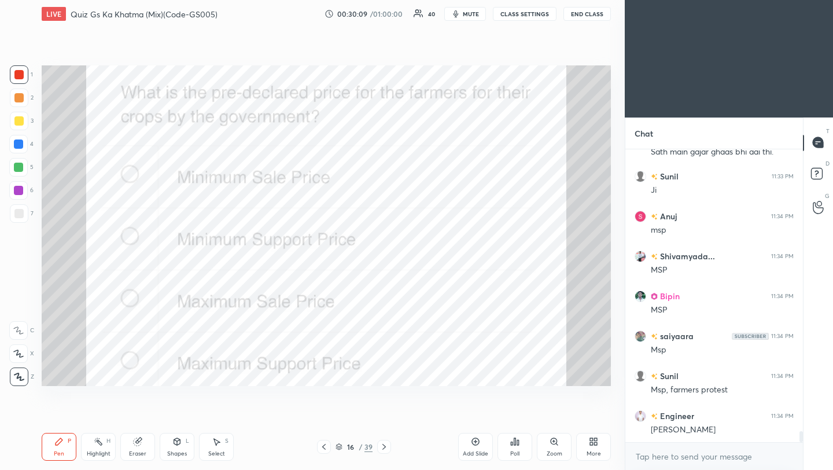
scroll to position [7468, 0]
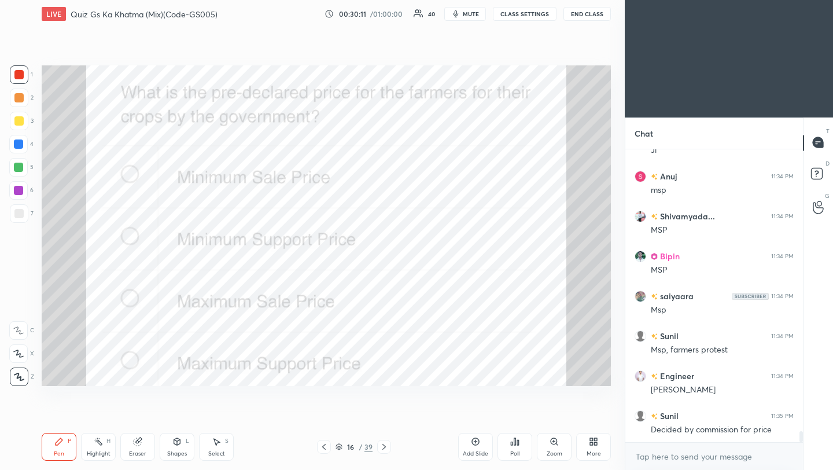
click at [385, 447] on icon at bounding box center [383, 446] width 9 height 9
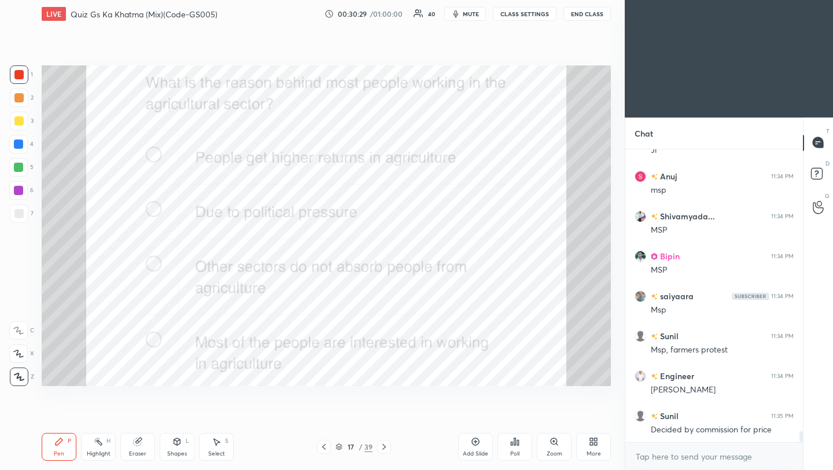
click at [515, 451] on div "Poll" at bounding box center [514, 454] width 9 height 6
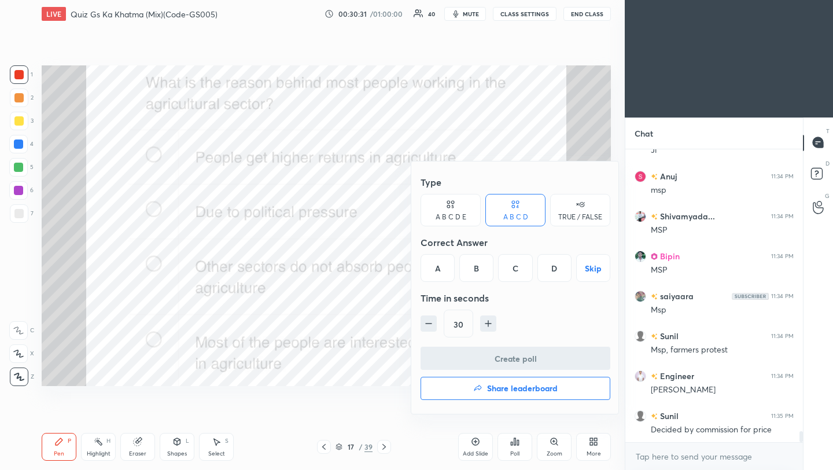
click at [522, 270] on div "C" at bounding box center [515, 268] width 34 height 28
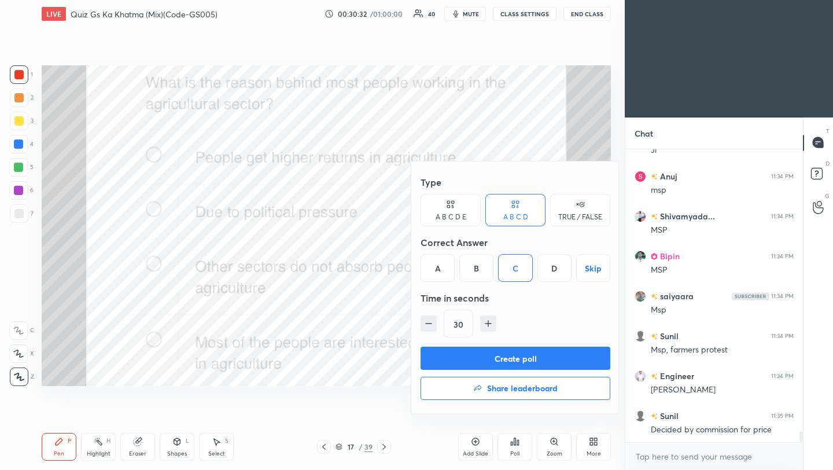
click at [507, 363] on button "Create poll" at bounding box center [515, 357] width 190 height 23
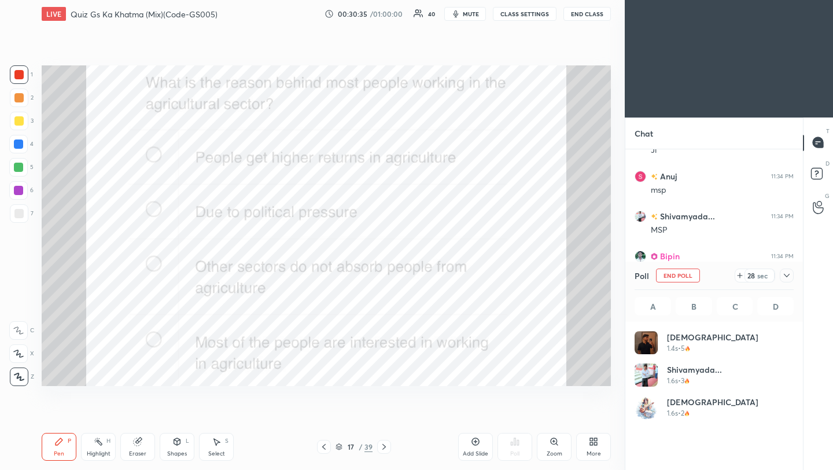
scroll to position [135, 156]
click at [787, 278] on icon at bounding box center [786, 275] width 9 height 9
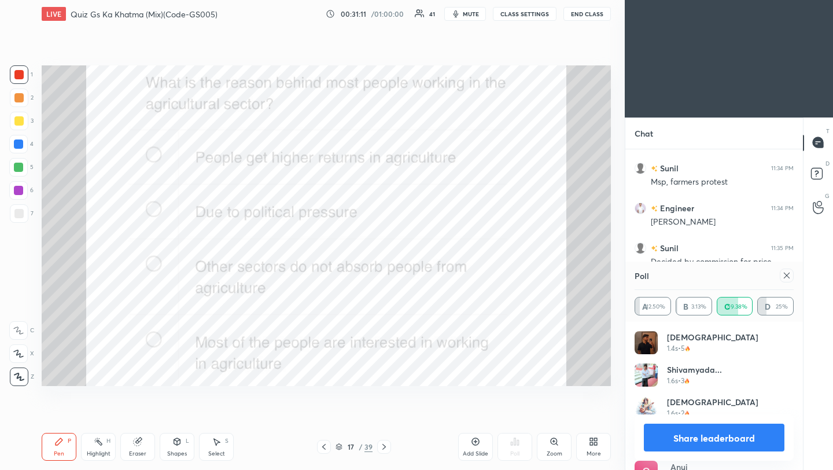
click at [787, 276] on icon at bounding box center [786, 275] width 9 height 9
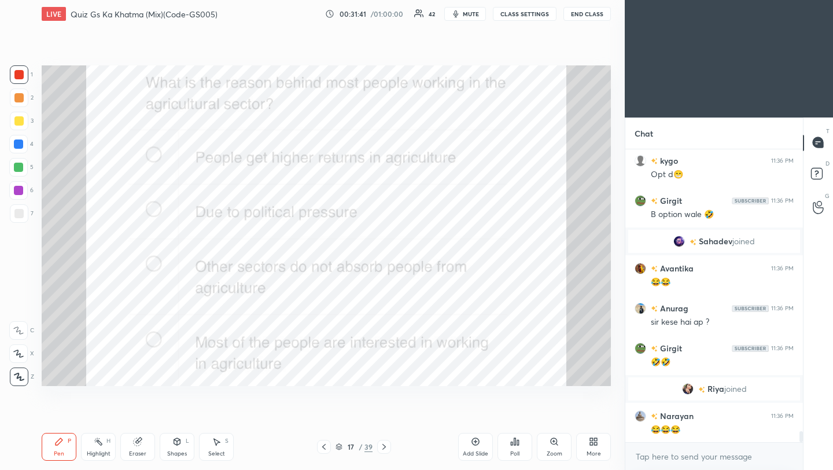
scroll to position [7660, 0]
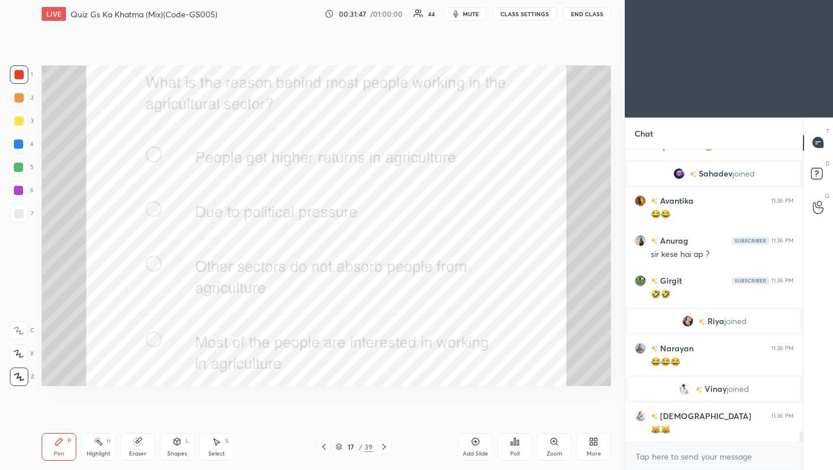
click at [384, 449] on icon at bounding box center [383, 446] width 9 height 9
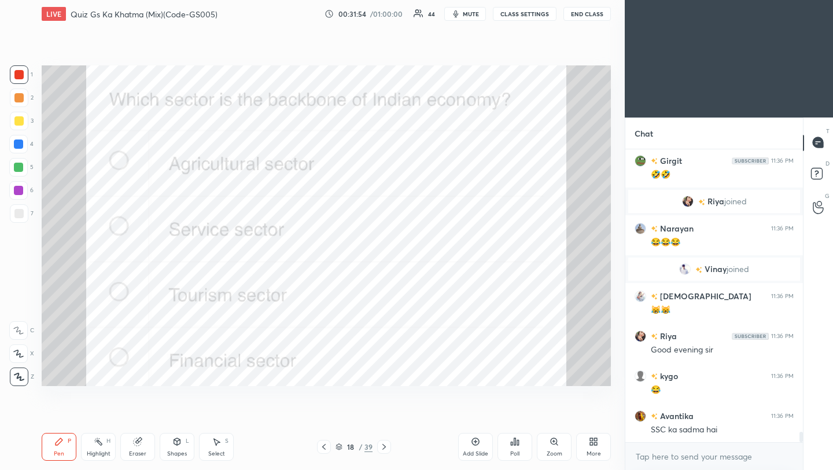
click at [513, 448] on div "Poll" at bounding box center [514, 447] width 35 height 28
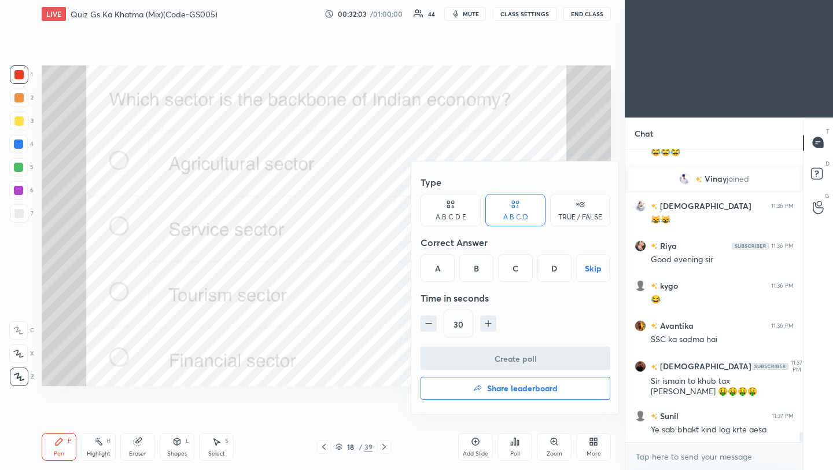
scroll to position [7939, 0]
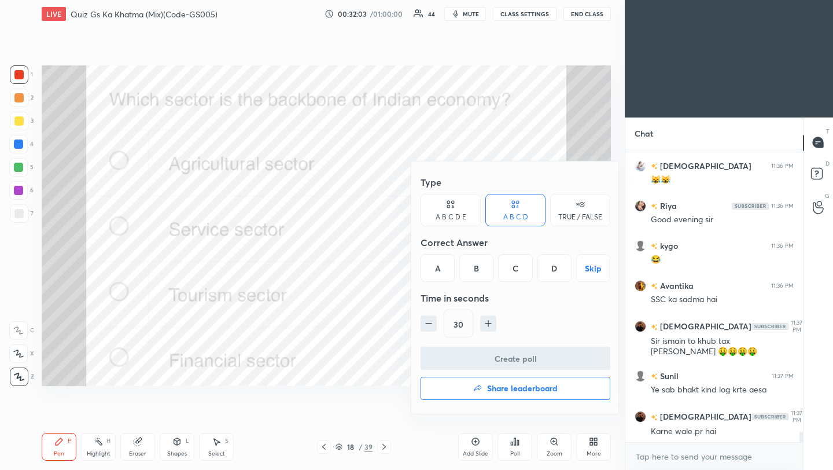
click at [444, 267] on div "A" at bounding box center [437, 268] width 34 height 28
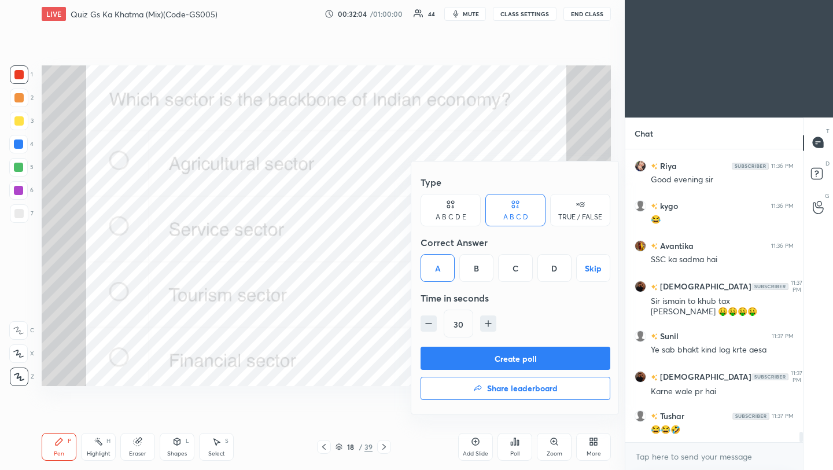
click at [458, 357] on button "Create poll" at bounding box center [515, 357] width 190 height 23
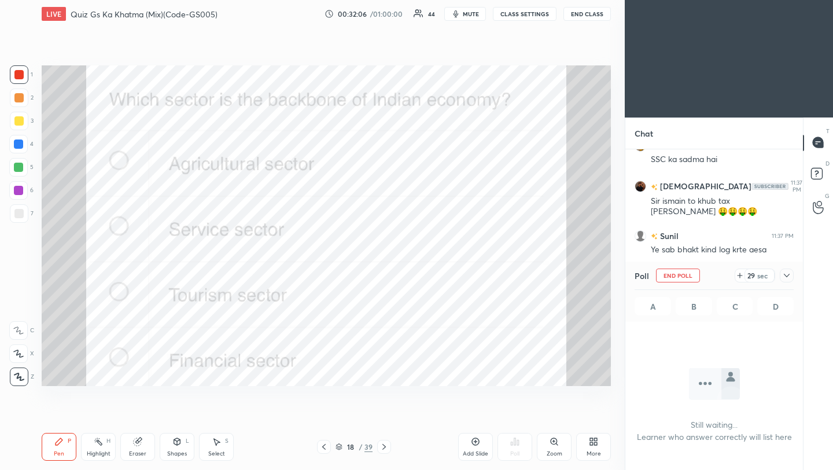
click at [787, 272] on icon at bounding box center [786, 275] width 9 height 9
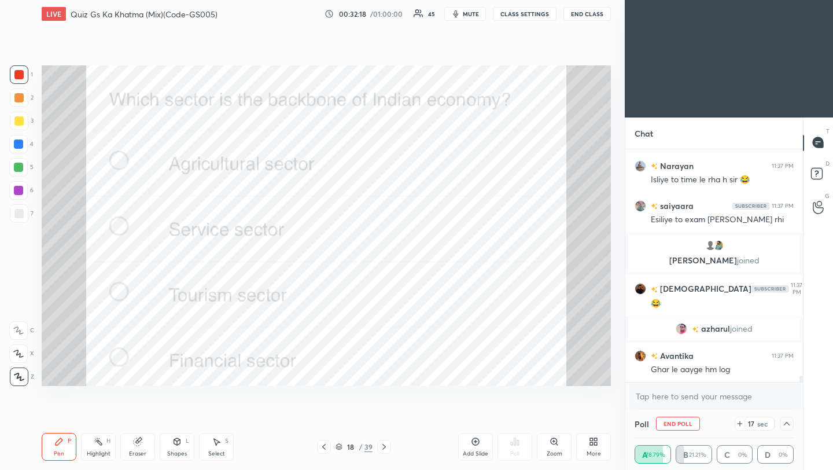
scroll to position [8147, 0]
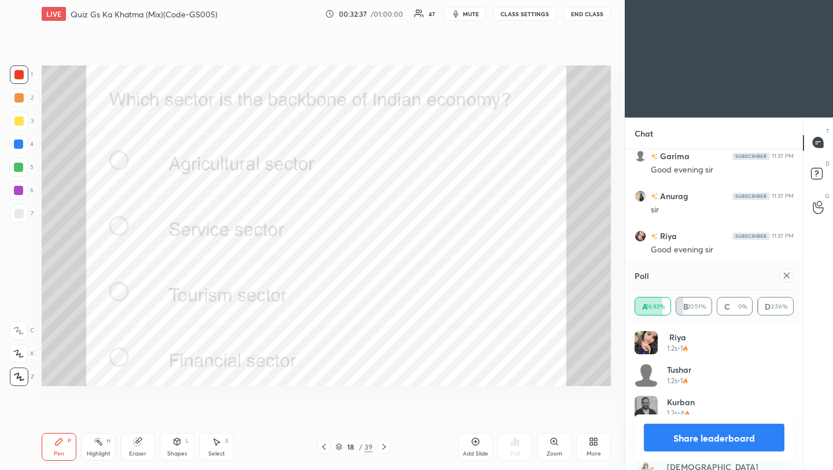
click at [787, 276] on icon at bounding box center [786, 275] width 9 height 9
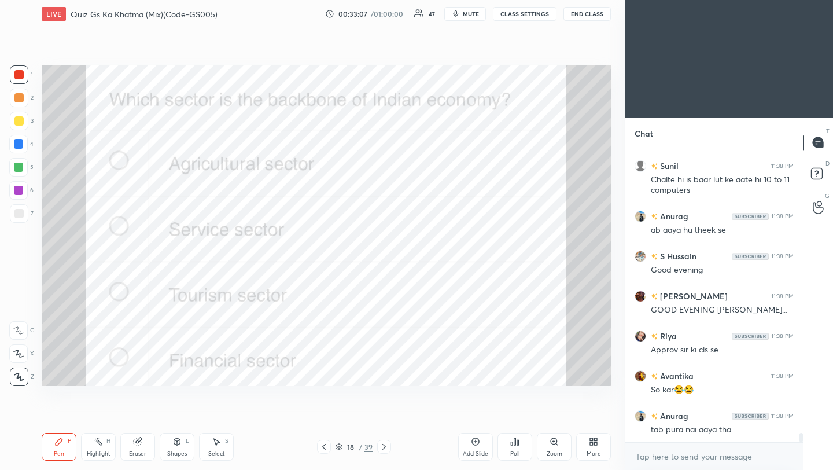
click at [513, 445] on icon at bounding box center [514, 441] width 9 height 9
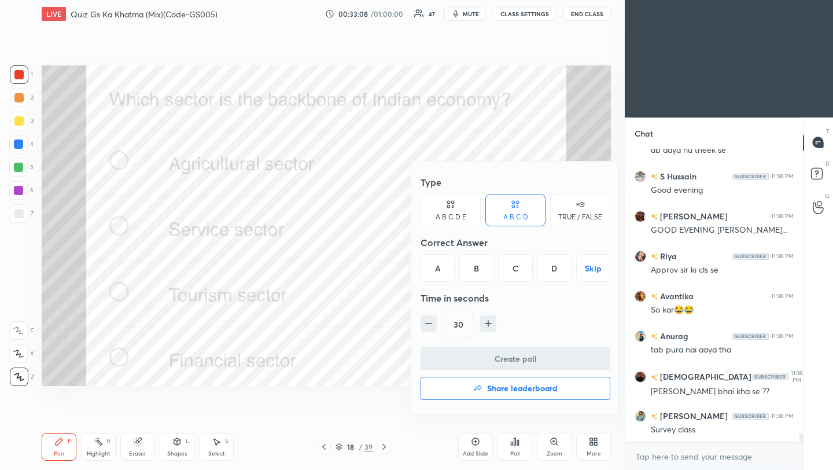
click at [442, 267] on div "A" at bounding box center [437, 268] width 34 height 28
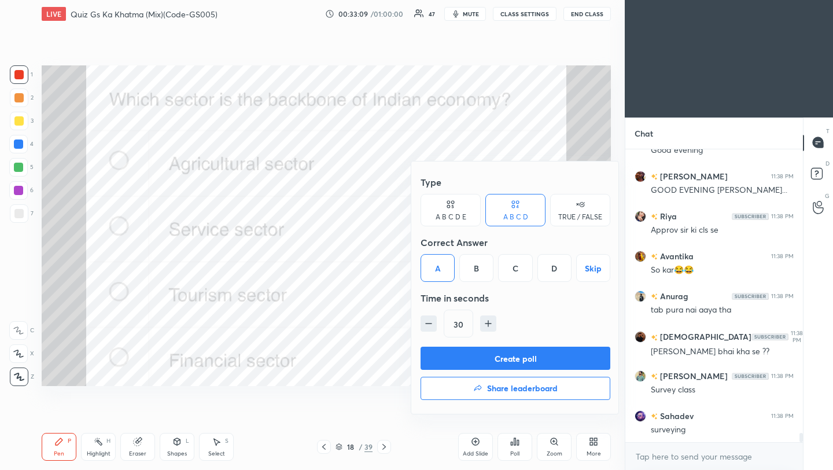
click at [481, 355] on button "Create poll" at bounding box center [515, 357] width 190 height 23
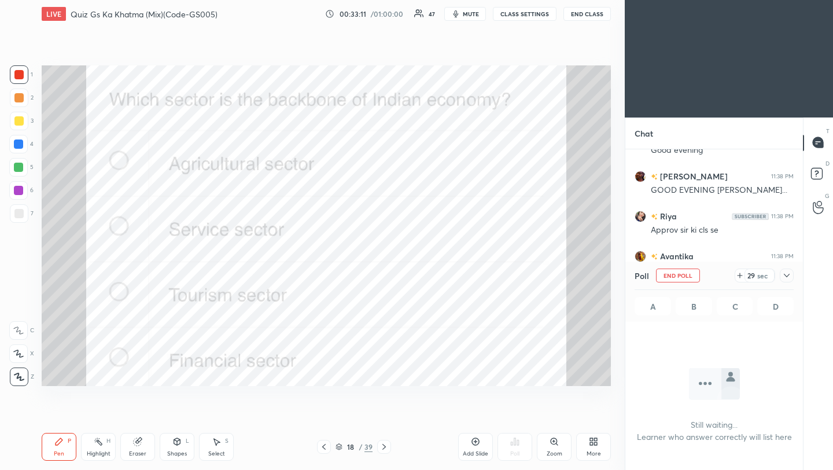
click at [791, 277] on div at bounding box center [787, 275] width 14 height 14
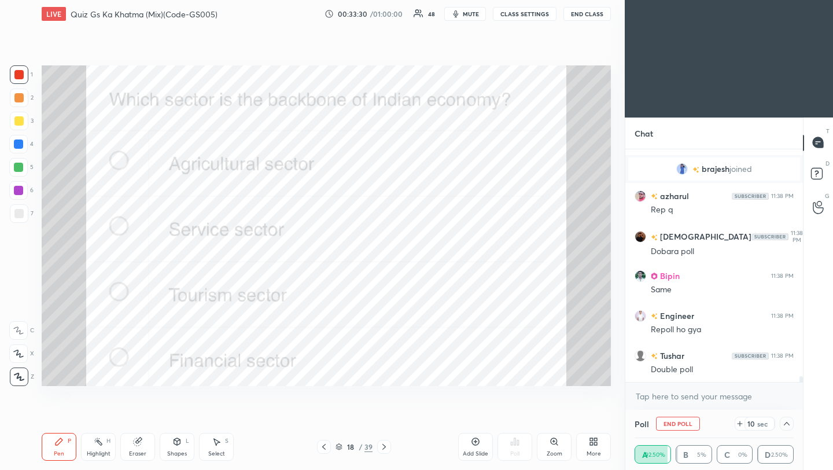
click at [671, 424] on button "End Poll" at bounding box center [678, 423] width 44 height 14
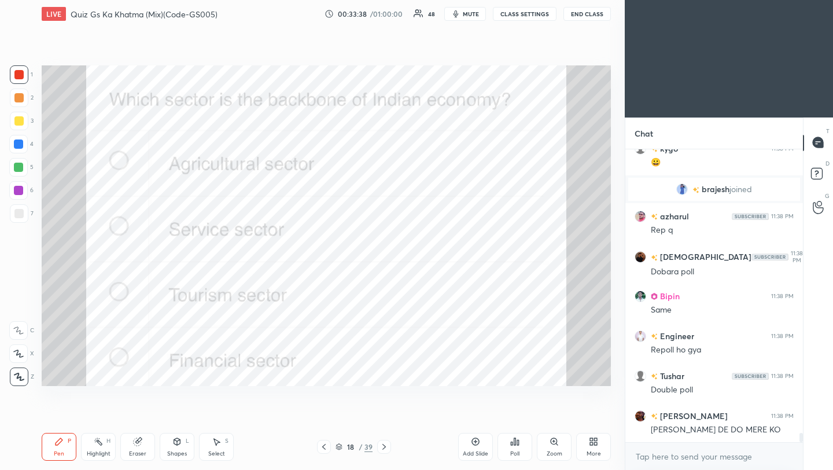
click at [383, 448] on icon at bounding box center [383, 447] width 3 height 6
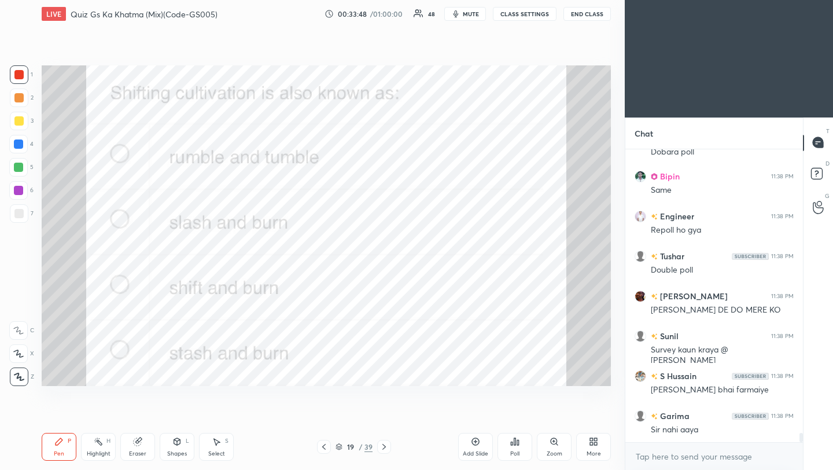
click at [516, 445] on icon at bounding box center [514, 441] width 9 height 9
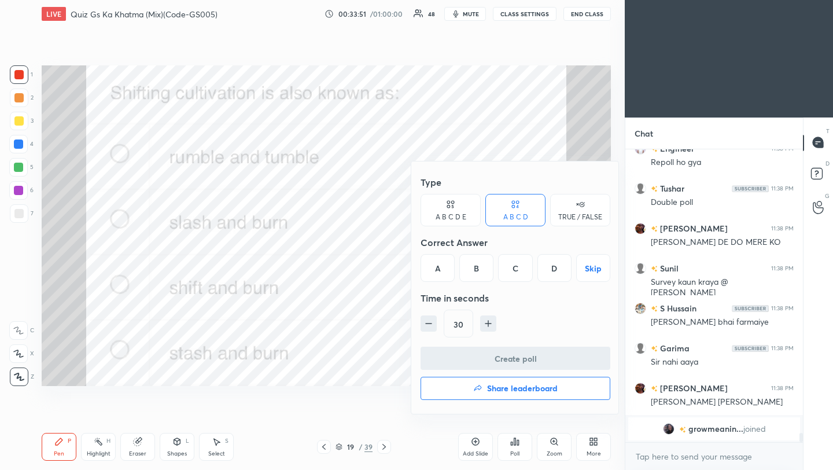
click at [477, 273] on div "B" at bounding box center [476, 268] width 34 height 28
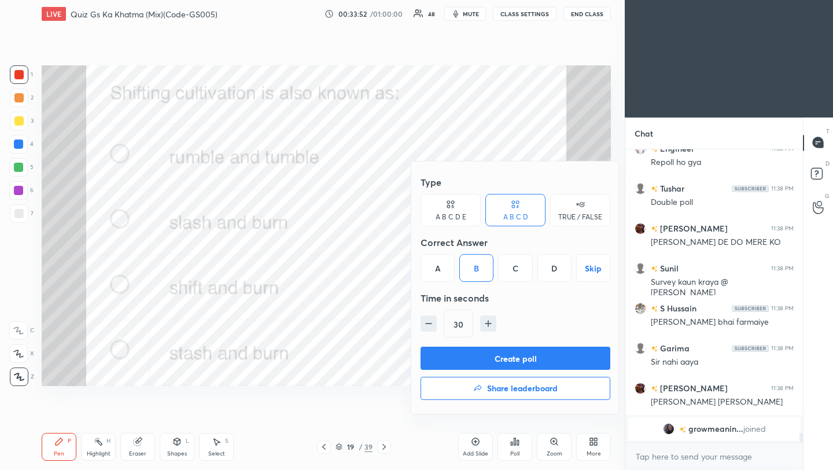
click at [493, 361] on button "Create poll" at bounding box center [515, 357] width 190 height 23
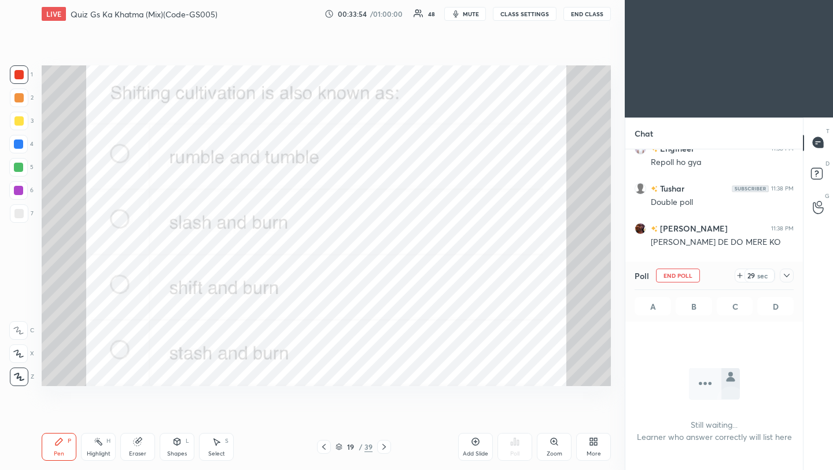
click at [791, 276] on div at bounding box center [787, 275] width 14 height 14
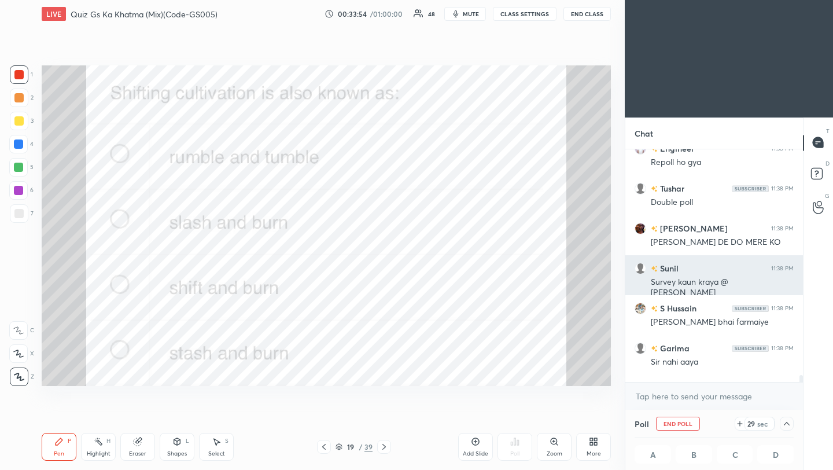
click at [790, 276] on div "Chat [PERSON_NAME] 11:38 PM Same Engineer 11:38 PM Repoll ho gya Tushar 11:38 P…" at bounding box center [714, 293] width 178 height 353
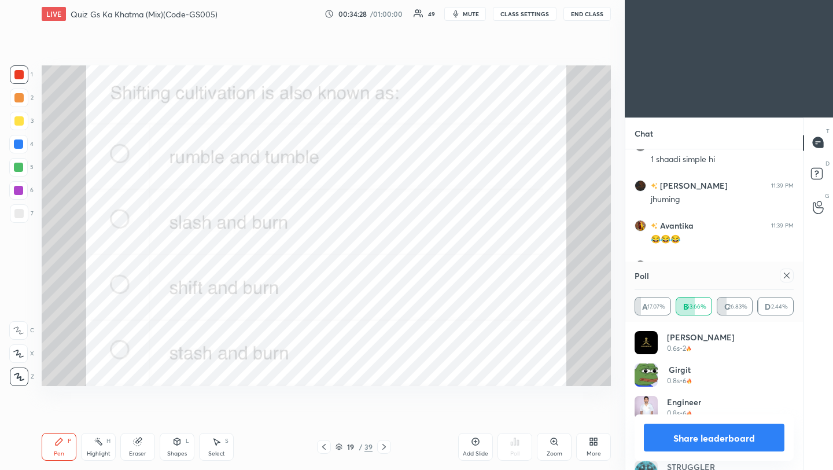
click at [789, 277] on icon at bounding box center [786, 275] width 9 height 9
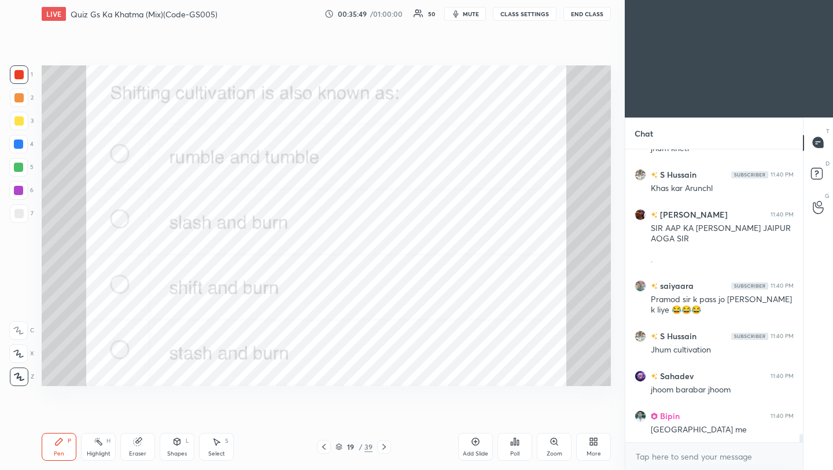
scroll to position [10264, 0]
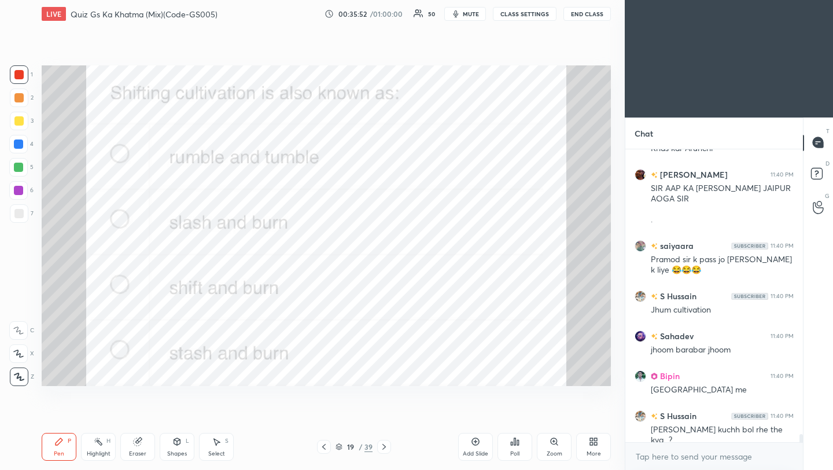
click at [385, 448] on icon at bounding box center [383, 446] width 9 height 9
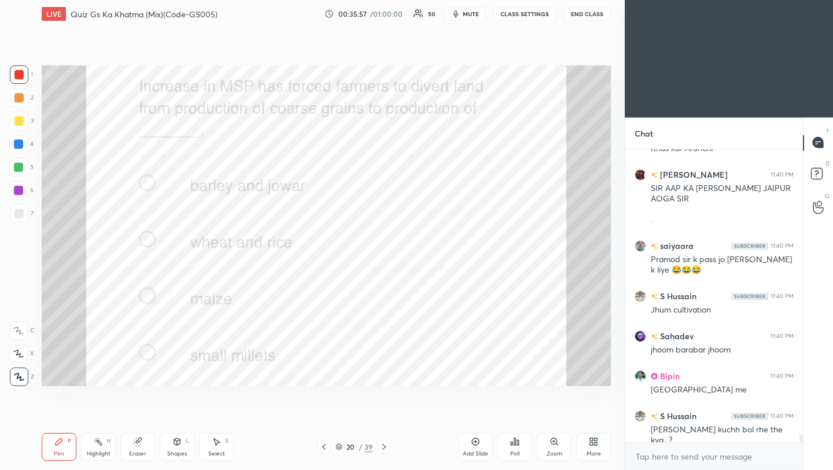
scroll to position [10315, 0]
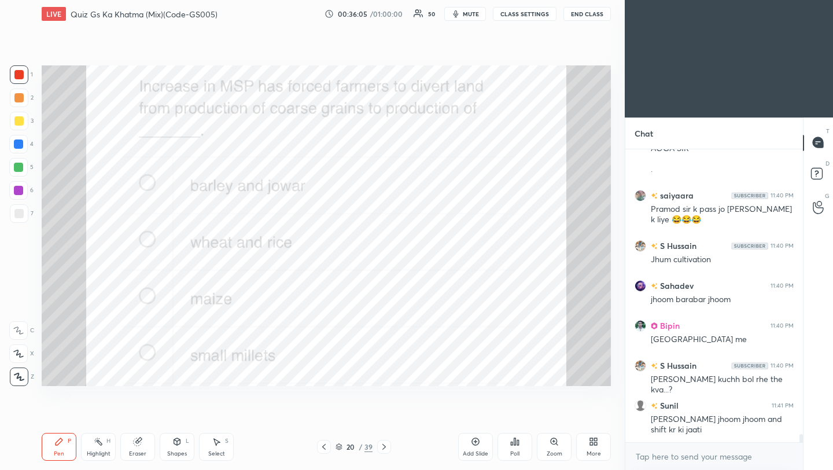
click at [522, 442] on div "Poll" at bounding box center [514, 447] width 35 height 28
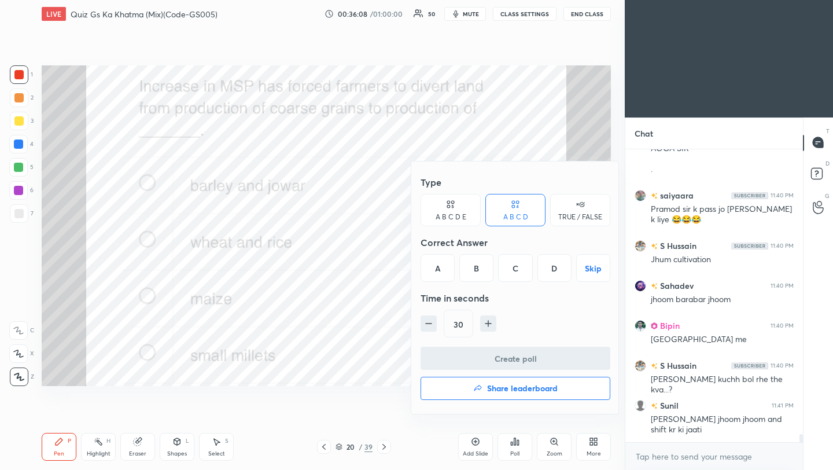
click at [475, 271] on div "B" at bounding box center [476, 268] width 34 height 28
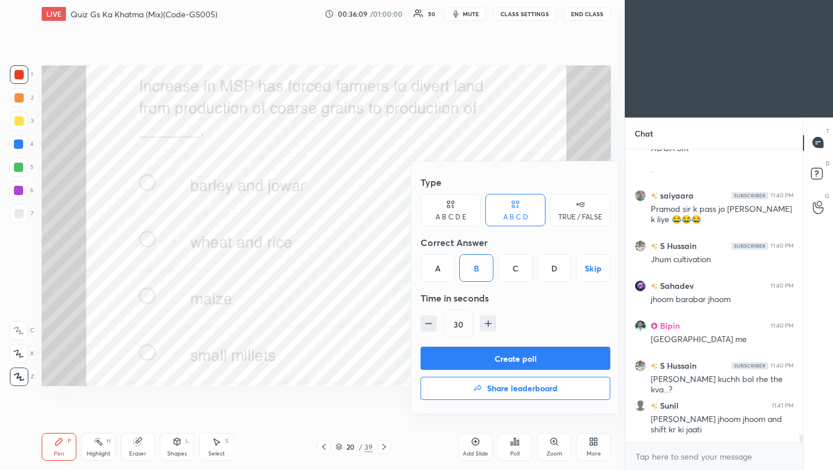
click at [487, 361] on button "Create poll" at bounding box center [515, 357] width 190 height 23
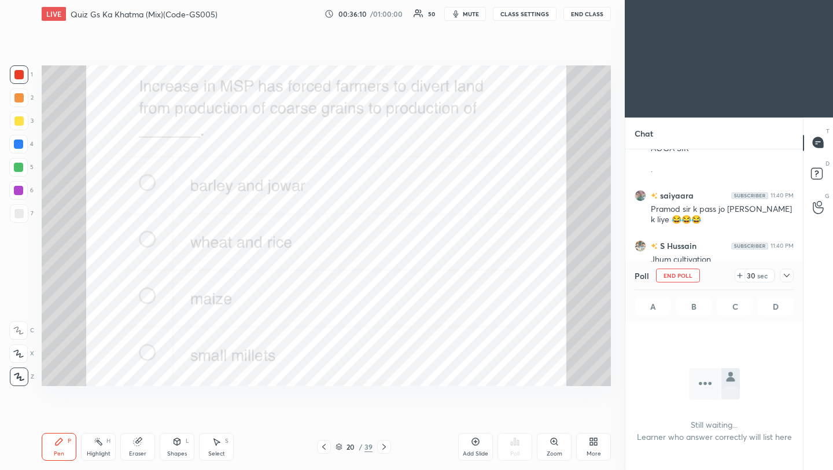
scroll to position [4, 4]
click at [787, 278] on icon at bounding box center [786, 275] width 9 height 9
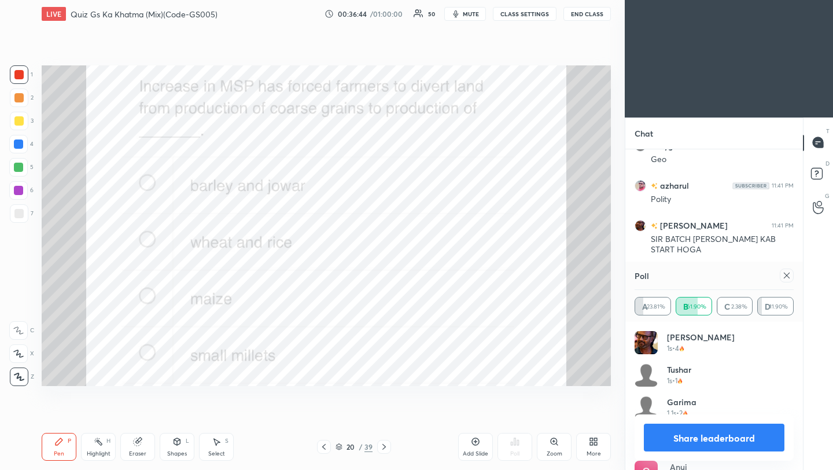
scroll to position [11114, 0]
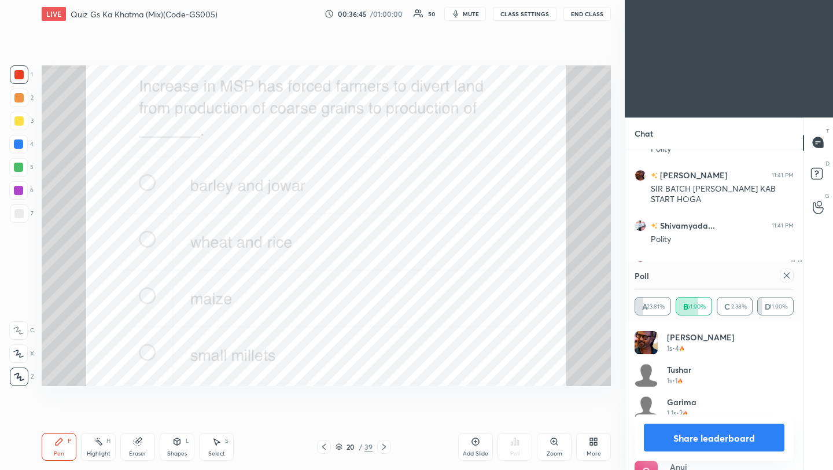
click at [787, 279] on icon at bounding box center [786, 275] width 9 height 9
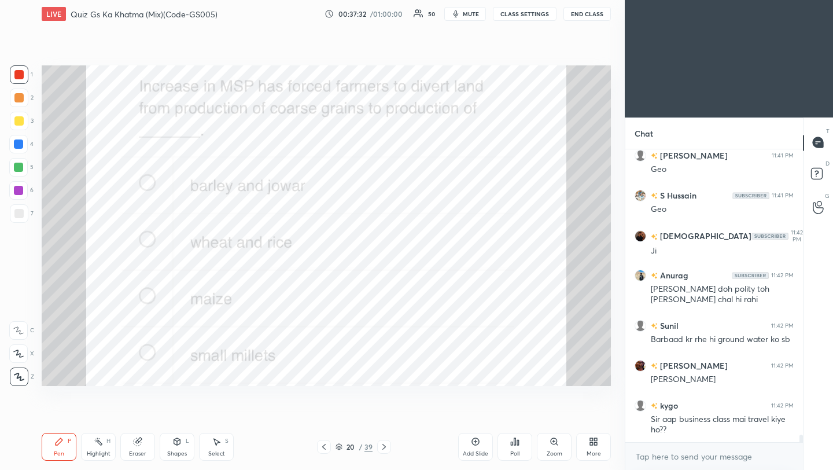
scroll to position [11434, 0]
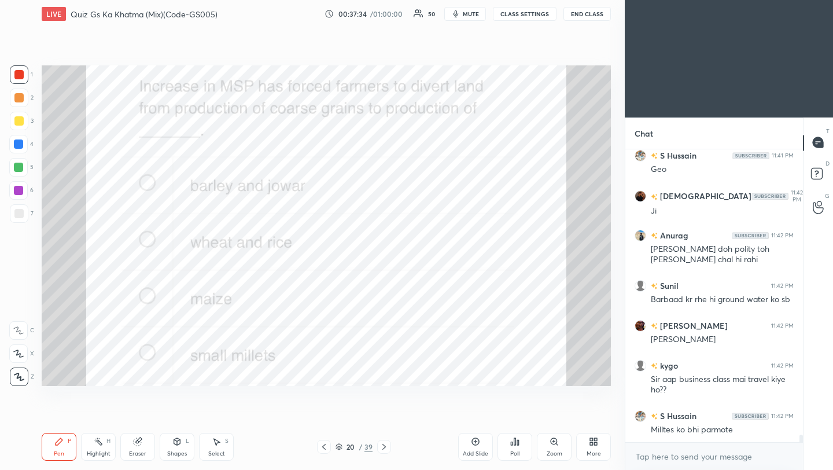
click at [533, 385] on div "Setting up your live class Poll for secs No correct answer Start poll" at bounding box center [326, 226] width 578 height 396
click at [532, 386] on div "Setting up your live class Poll for secs No correct answer Start poll" at bounding box center [326, 226] width 578 height 396
click at [382, 446] on icon at bounding box center [383, 446] width 9 height 9
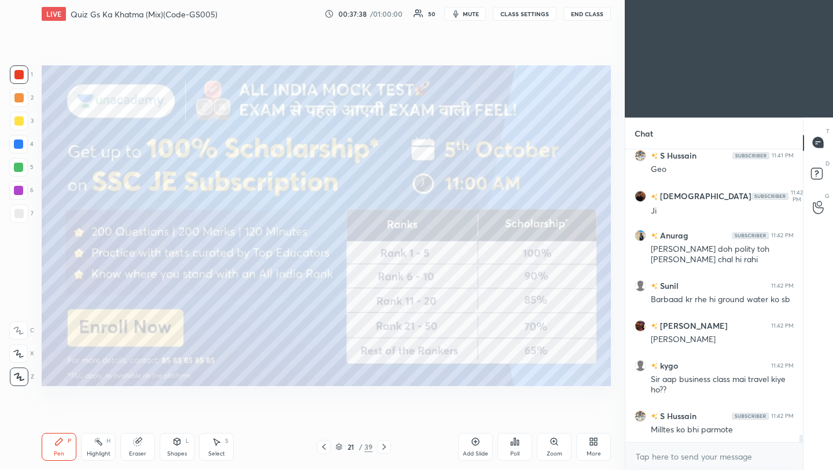
scroll to position [11474, 0]
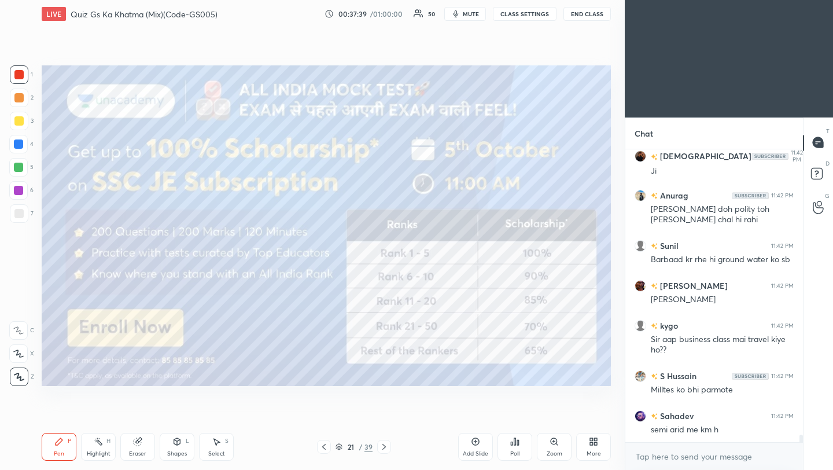
click at [324, 447] on icon at bounding box center [323, 446] width 9 height 9
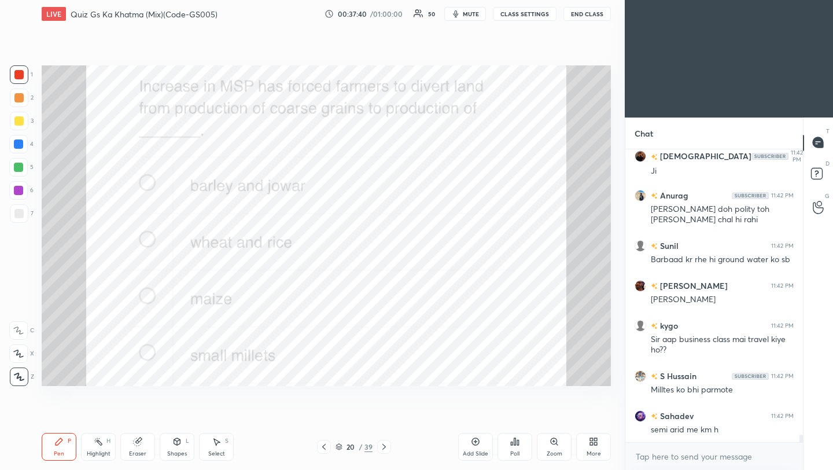
click at [474, 444] on icon at bounding box center [476, 442] width 8 height 8
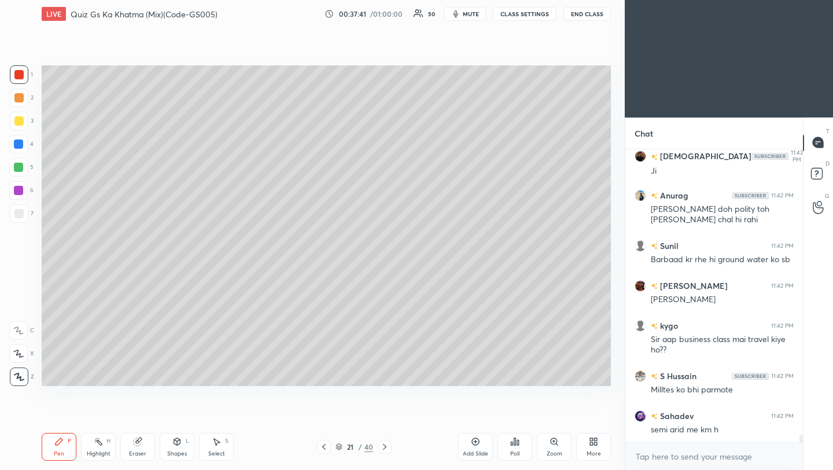
click at [593, 446] on div "More" at bounding box center [593, 447] width 35 height 28
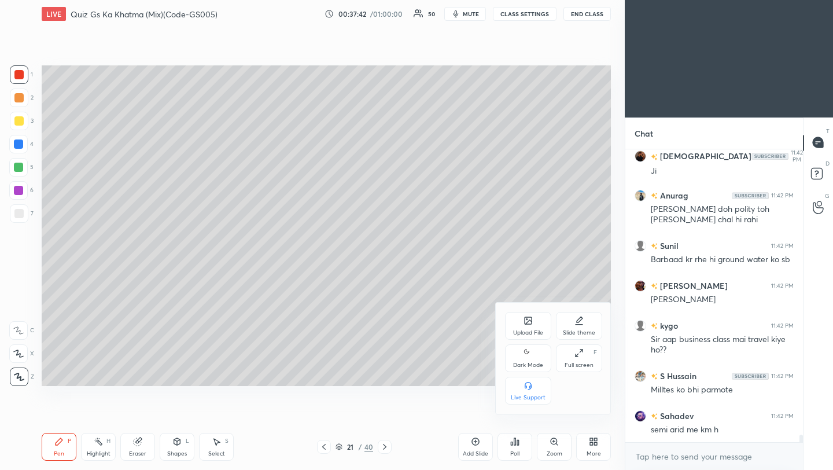
click at [523, 325] on div "Upload File" at bounding box center [528, 326] width 46 height 28
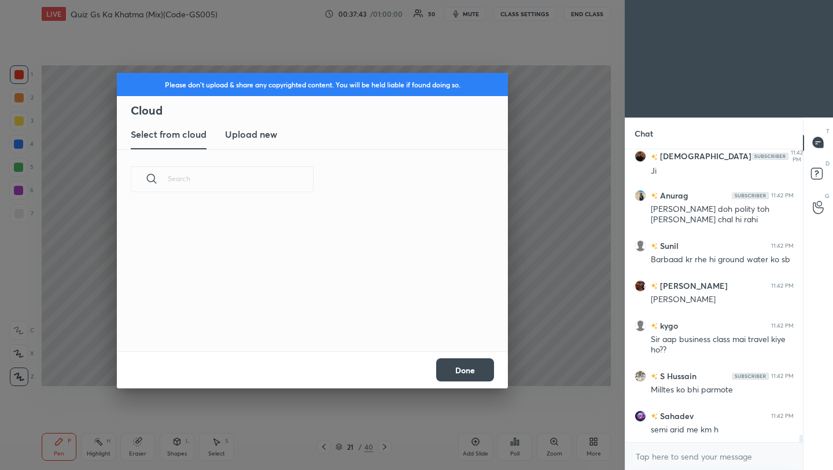
scroll to position [142, 371]
click at [256, 140] on h3 "Upload new" at bounding box center [251, 134] width 52 height 14
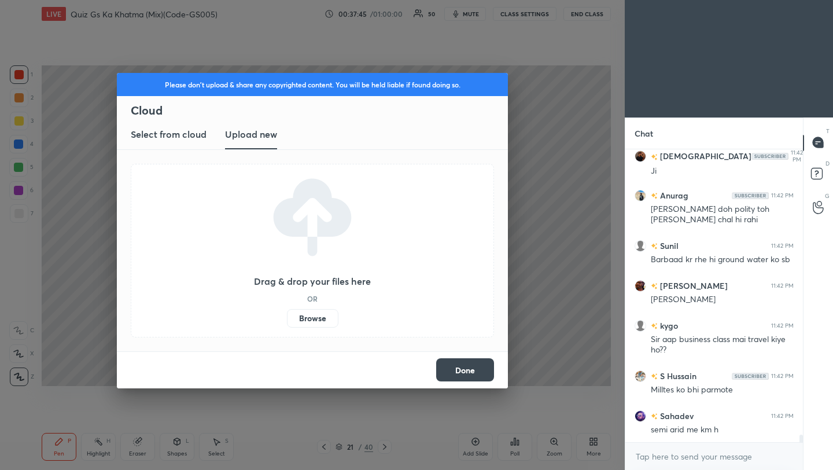
click at [317, 318] on label "Browse" at bounding box center [312, 318] width 51 height 19
click at [287, 318] on input "Browse" at bounding box center [287, 318] width 0 height 19
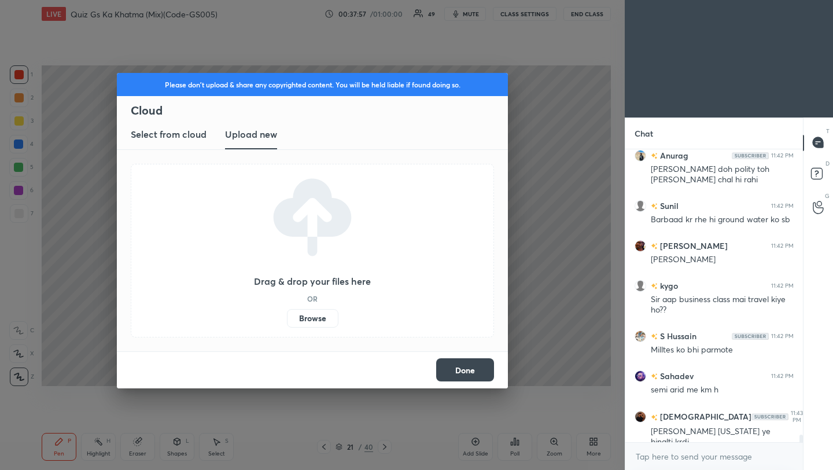
scroll to position [11553, 0]
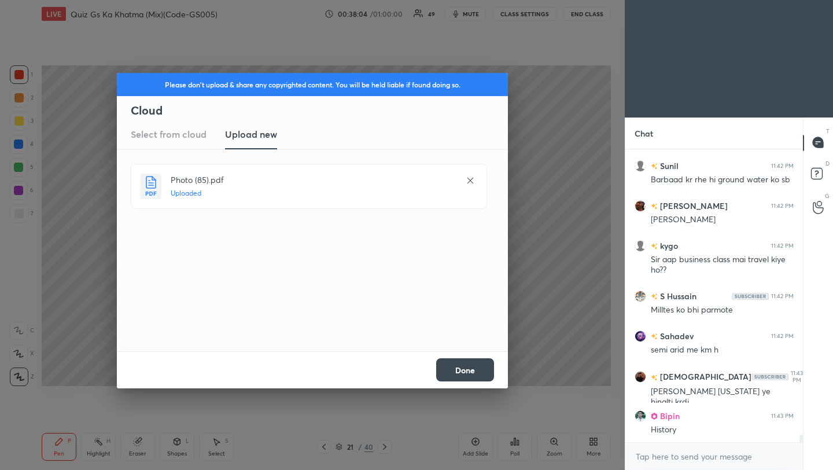
click at [478, 369] on button "Done" at bounding box center [465, 369] width 58 height 23
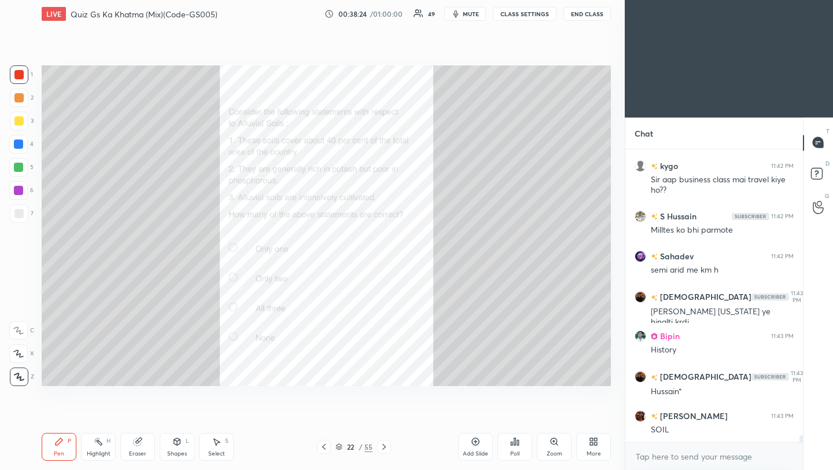
scroll to position [11673, 0]
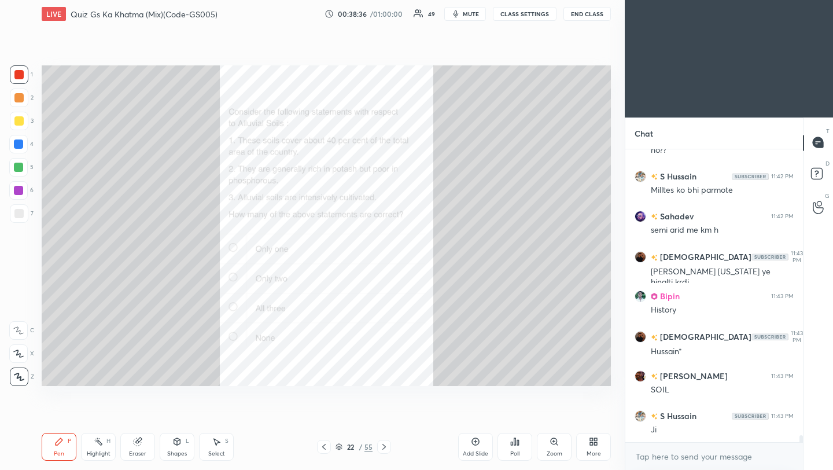
click at [519, 445] on div "Poll" at bounding box center [514, 447] width 35 height 28
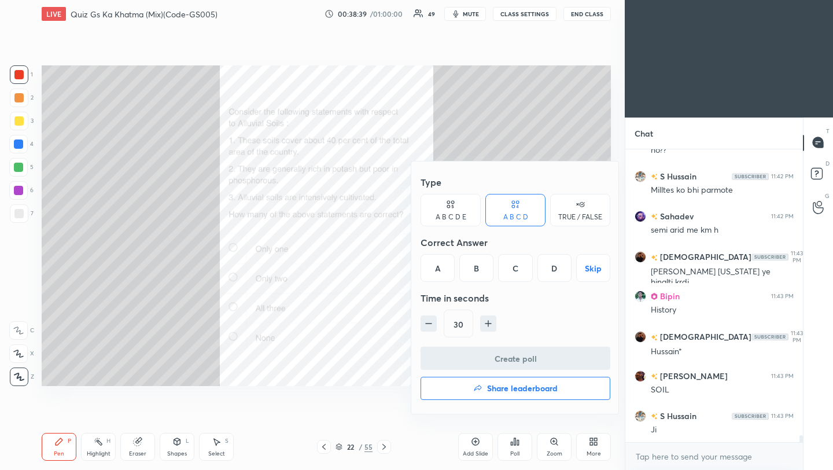
click at [521, 270] on div "C" at bounding box center [515, 268] width 34 height 28
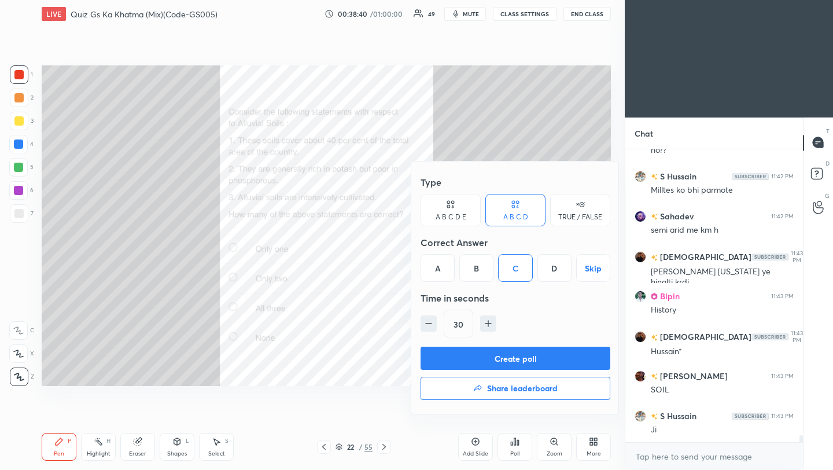
click at [525, 364] on button "Create poll" at bounding box center [515, 357] width 190 height 23
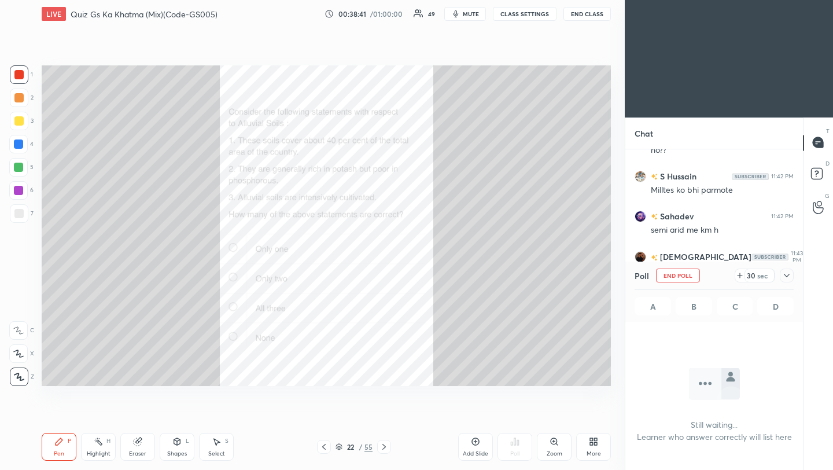
scroll to position [4, 4]
click at [783, 276] on icon at bounding box center [786, 275] width 9 height 9
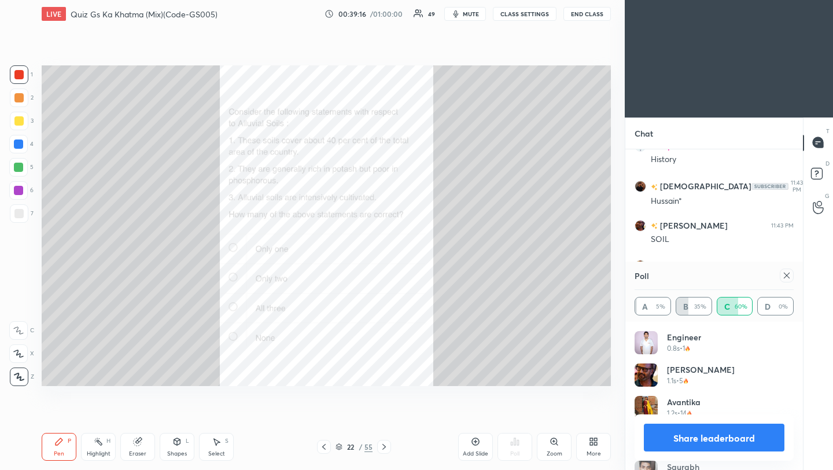
scroll to position [11863, 0]
click at [786, 276] on icon at bounding box center [786, 275] width 9 height 9
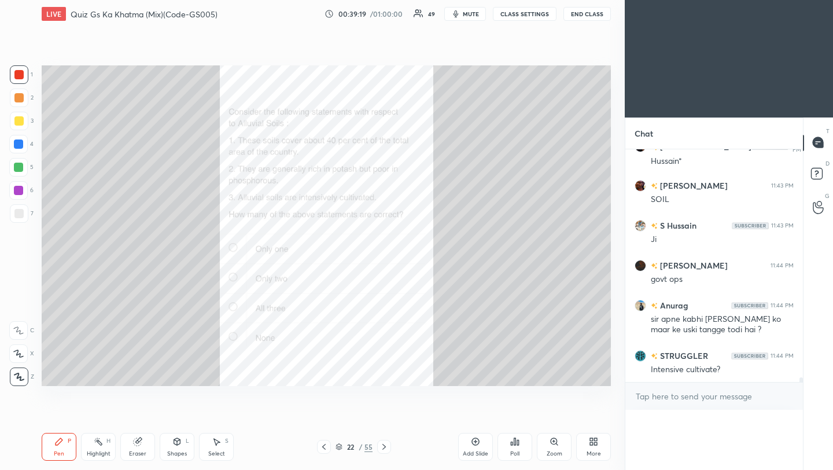
scroll to position [11845, 0]
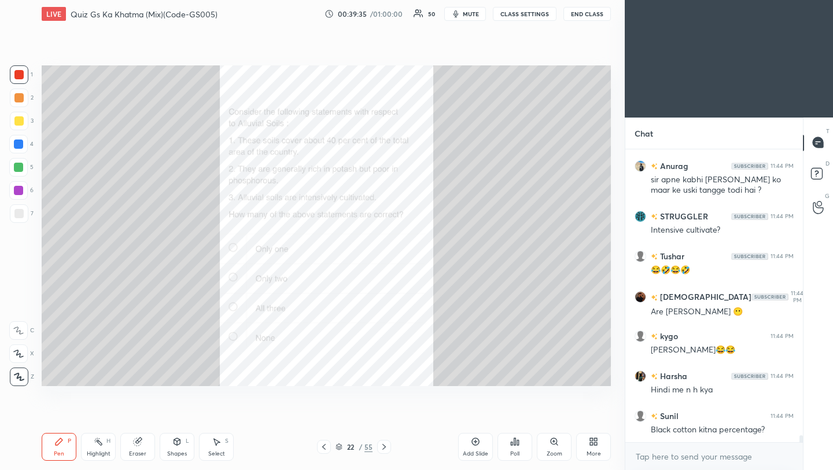
click at [383, 449] on icon at bounding box center [383, 446] width 9 height 9
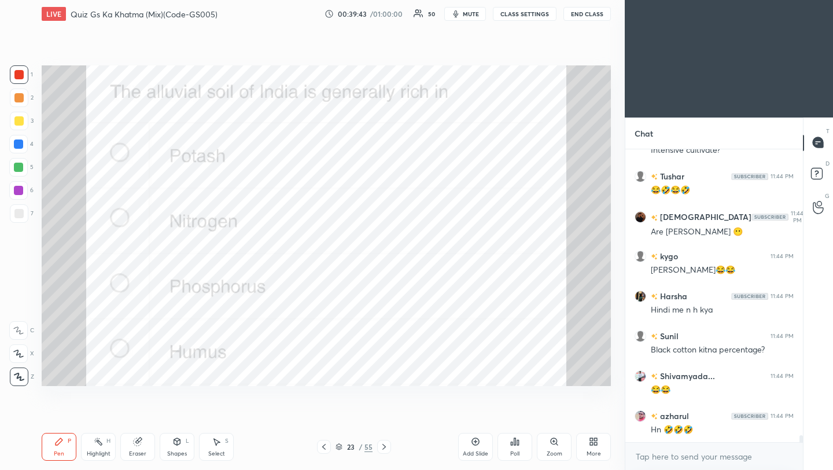
scroll to position [12123, 0]
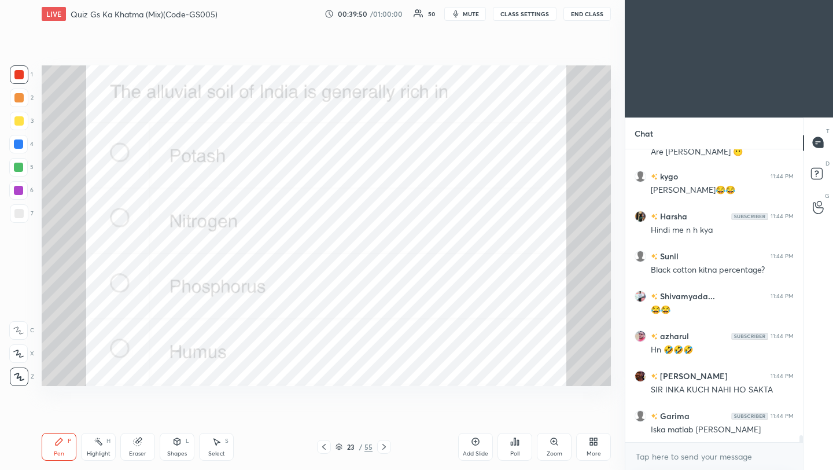
click at [514, 447] on div "Poll" at bounding box center [514, 447] width 35 height 28
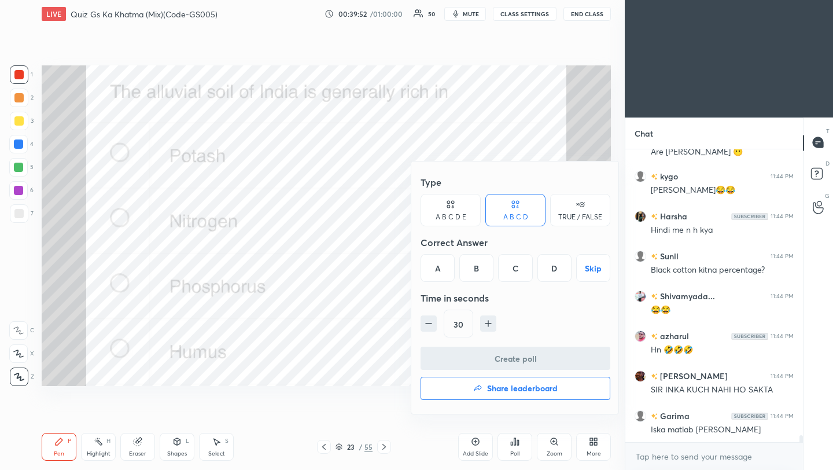
click at [434, 263] on div "A" at bounding box center [437, 268] width 34 height 28
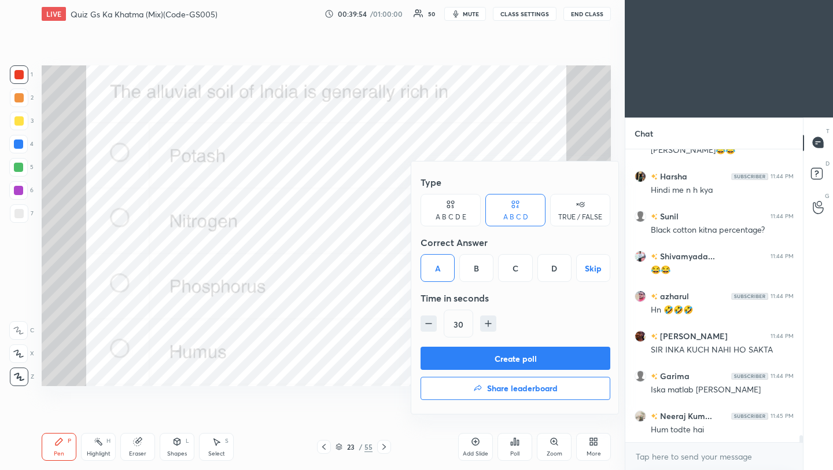
click at [480, 362] on button "Create poll" at bounding box center [515, 357] width 190 height 23
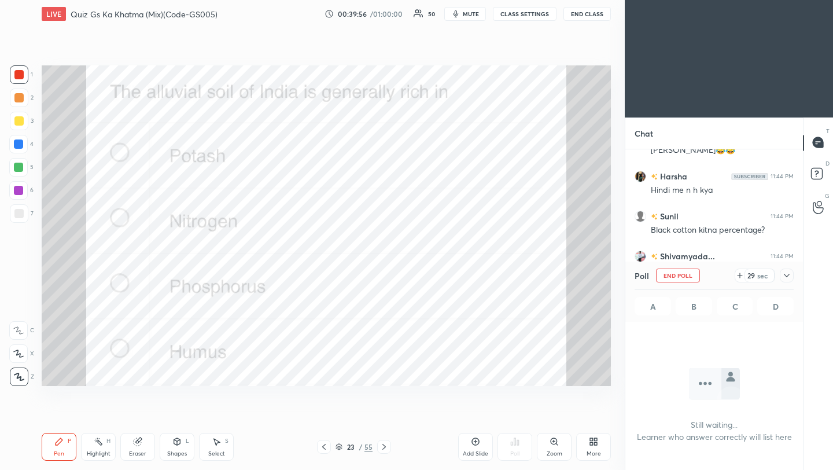
click at [789, 275] on icon at bounding box center [786, 275] width 9 height 9
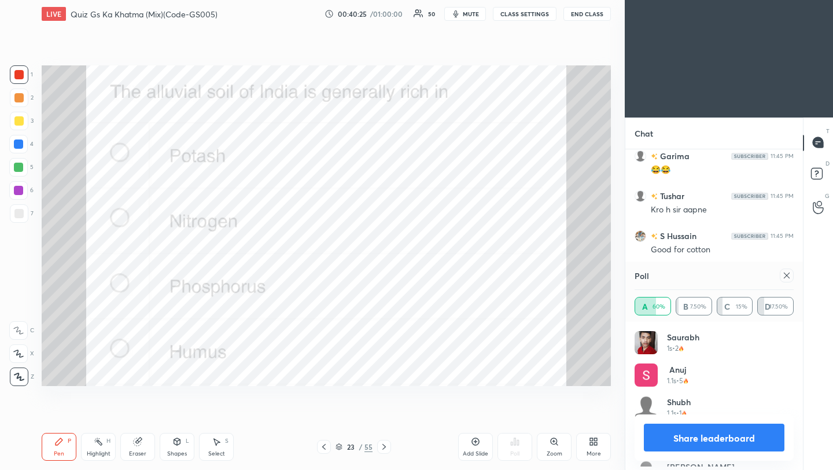
scroll to position [4, 4]
click at [779, 279] on div at bounding box center [784, 275] width 19 height 14
click at [787, 276] on icon at bounding box center [786, 275] width 9 height 9
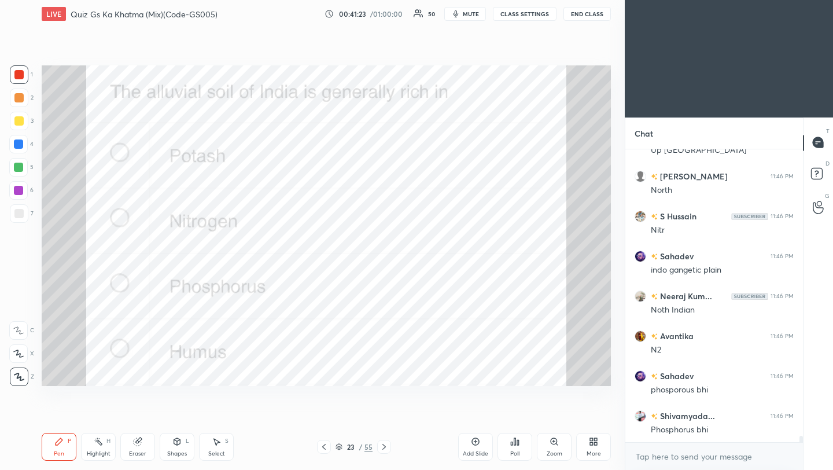
click at [386, 447] on icon at bounding box center [383, 446] width 9 height 9
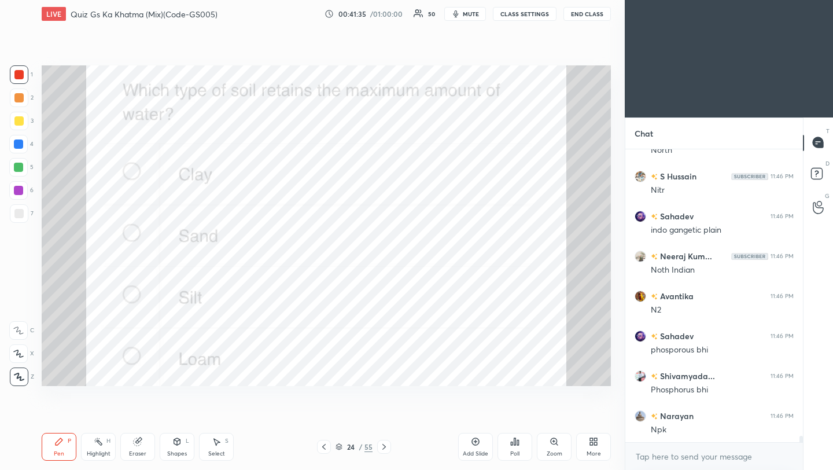
click at [520, 449] on div "Poll" at bounding box center [514, 447] width 35 height 28
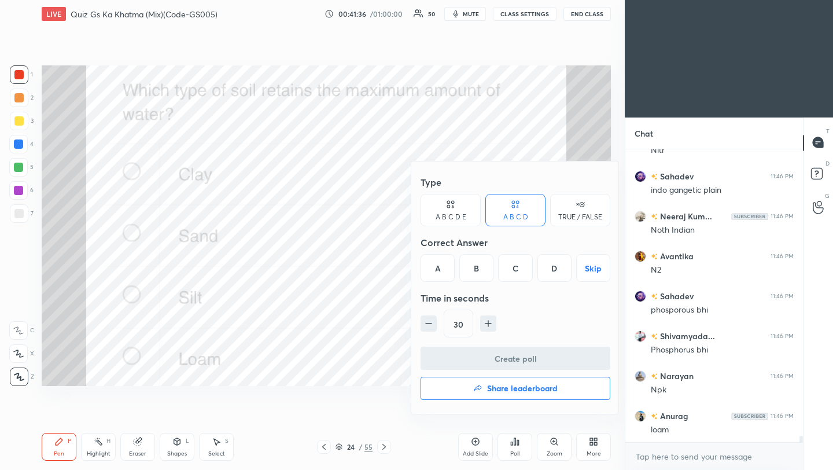
click at [437, 262] on div "A" at bounding box center [437, 268] width 34 height 28
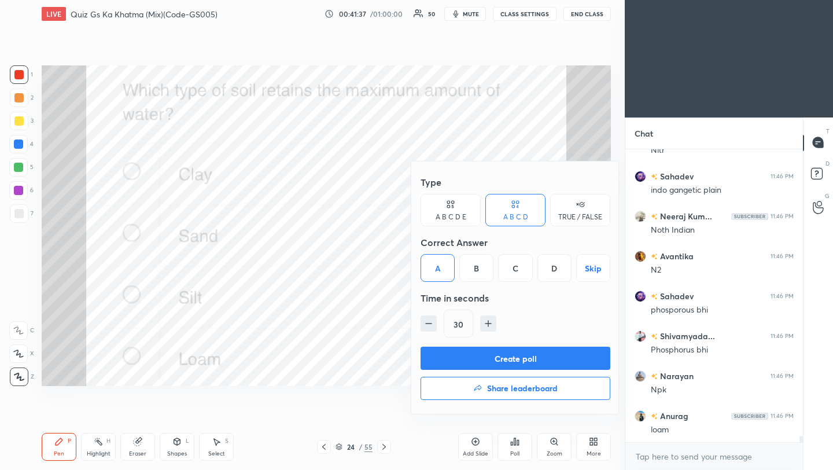
click at [470, 359] on button "Create poll" at bounding box center [515, 357] width 190 height 23
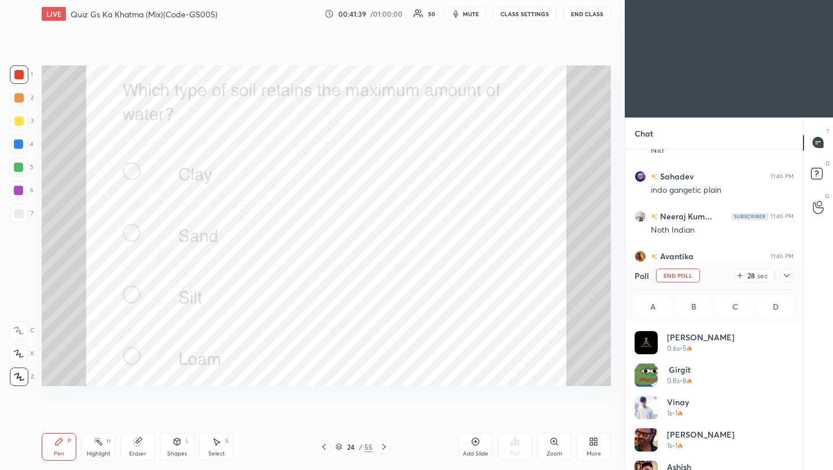
scroll to position [135, 156]
click at [785, 276] on icon at bounding box center [786, 275] width 9 height 9
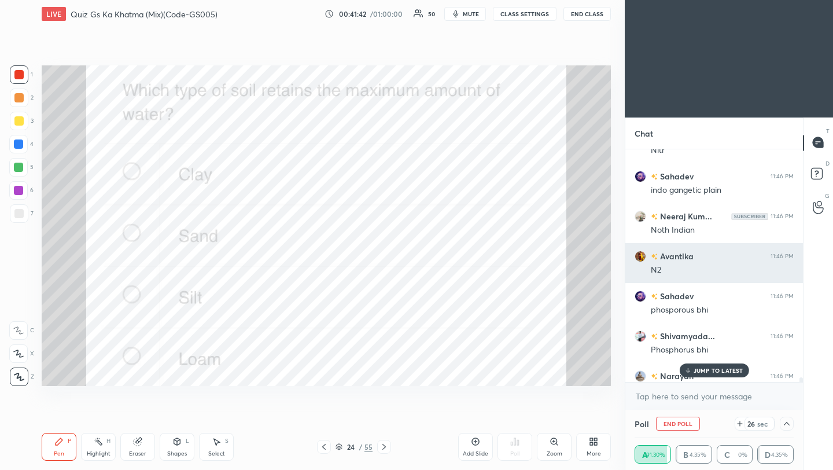
scroll to position [13821, 0]
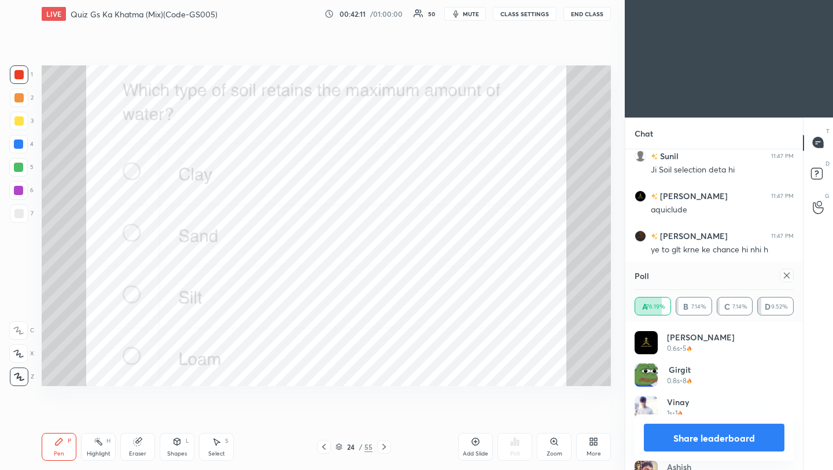
click at [788, 275] on icon at bounding box center [786, 275] width 9 height 9
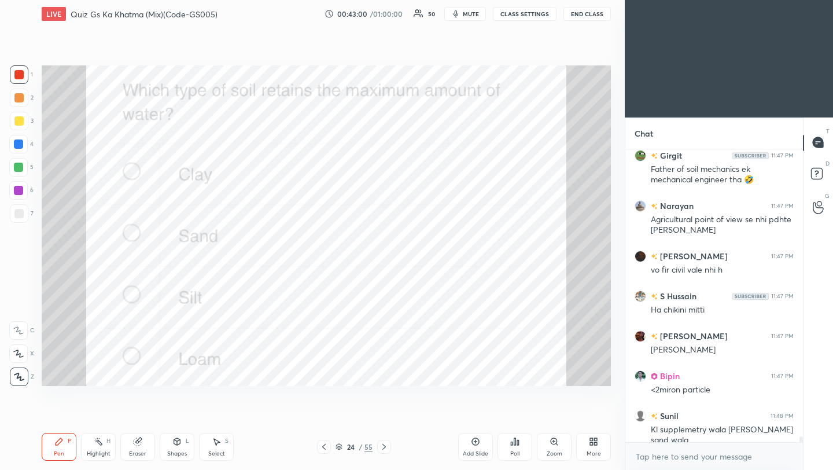
click at [386, 447] on icon at bounding box center [383, 446] width 9 height 9
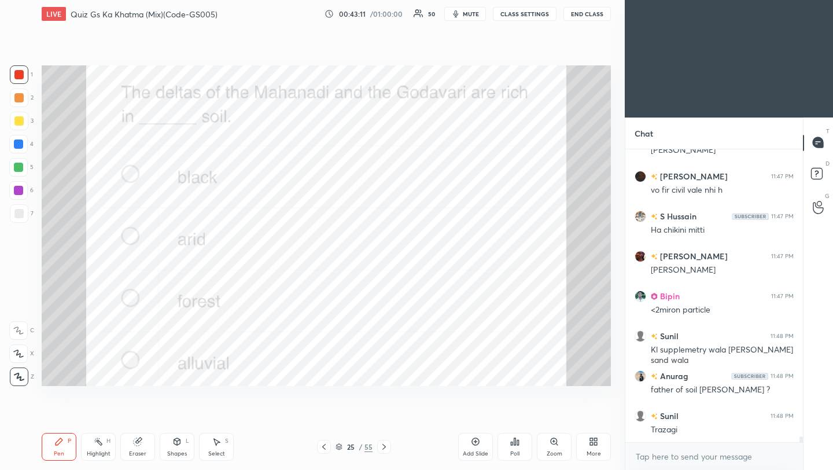
scroll to position [14819, 0]
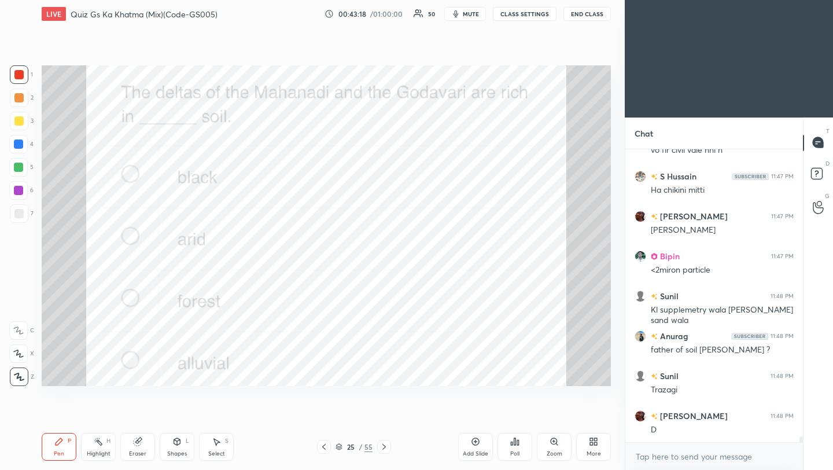
click at [515, 446] on div "Poll" at bounding box center [514, 447] width 35 height 28
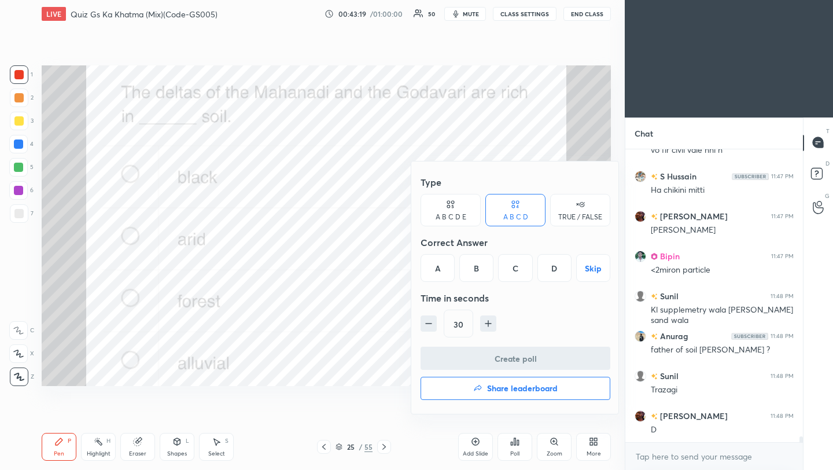
click at [554, 268] on div "D" at bounding box center [554, 268] width 34 height 28
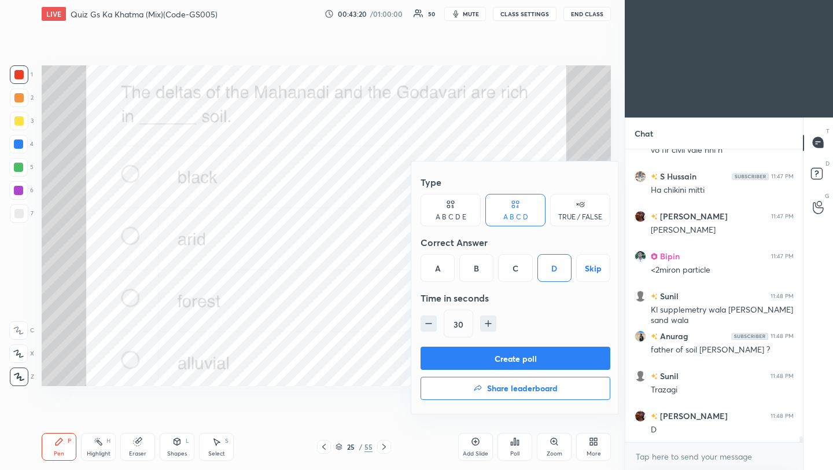
click at [544, 357] on button "Create poll" at bounding box center [515, 357] width 190 height 23
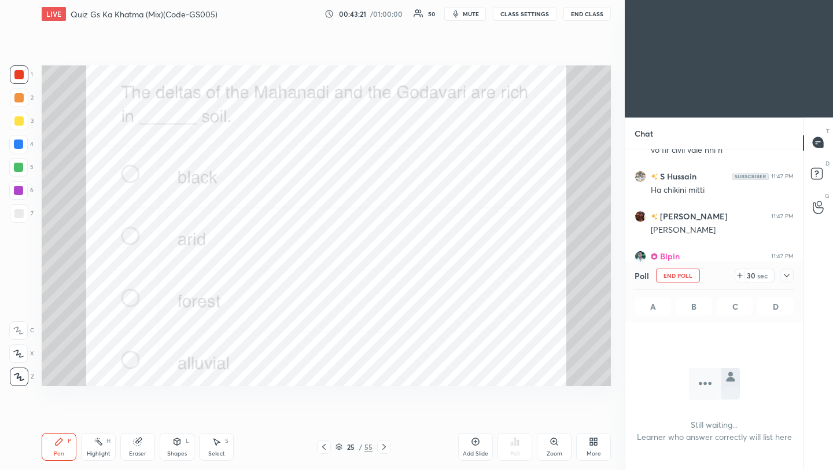
scroll to position [132, 174]
click at [793, 275] on div "Poll End Poll 29 sec A B C D" at bounding box center [714, 291] width 178 height 60
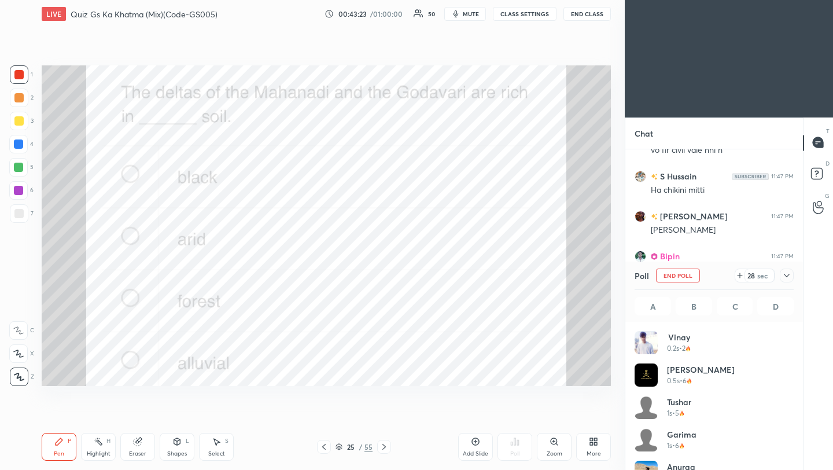
scroll to position [135, 156]
click at [787, 276] on icon at bounding box center [787, 275] width 6 height 3
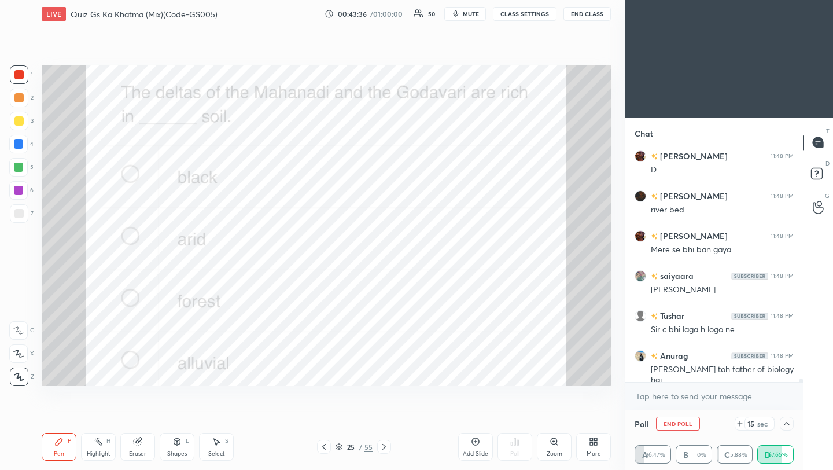
scroll to position [15119, 0]
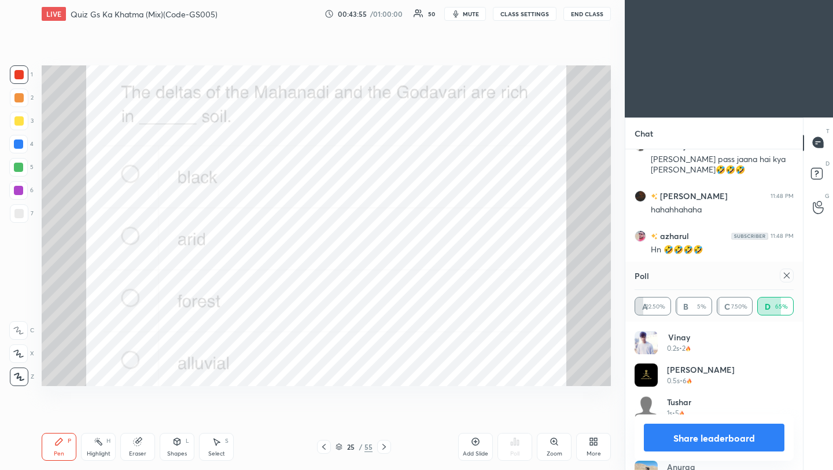
click at [791, 278] on div at bounding box center [787, 275] width 14 height 14
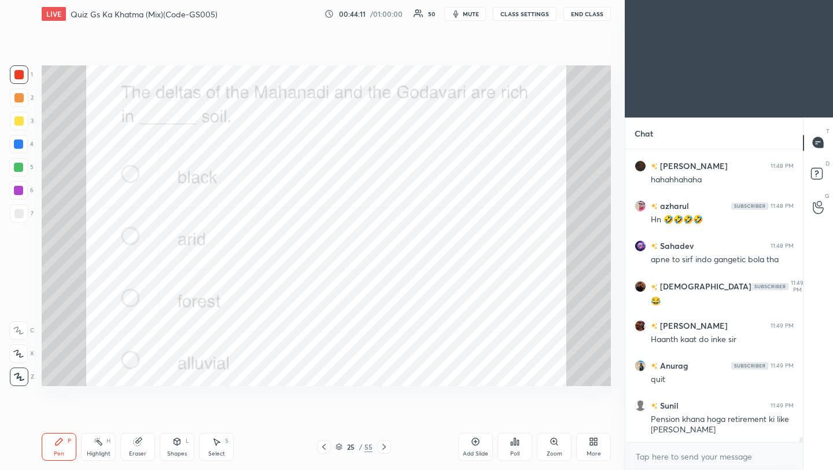
click at [386, 447] on icon at bounding box center [383, 446] width 9 height 9
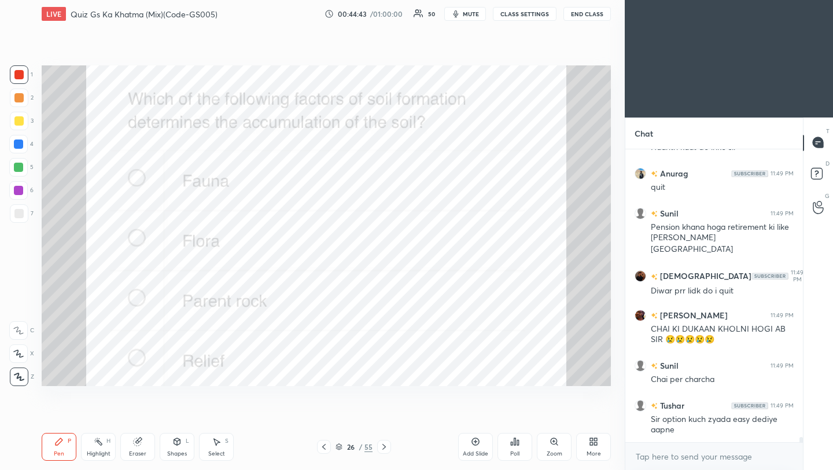
click at [527, 449] on div "Poll" at bounding box center [514, 447] width 35 height 28
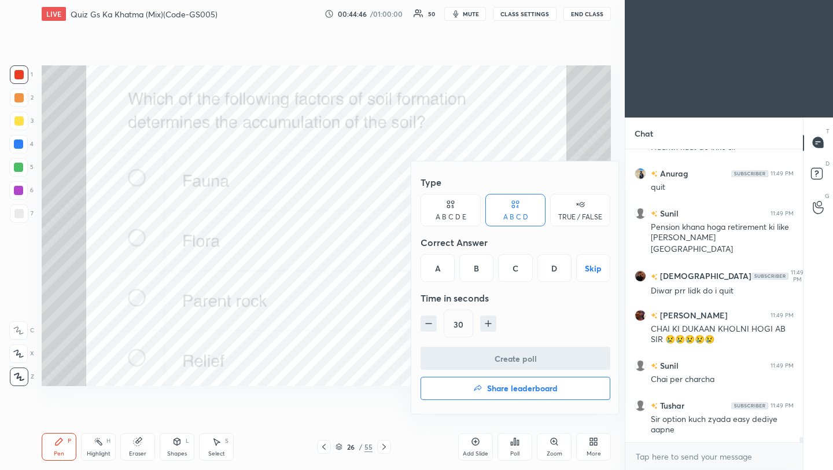
click at [518, 274] on div "C" at bounding box center [515, 268] width 34 height 28
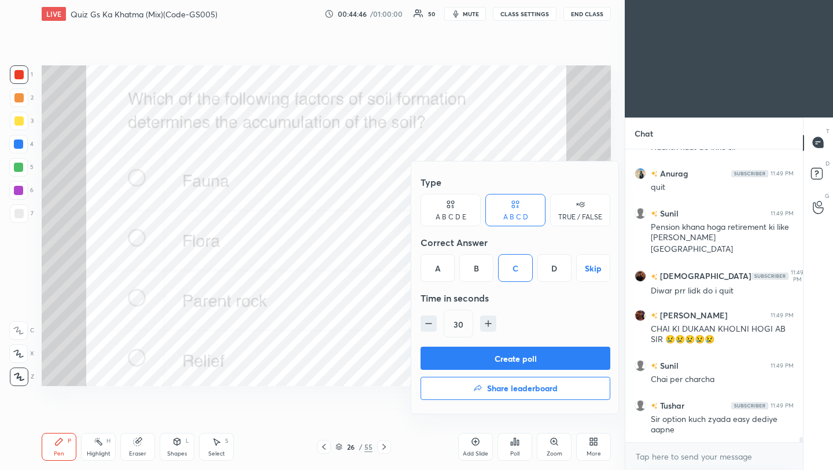
click at [528, 353] on button "Create poll" at bounding box center [515, 357] width 190 height 23
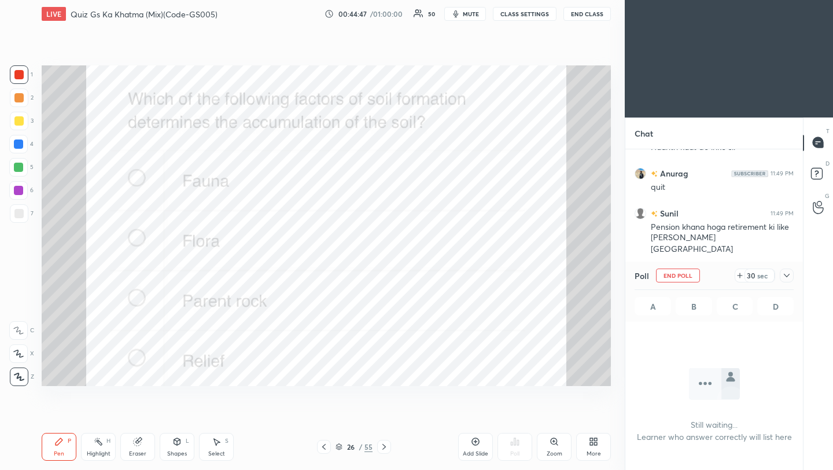
scroll to position [265, 174]
click at [790, 275] on icon at bounding box center [786, 275] width 9 height 9
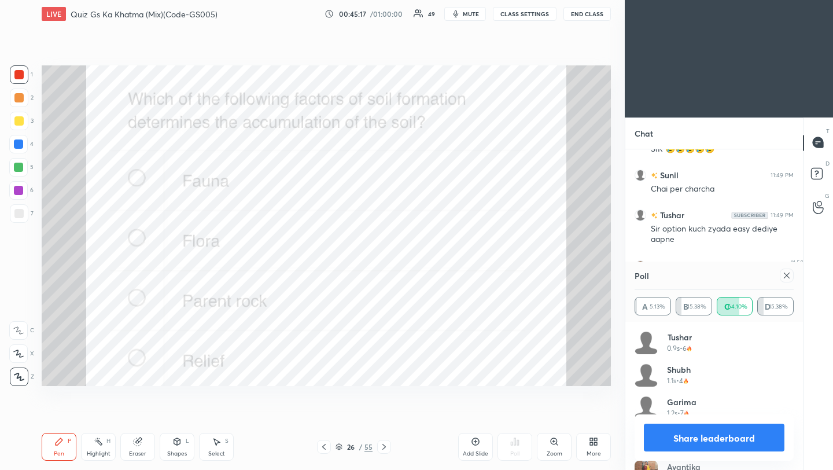
scroll to position [135, 156]
click at [788, 275] on icon at bounding box center [786, 275] width 9 height 9
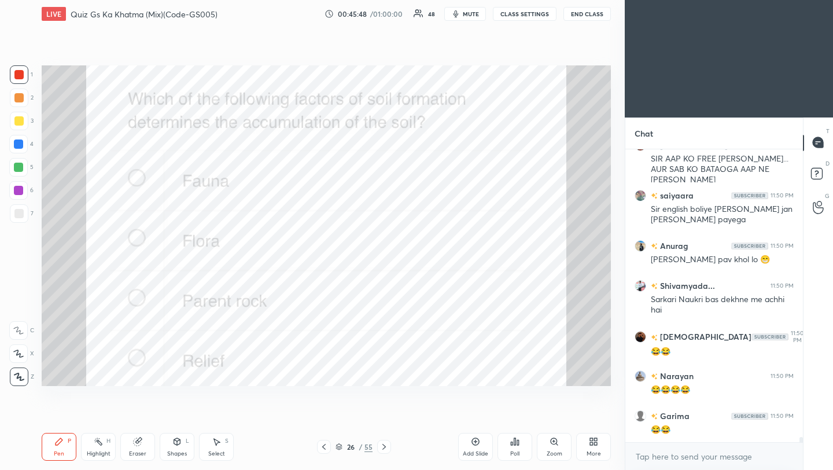
scroll to position [16112, 0]
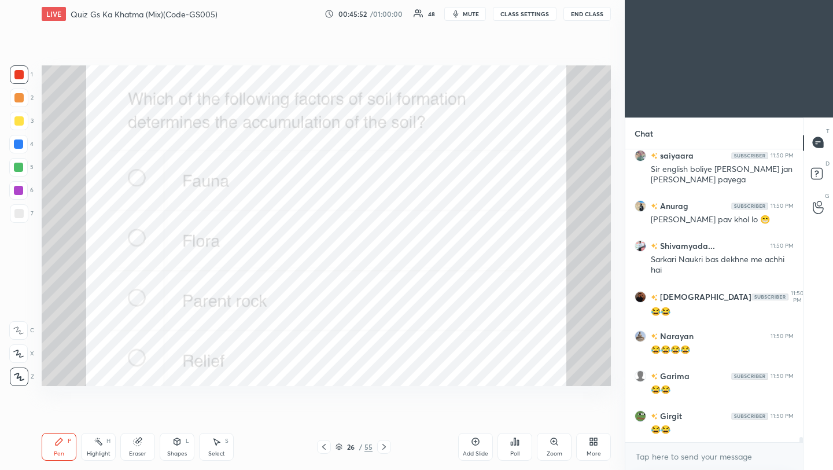
click at [382, 447] on icon at bounding box center [383, 446] width 9 height 9
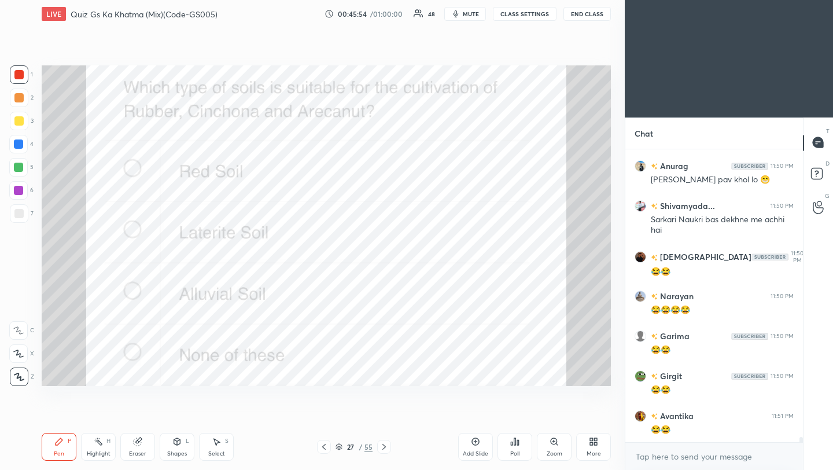
click at [323, 448] on icon at bounding box center [323, 446] width 9 height 9
click at [386, 450] on icon at bounding box center [383, 446] width 9 height 9
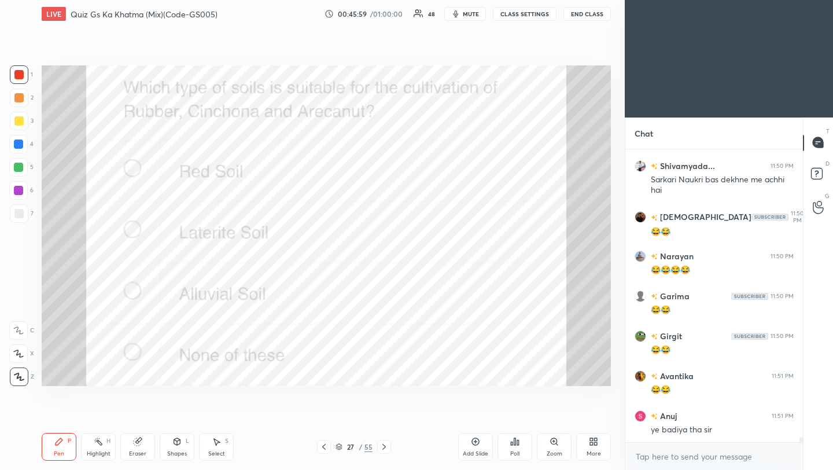
scroll to position [16242, 0]
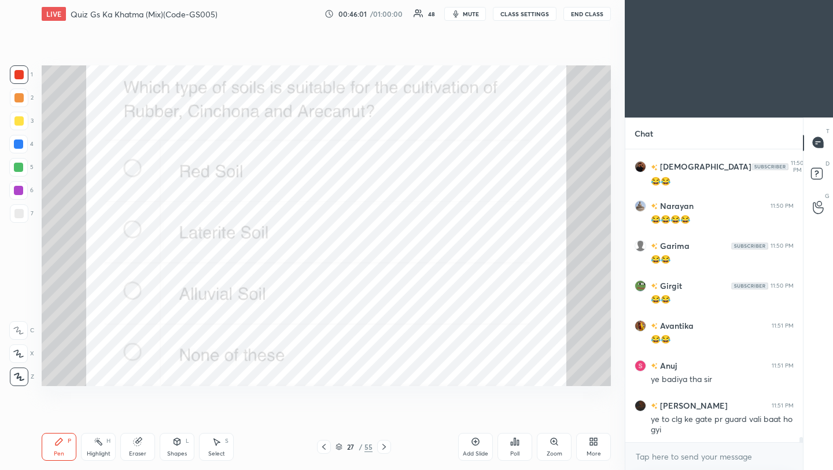
click at [520, 448] on div "Poll" at bounding box center [514, 447] width 35 height 28
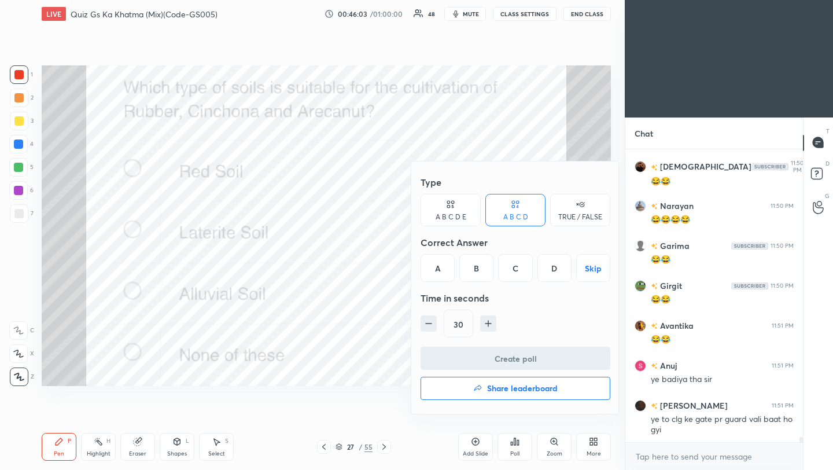
scroll to position [16282, 0]
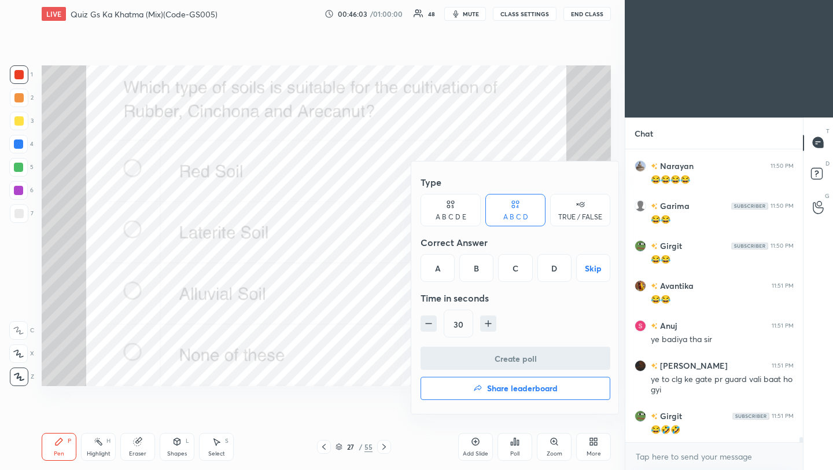
click at [471, 273] on div "B" at bounding box center [476, 268] width 34 height 28
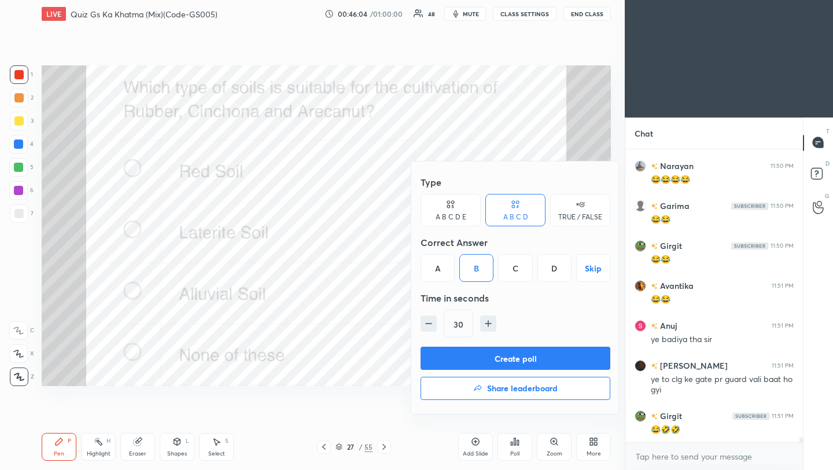
click at [482, 360] on button "Create poll" at bounding box center [515, 357] width 190 height 23
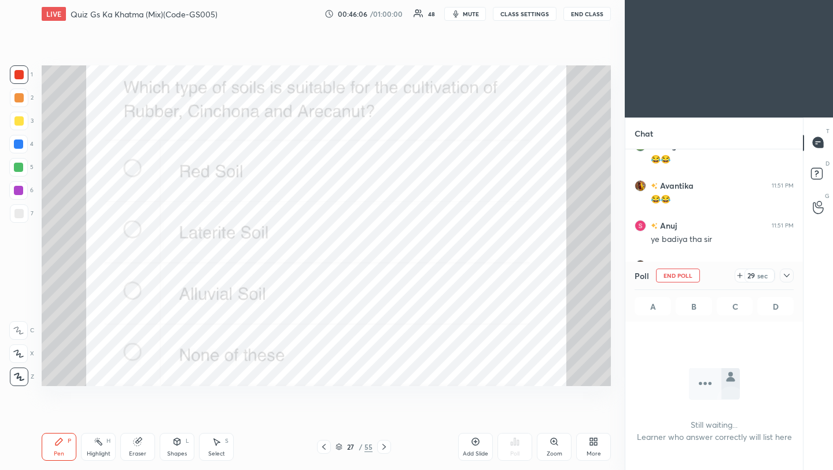
click at [789, 277] on icon at bounding box center [786, 275] width 9 height 9
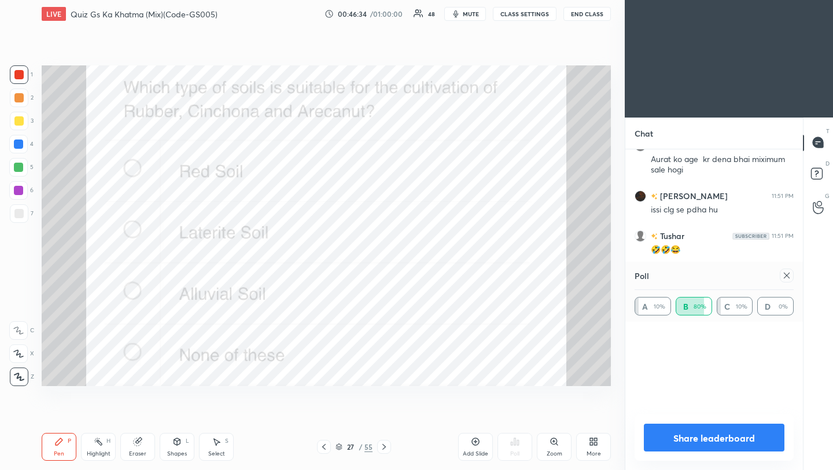
scroll to position [134, 156]
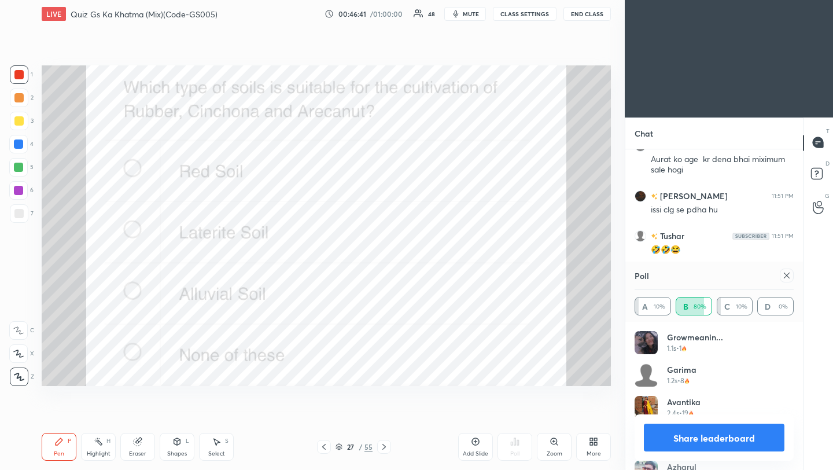
click at [789, 280] on div at bounding box center [787, 275] width 14 height 14
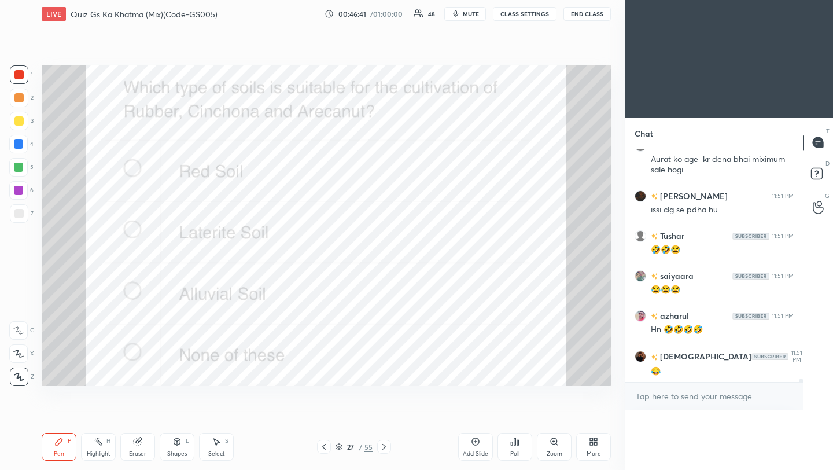
scroll to position [70, 156]
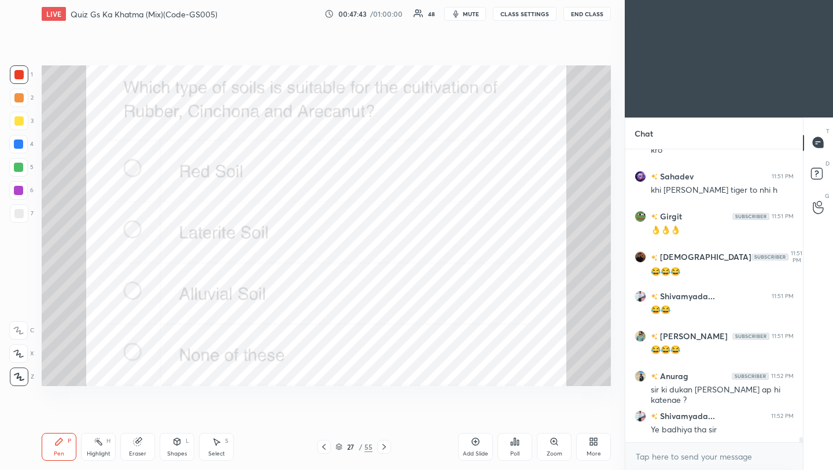
click at [550, 386] on div "Setting up your live class Poll for secs No correct answer Start poll" at bounding box center [326, 226] width 578 height 396
click at [385, 448] on icon at bounding box center [383, 446] width 9 height 9
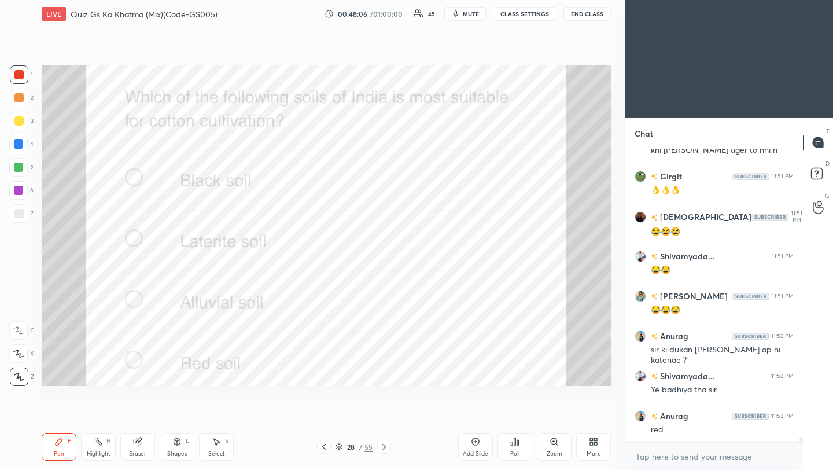
click at [514, 446] on div "Poll" at bounding box center [514, 447] width 35 height 28
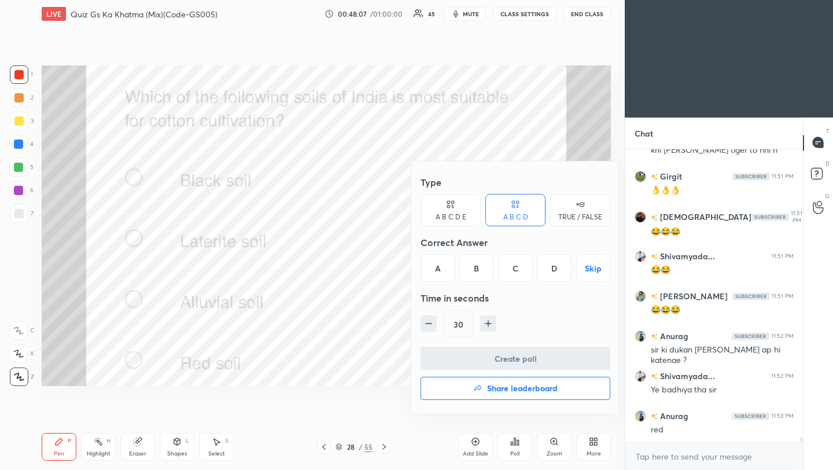
click at [434, 274] on div "A" at bounding box center [437, 268] width 34 height 28
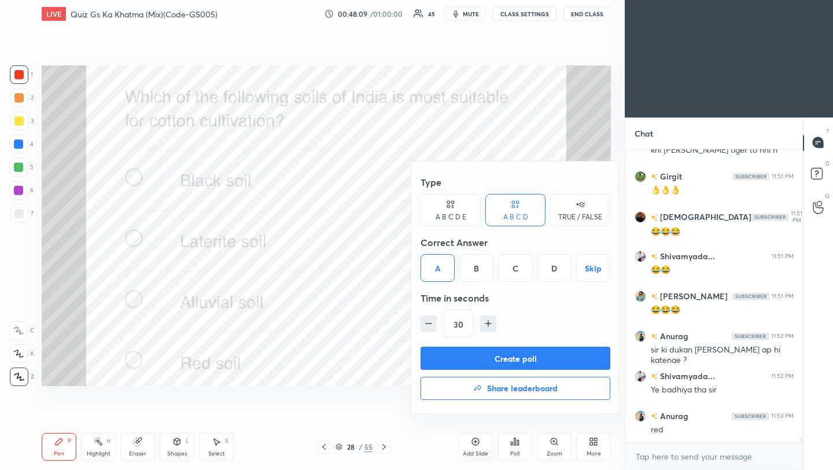
click at [462, 371] on div "Create poll Share leaderboard" at bounding box center [515, 375] width 190 height 58
click at [531, 357] on button "Create poll" at bounding box center [515, 357] width 190 height 23
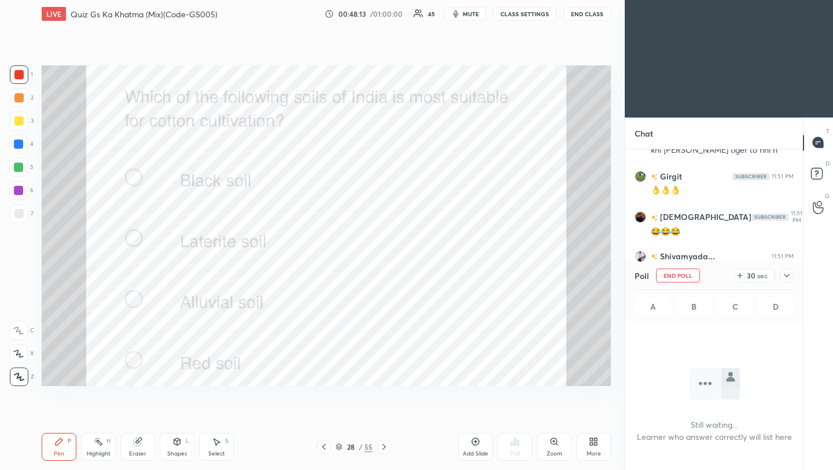
scroll to position [4, 4]
click at [805, 271] on div "T Messages (T) D Doubts (D) G Raise Hand (G)" at bounding box center [818, 293] width 30 height 353
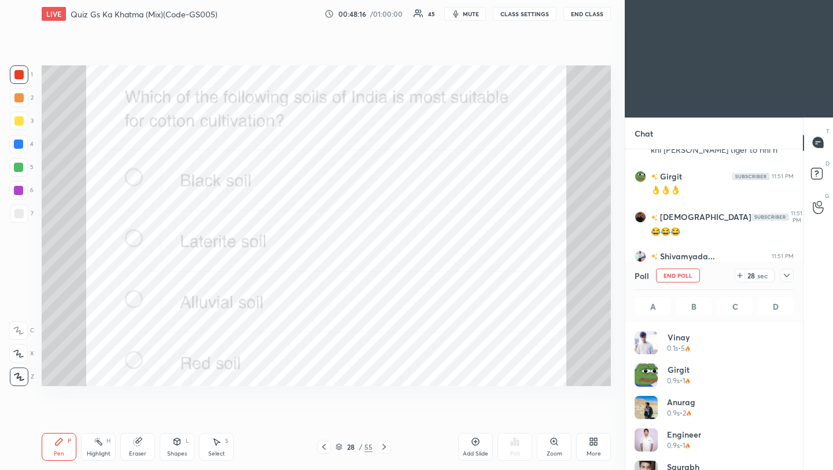
click at [789, 276] on icon at bounding box center [786, 275] width 9 height 9
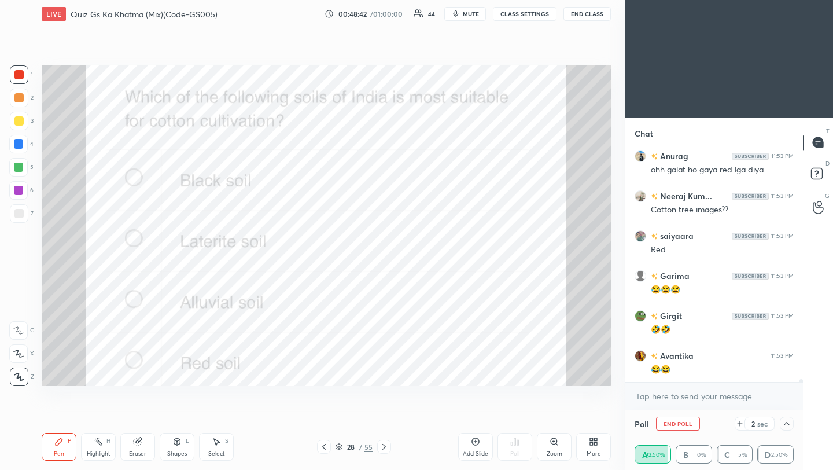
scroll to position [17441, 0]
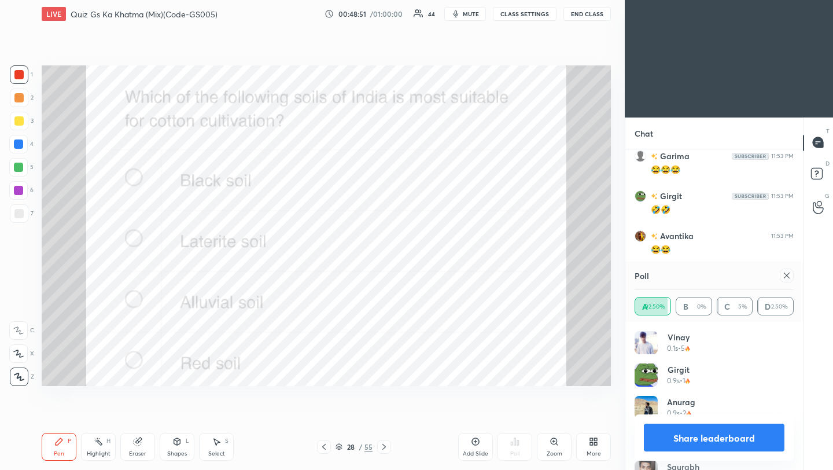
click at [789, 276] on icon at bounding box center [786, 275] width 9 height 9
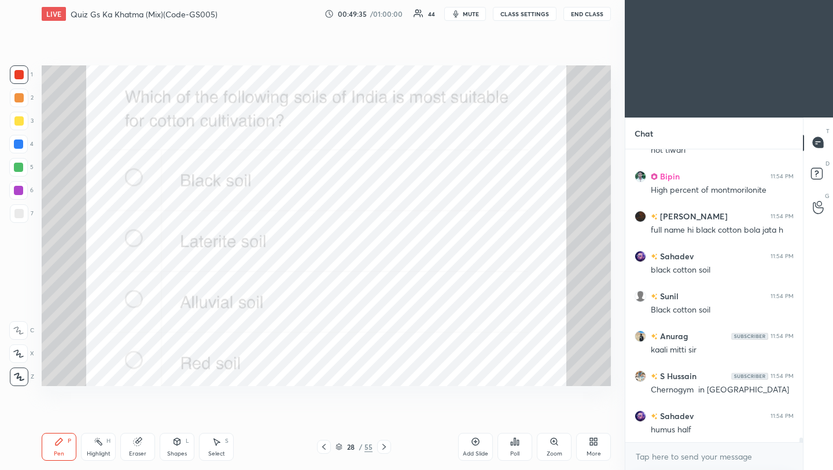
click at [381, 449] on icon at bounding box center [383, 446] width 9 height 9
click at [515, 444] on icon at bounding box center [515, 441] width 2 height 7
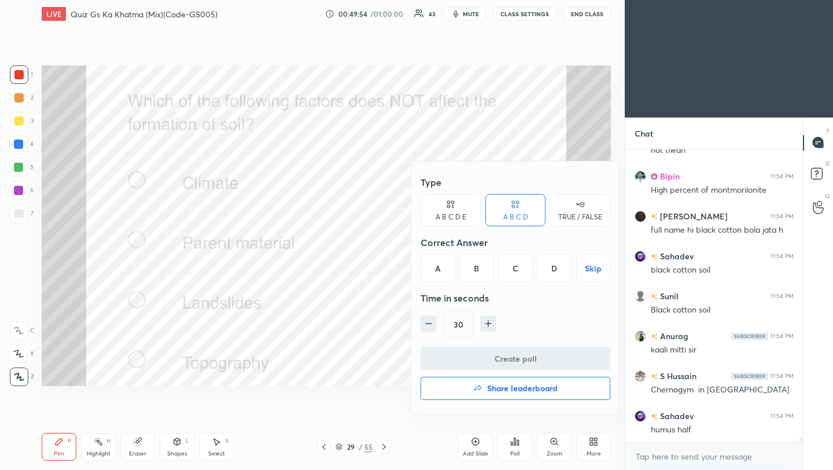
click at [516, 267] on div "C" at bounding box center [515, 268] width 34 height 28
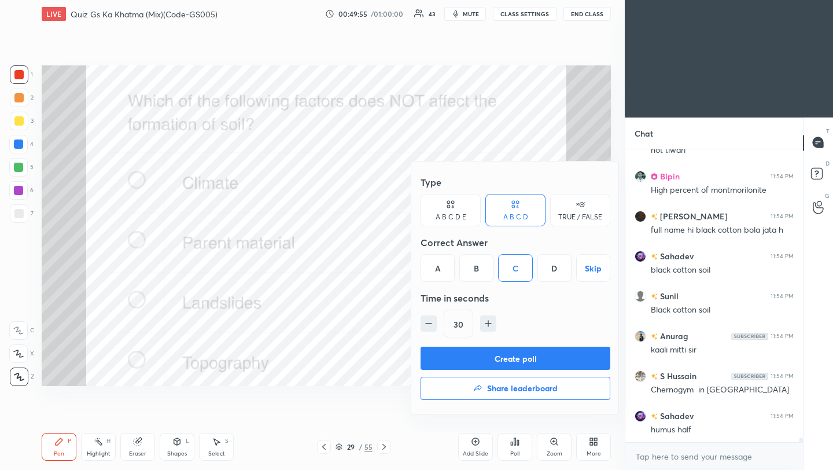
click at [496, 360] on button "Create poll" at bounding box center [515, 357] width 190 height 23
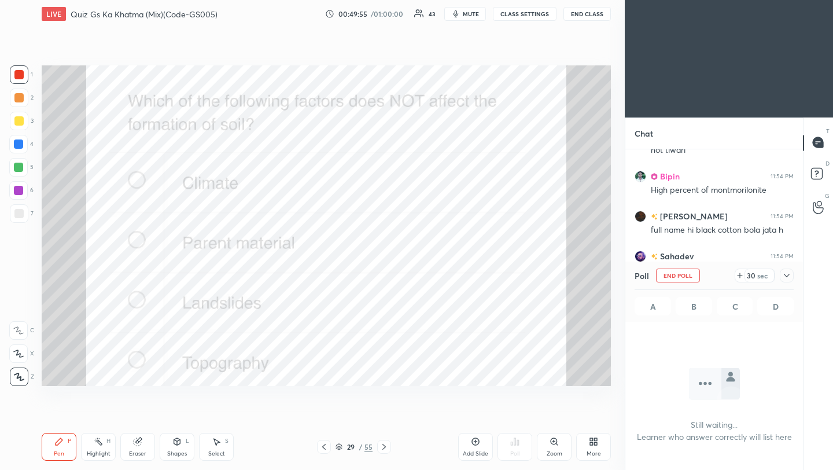
scroll to position [4, 4]
click at [789, 274] on icon at bounding box center [786, 275] width 9 height 9
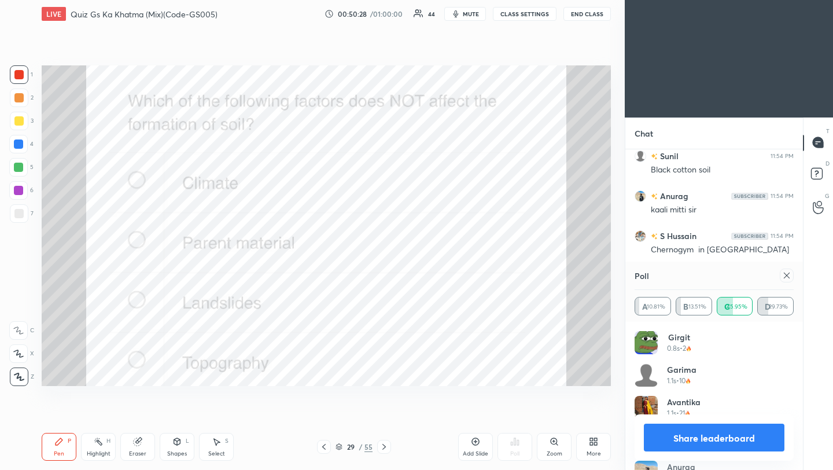
scroll to position [17959, 0]
click at [785, 275] on icon at bounding box center [786, 275] width 9 height 9
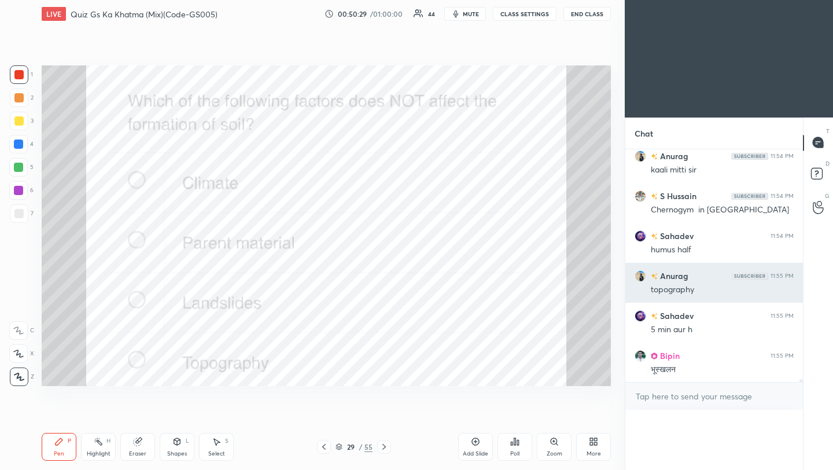
scroll to position [51, 156]
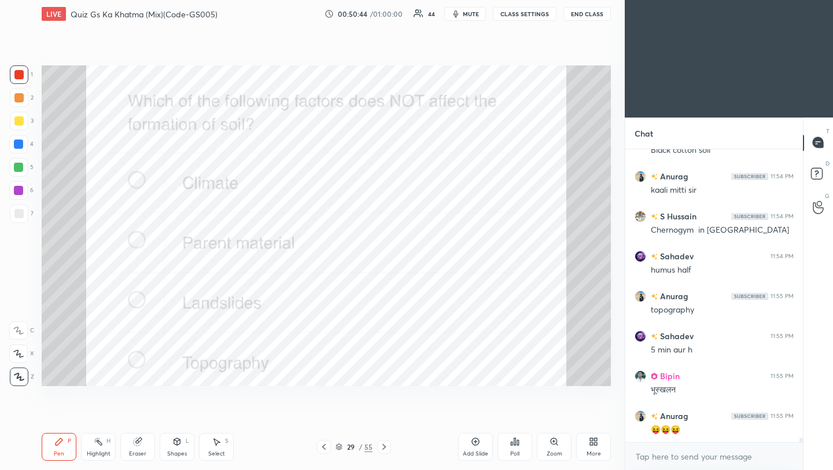
click at [386, 448] on icon at bounding box center [383, 446] width 9 height 9
click at [516, 451] on div "Poll" at bounding box center [514, 454] width 9 height 6
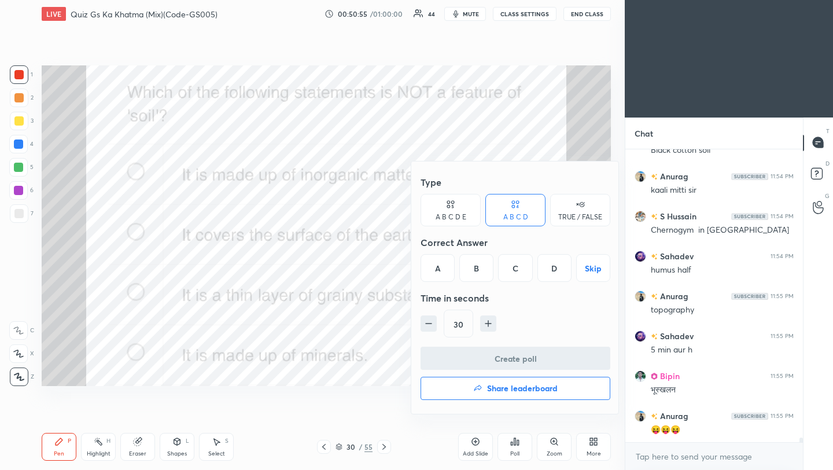
click at [441, 273] on div "A" at bounding box center [437, 268] width 34 height 28
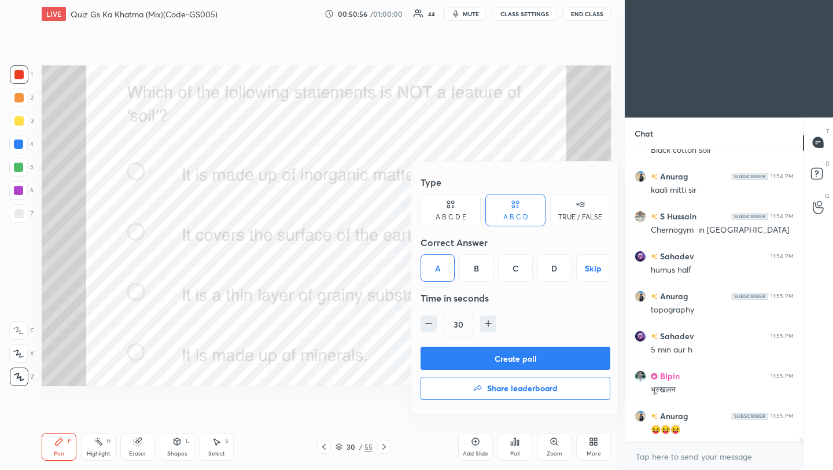
click at [486, 357] on button "Create poll" at bounding box center [515, 357] width 190 height 23
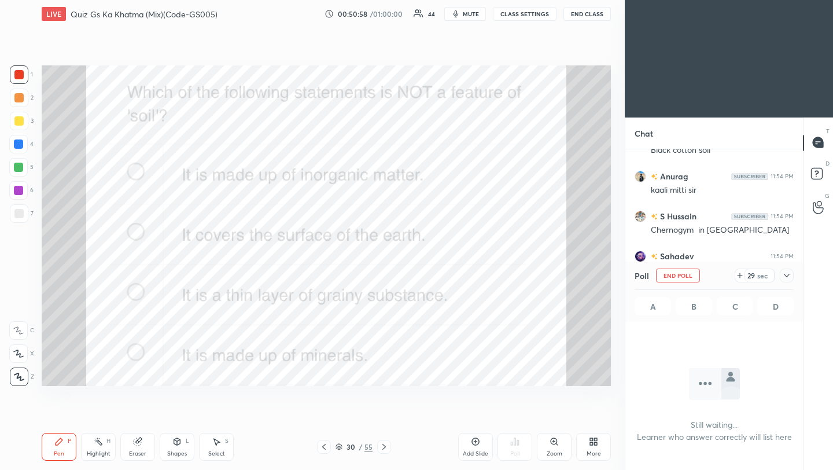
click at [787, 275] on icon at bounding box center [786, 275] width 9 height 9
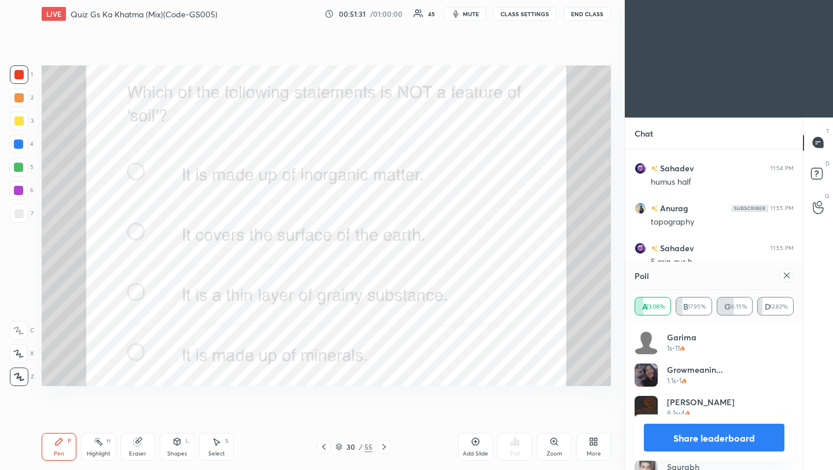
click at [798, 281] on div "Poll A 23.08% B 17.95% C 46.15% D 12.82%" at bounding box center [714, 291] width 178 height 60
click at [789, 276] on icon at bounding box center [786, 275] width 9 height 9
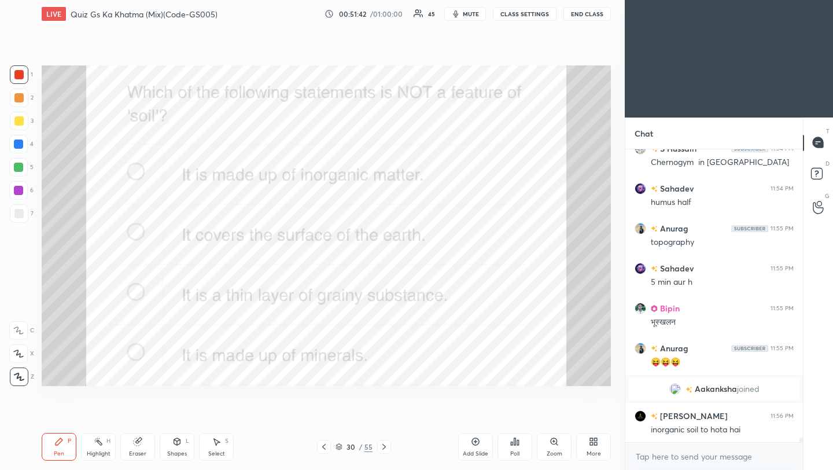
scroll to position [15519, 0]
click at [386, 447] on icon at bounding box center [383, 446] width 9 height 9
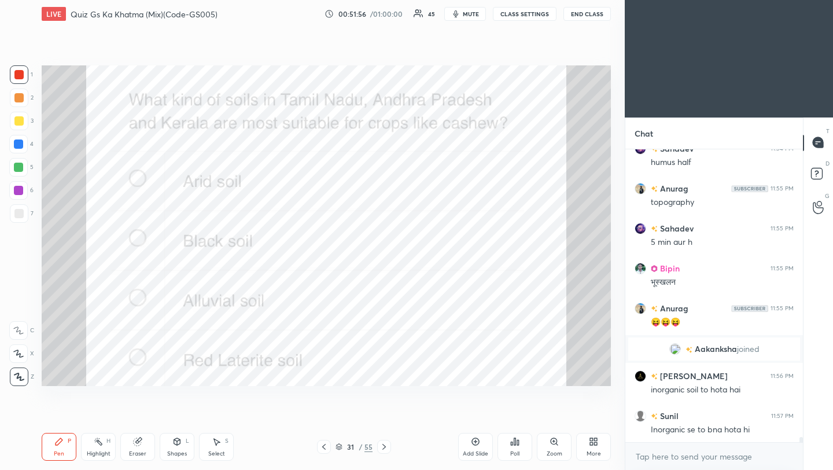
click at [514, 456] on div "Poll" at bounding box center [514, 454] width 9 height 6
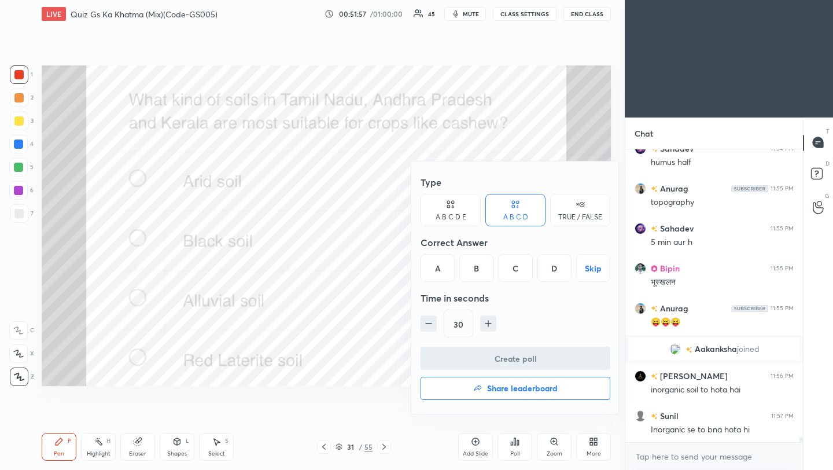
scroll to position [15599, 0]
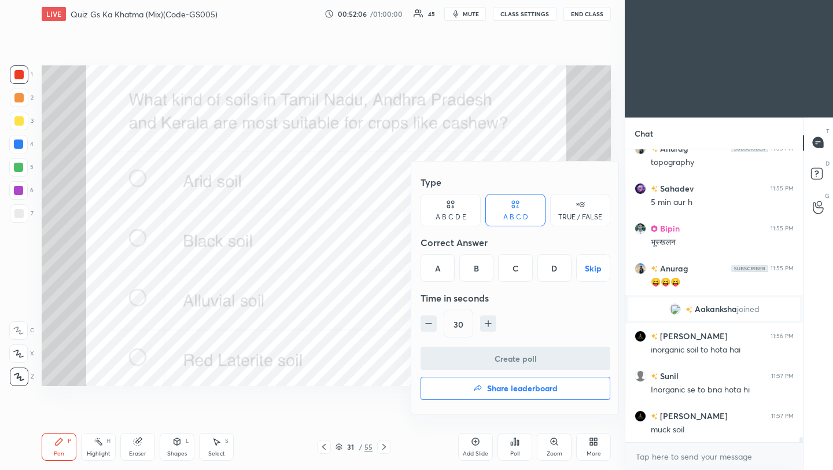
click at [553, 279] on div "D" at bounding box center [554, 268] width 34 height 28
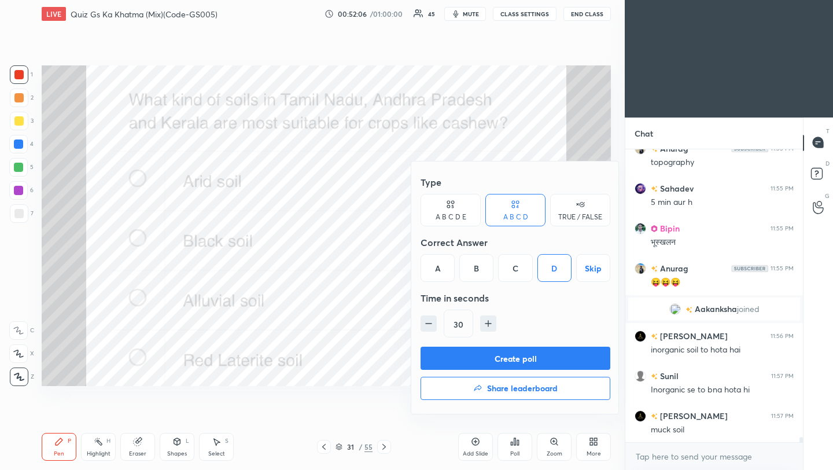
click at [541, 365] on button "Create poll" at bounding box center [515, 357] width 190 height 23
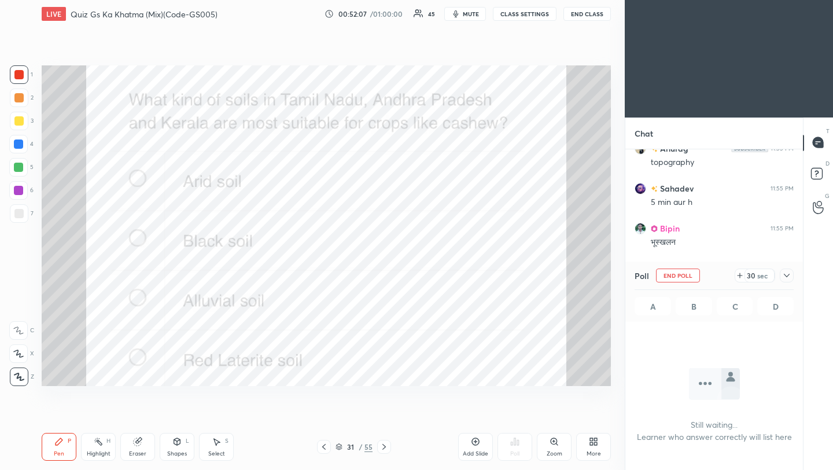
scroll to position [132, 174]
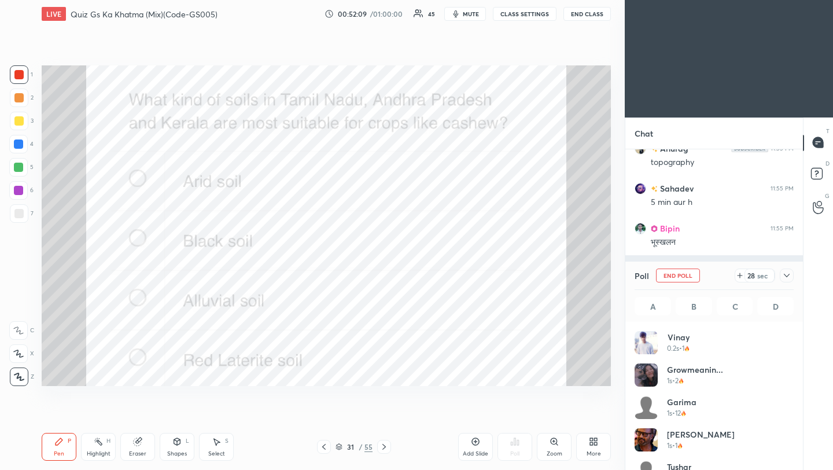
click at [790, 278] on icon at bounding box center [786, 275] width 9 height 9
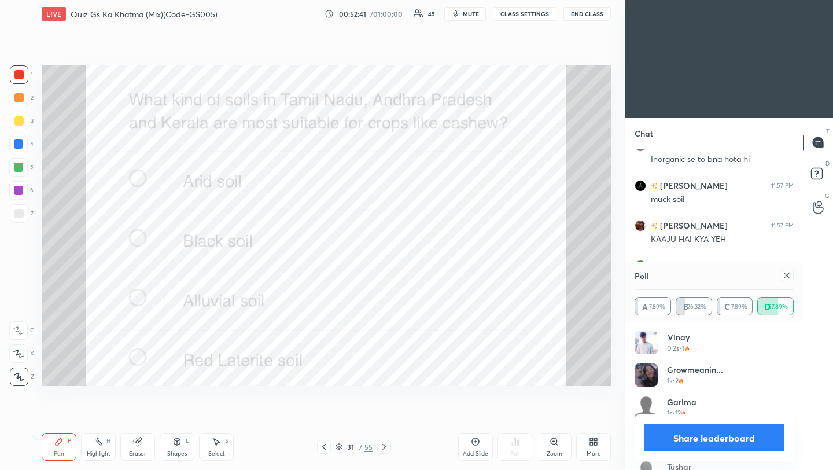
scroll to position [15869, 0]
click at [785, 274] on icon at bounding box center [786, 275] width 9 height 9
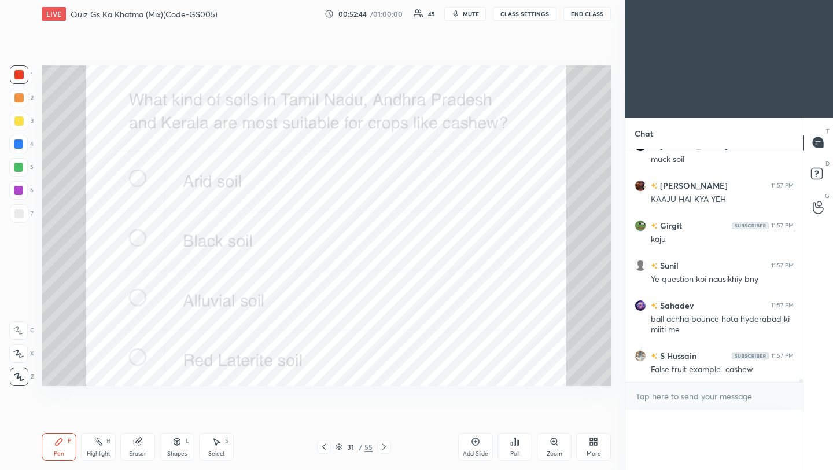
scroll to position [0, 0]
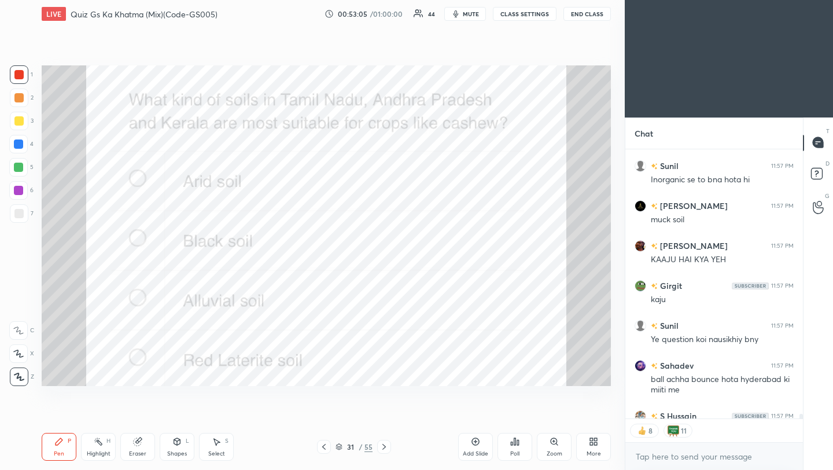
click at [514, 442] on icon at bounding box center [515, 441] width 2 height 7
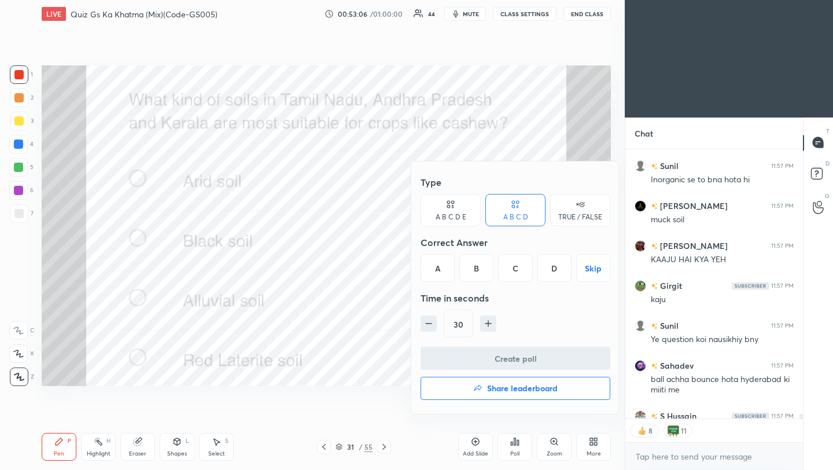
click at [522, 392] on h4 "Share leaderboard" at bounding box center [522, 388] width 71 height 8
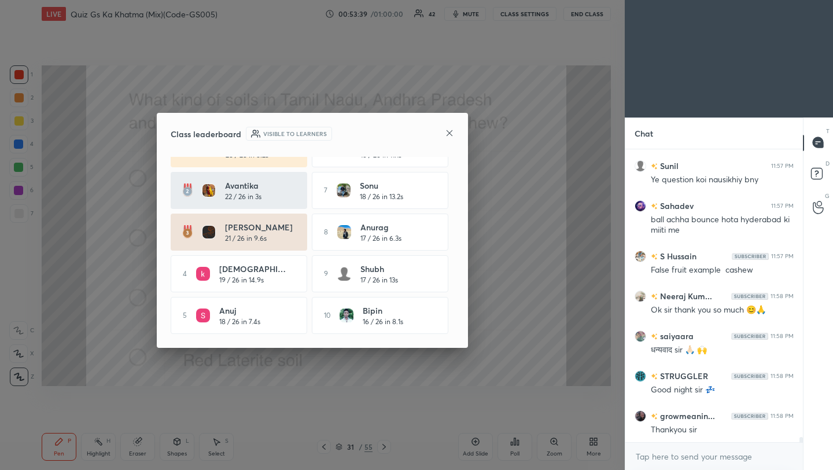
click at [452, 132] on icon at bounding box center [449, 132] width 9 height 9
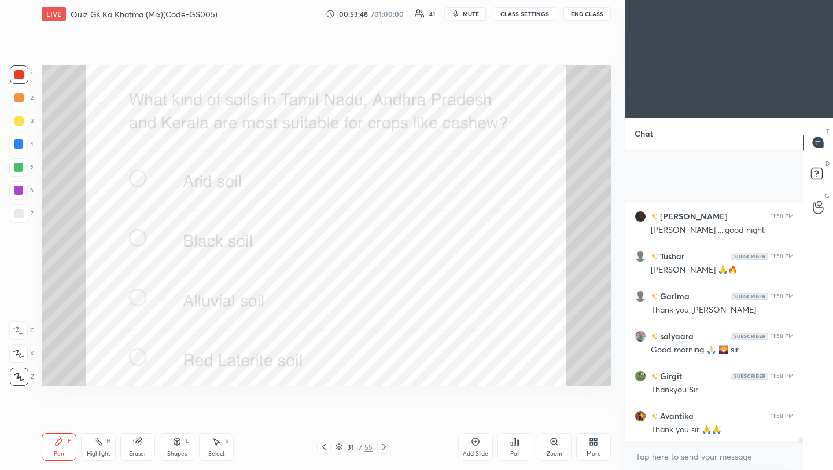
scroll to position [16368, 0]
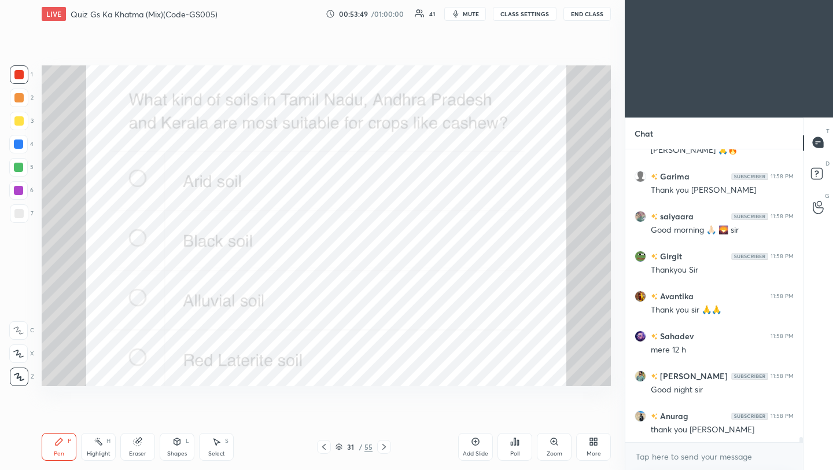
click at [686, 465] on body "1 2 3 4 5 6 7 C X Z C X Z E E Erase all H H LIVE Quiz Gs Ka Khatma (Mix)(Code-G…" at bounding box center [416, 235] width 833 height 470
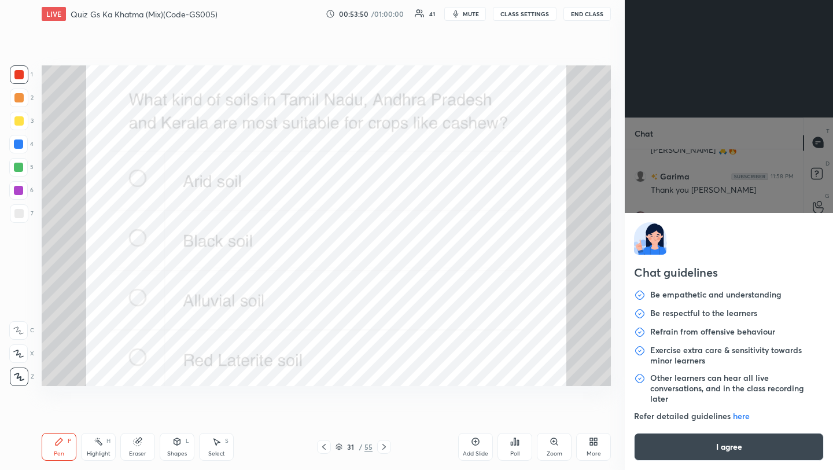
click at [686, 454] on button "I agree" at bounding box center [729, 447] width 190 height 28
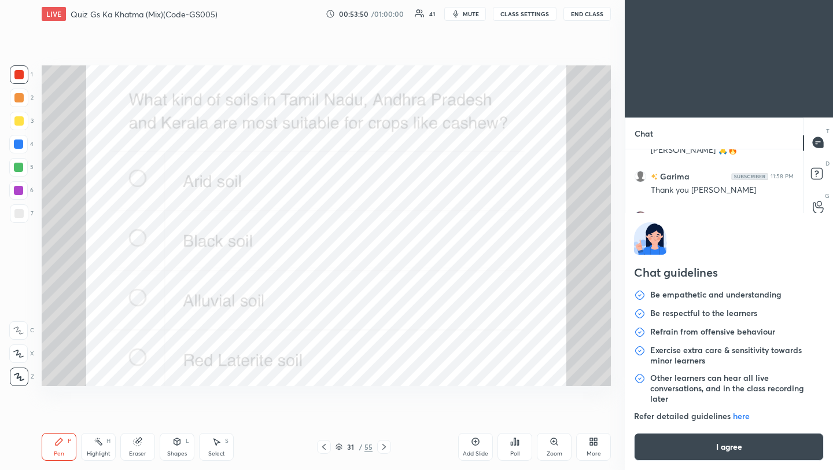
type textarea "x"
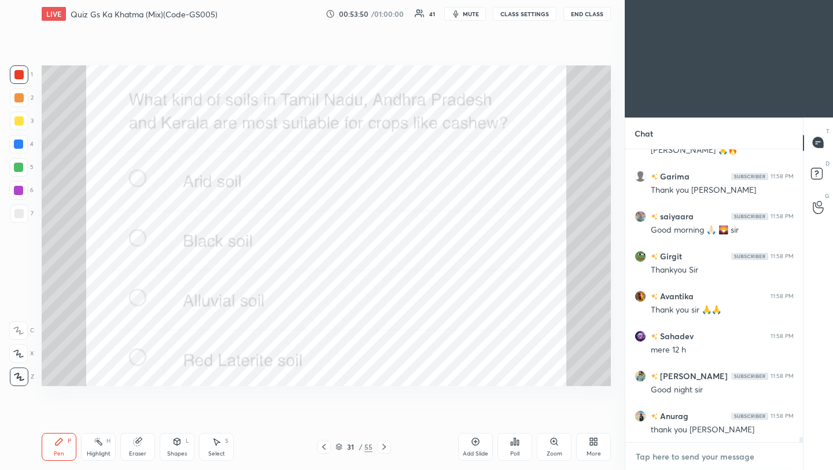
scroll to position [16408, 0]
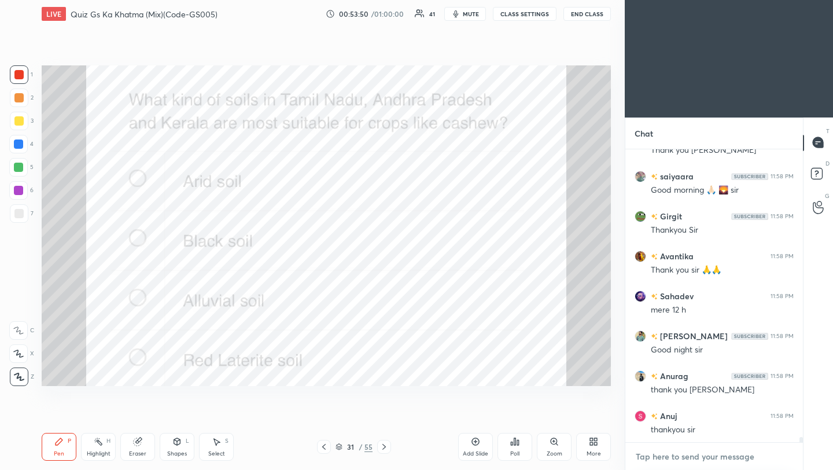
click at [683, 459] on textarea at bounding box center [713, 456] width 159 height 19
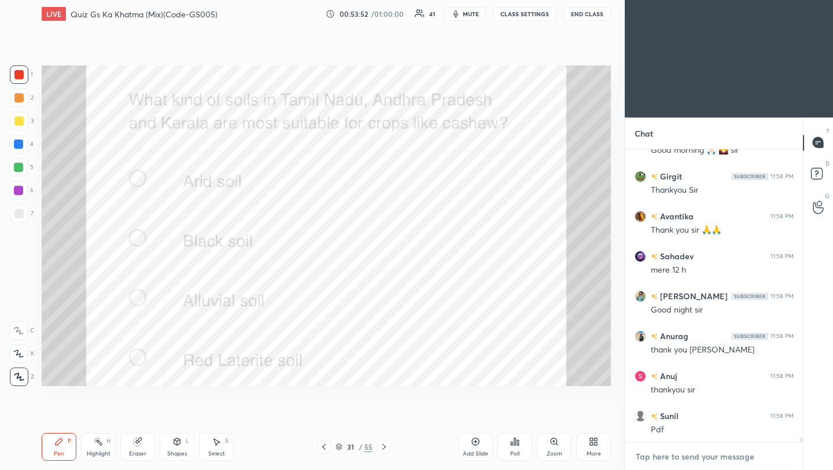
paste textarea "[URL][DOMAIN_NAME]"
type textarea "[URL][DOMAIN_NAME]"
type textarea "x"
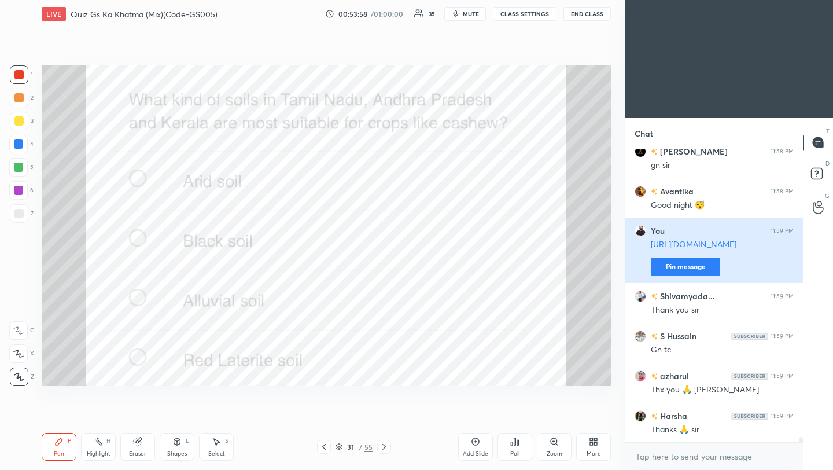
click at [685, 304] on div "Thank you sir" at bounding box center [722, 310] width 143 height 12
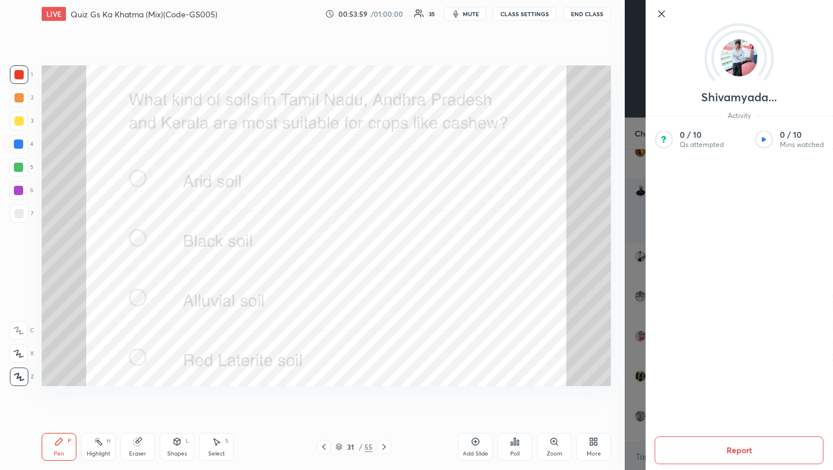
click at [662, 10] on icon at bounding box center [662, 14] width 14 height 14
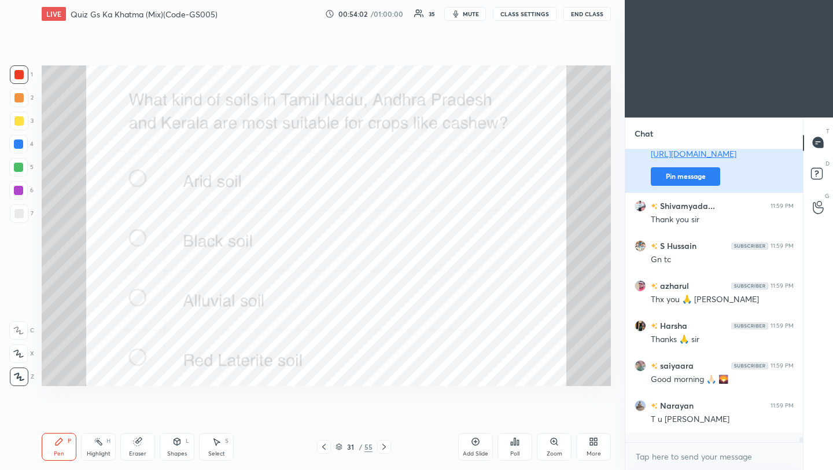
click at [699, 170] on button "Pin message" at bounding box center [685, 176] width 69 height 19
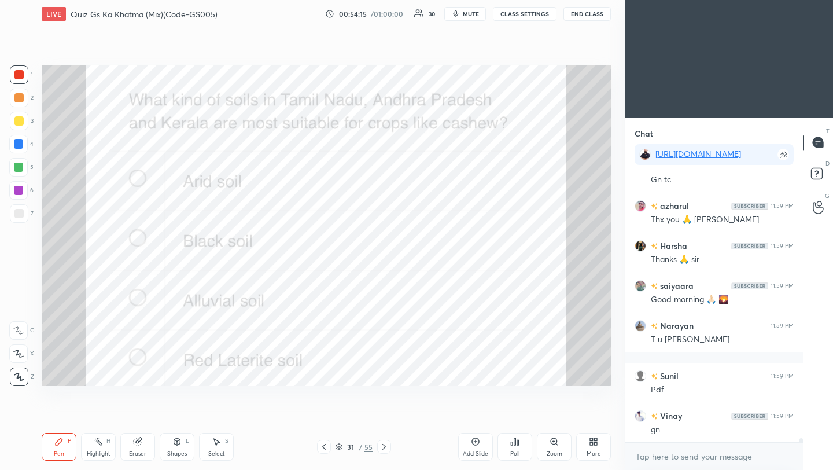
click at [587, 17] on button "End Class" at bounding box center [586, 14] width 47 height 14
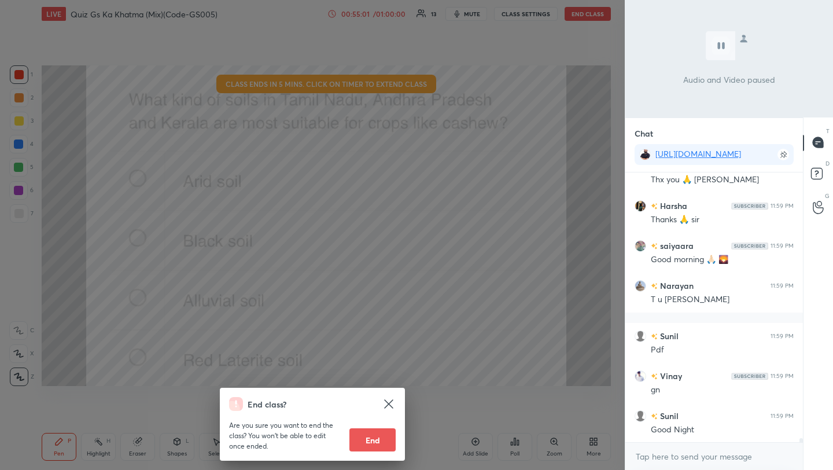
click at [372, 442] on button "End" at bounding box center [372, 439] width 46 height 23
type textarea "x"
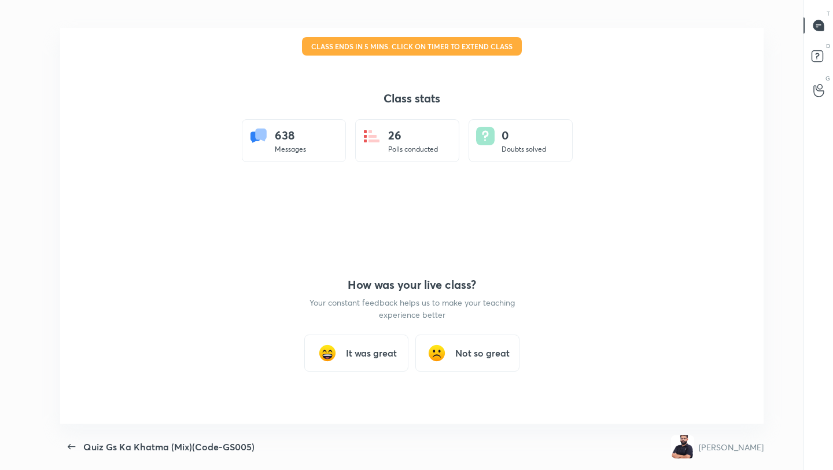
scroll to position [0, 0]
